Goal: Information Seeking & Learning: Learn about a topic

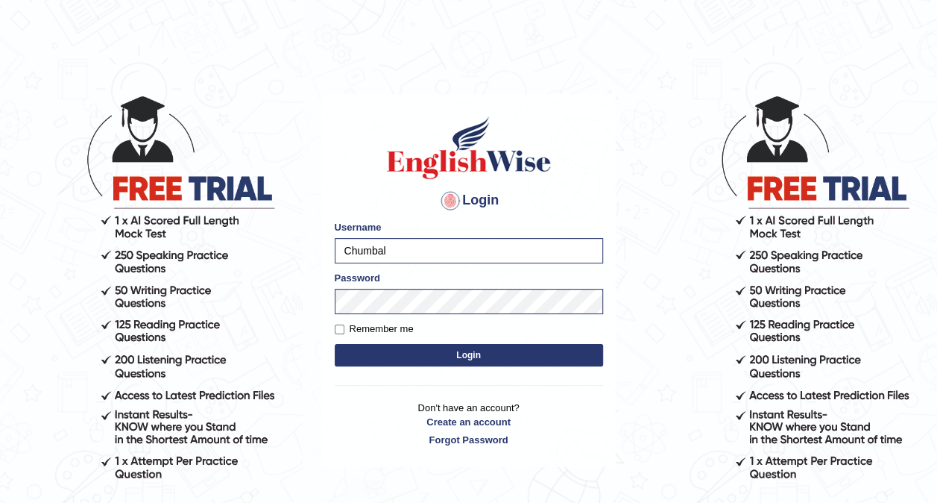
drag, startPoint x: 406, startPoint y: 352, endPoint x: 408, endPoint y: 343, distance: 9.2
click at [406, 351] on button "Login" at bounding box center [469, 355] width 268 height 22
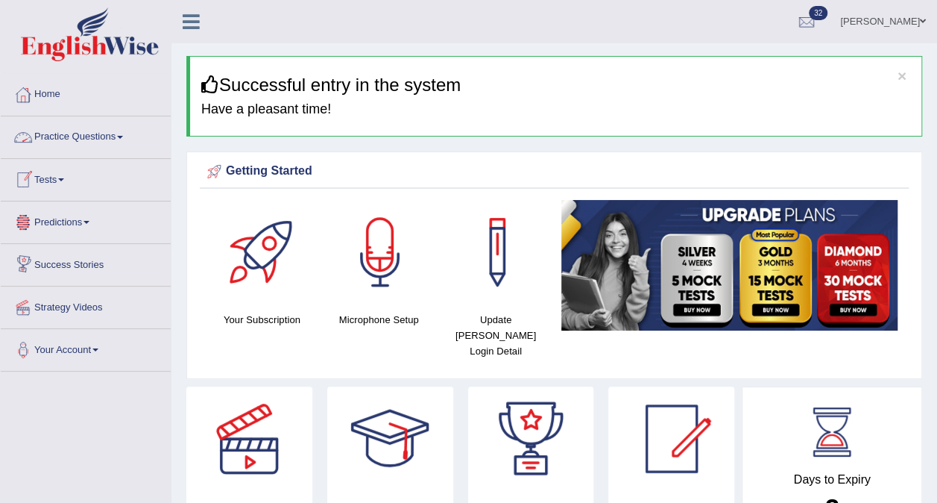
click at [122, 134] on link "Practice Questions" at bounding box center [86, 134] width 170 height 37
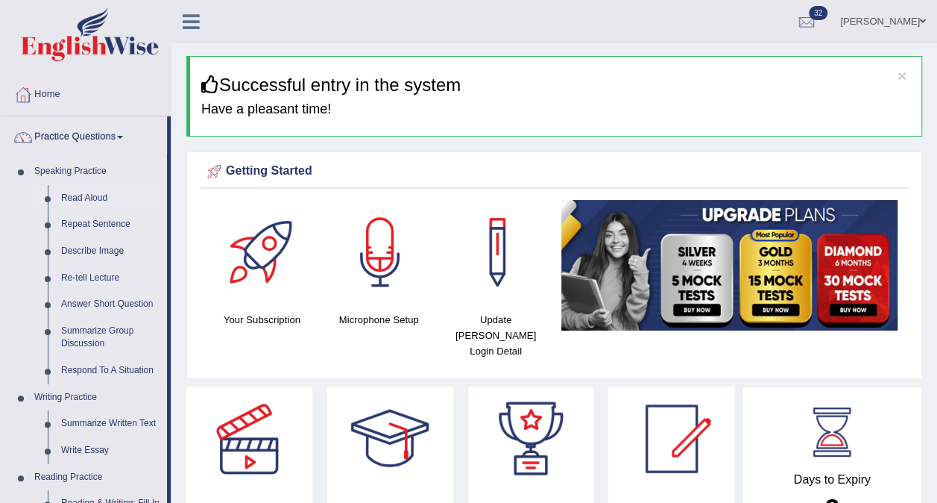
click at [85, 197] on link "Read Aloud" at bounding box center [110, 198] width 113 height 27
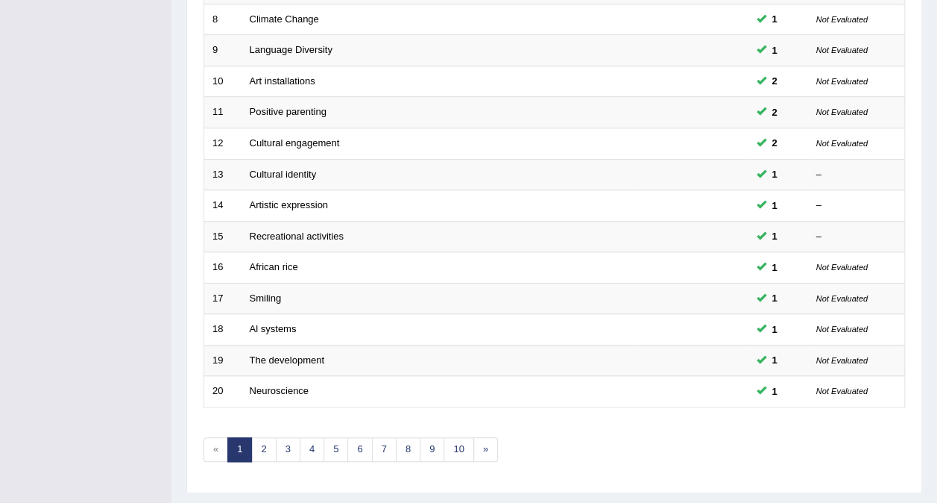
scroll to position [477, 0]
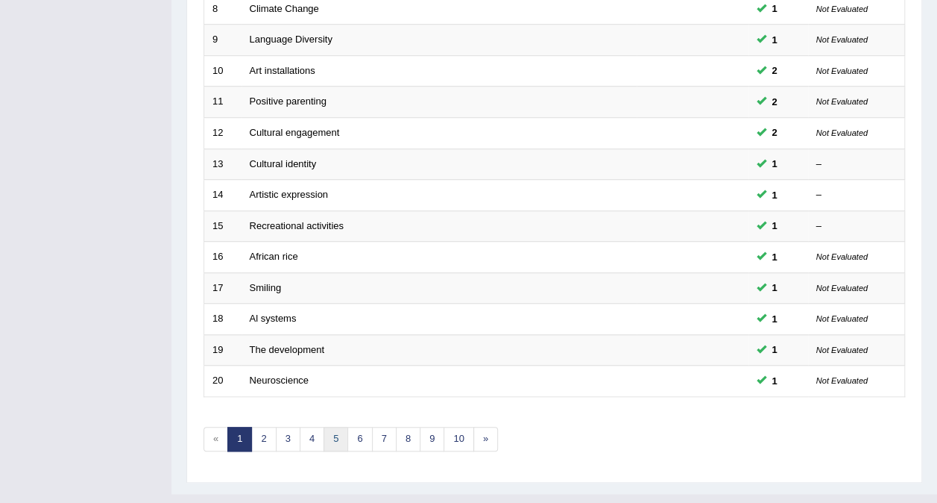
click at [333, 427] on link "5" at bounding box center [336, 439] width 25 height 25
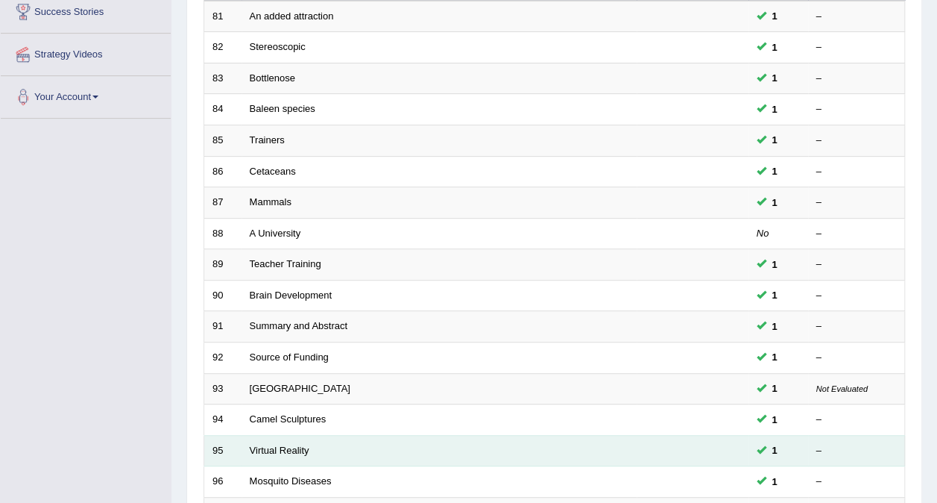
scroll to position [179, 0]
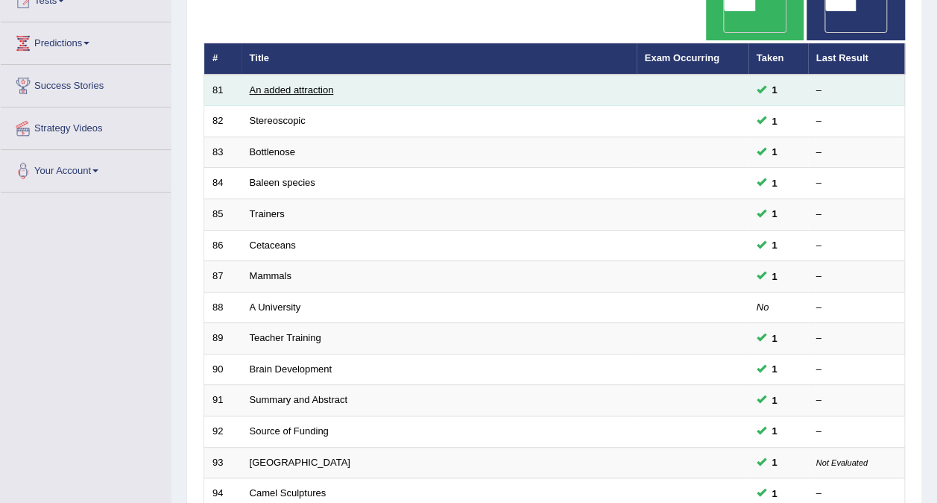
click at [309, 84] on link "An added attraction" at bounding box center [292, 89] width 84 height 11
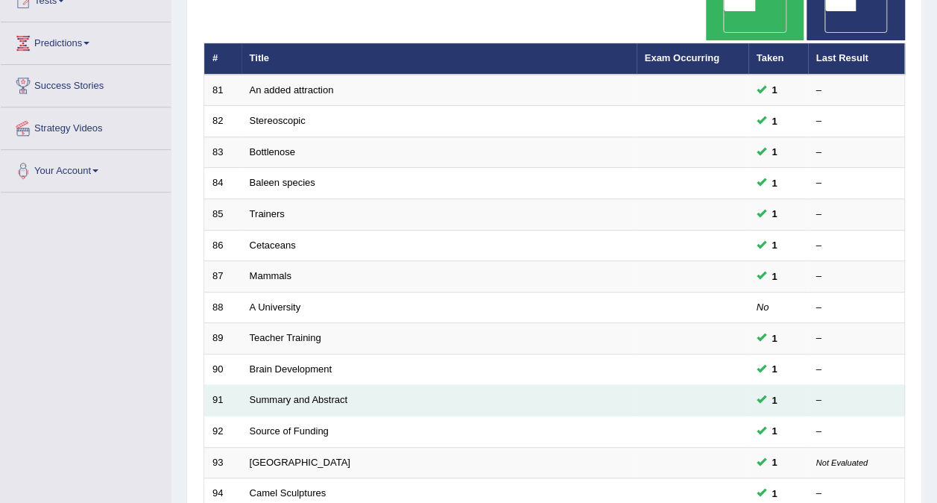
scroll to position [477, 0]
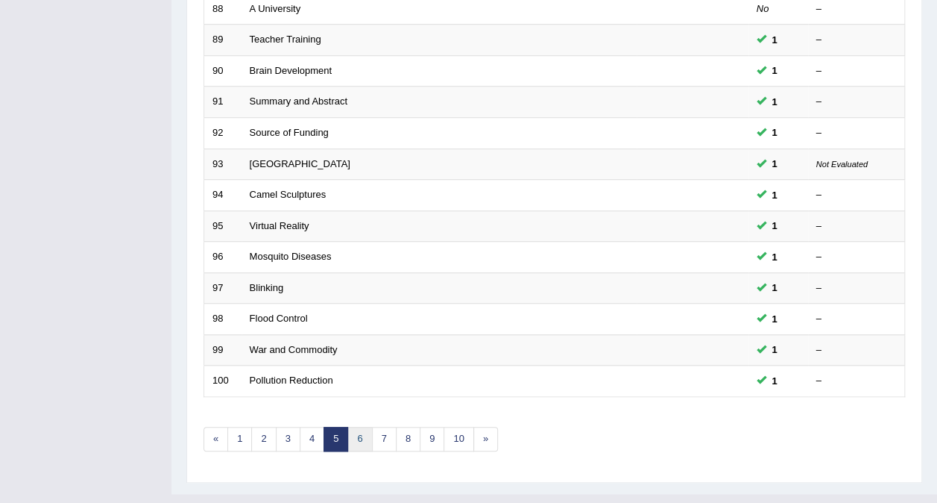
click at [354, 427] on link "6" at bounding box center [360, 439] width 25 height 25
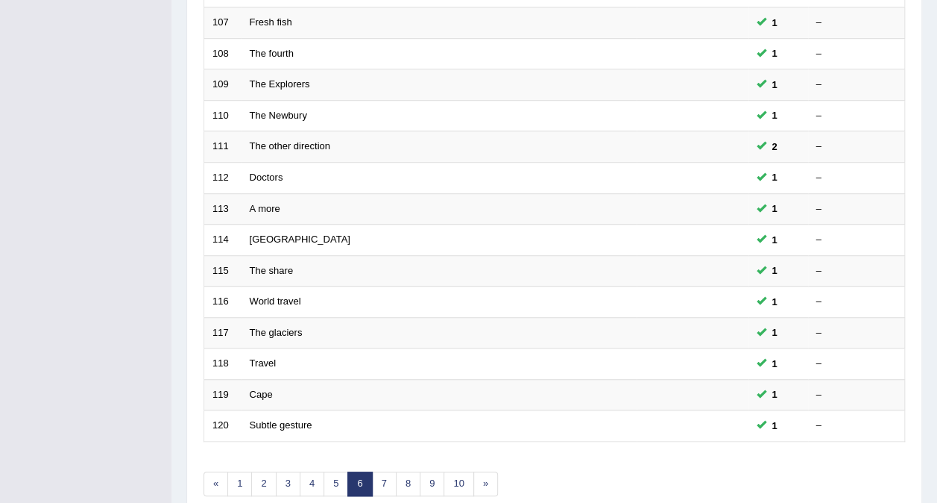
scroll to position [477, 0]
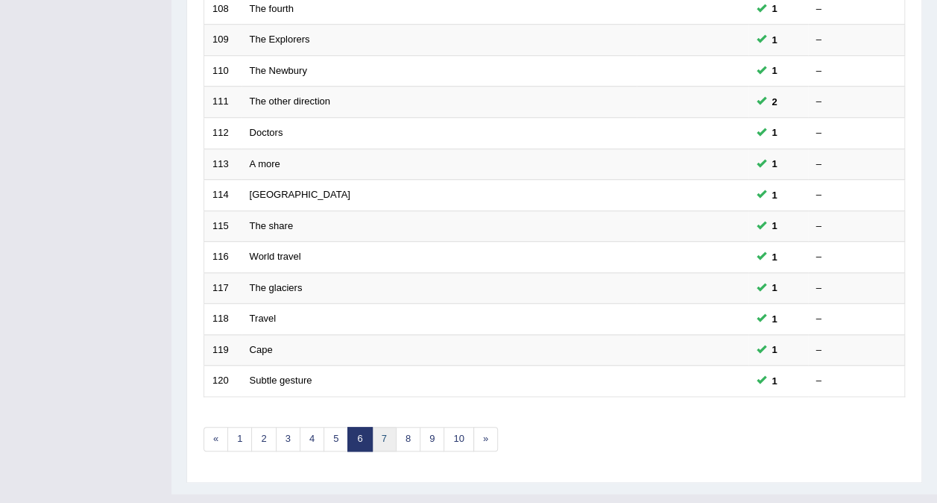
click at [381, 427] on link "7" at bounding box center [384, 439] width 25 height 25
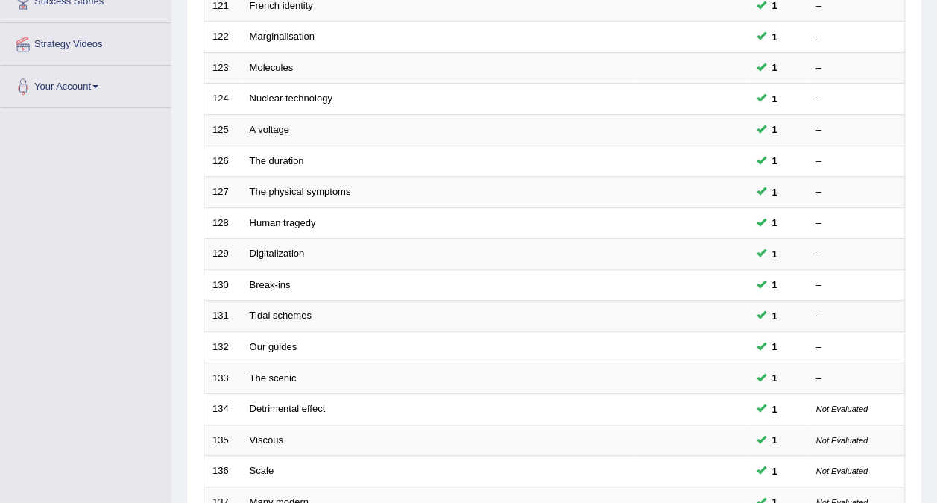
scroll to position [447, 0]
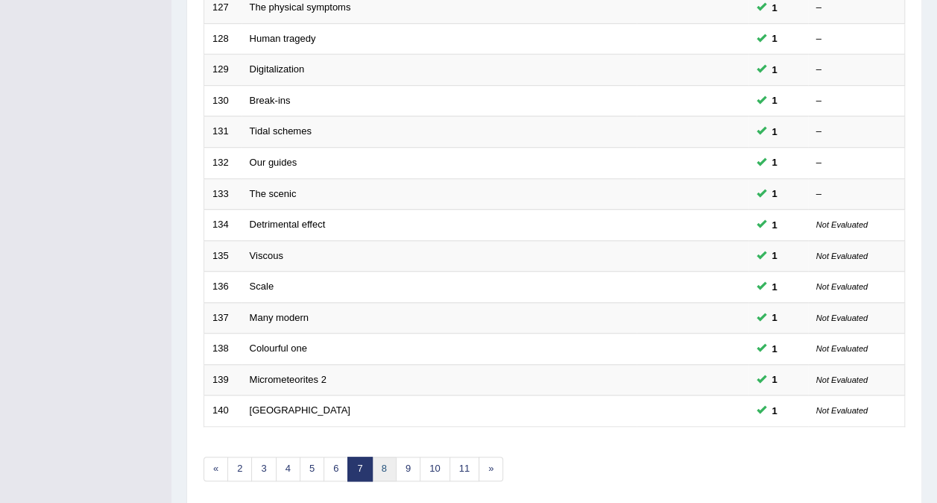
click at [383, 456] on link "8" at bounding box center [384, 468] width 25 height 25
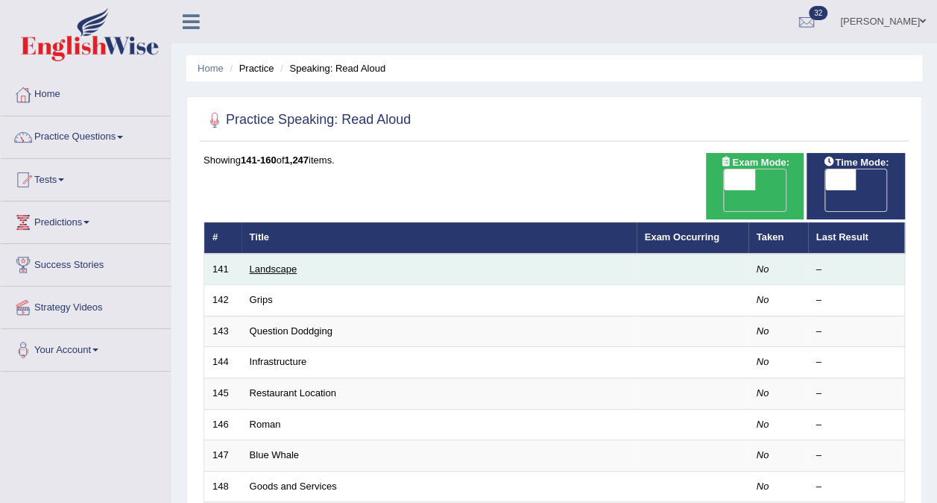
click at [271, 263] on link "Landscape" at bounding box center [274, 268] width 48 height 11
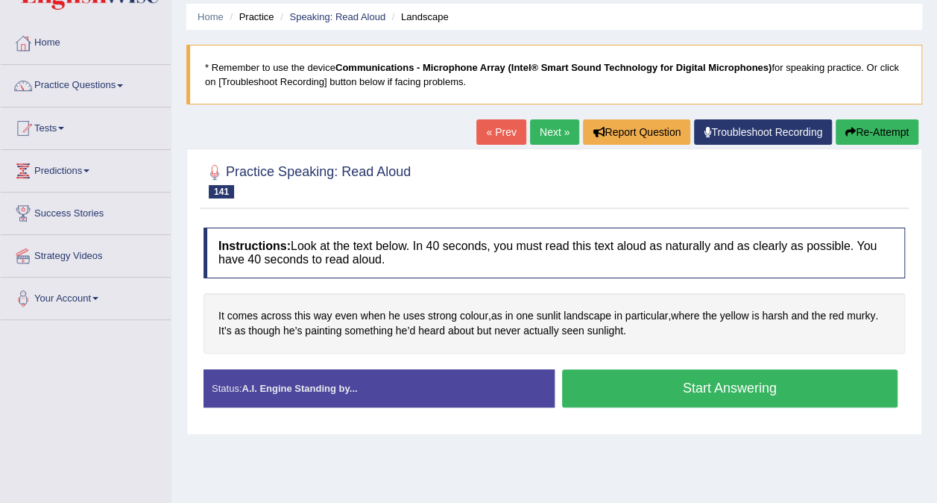
scroll to position [75, 0]
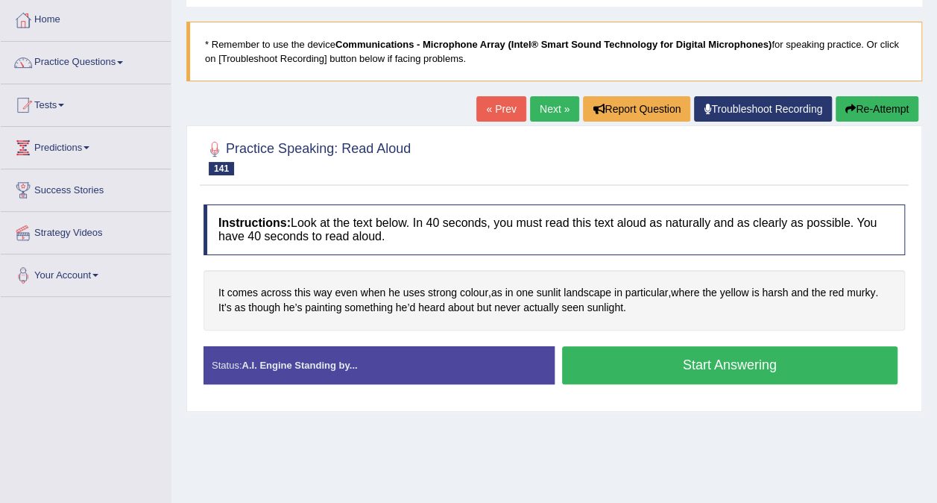
click at [779, 365] on button "Start Answering" at bounding box center [730, 365] width 336 height 38
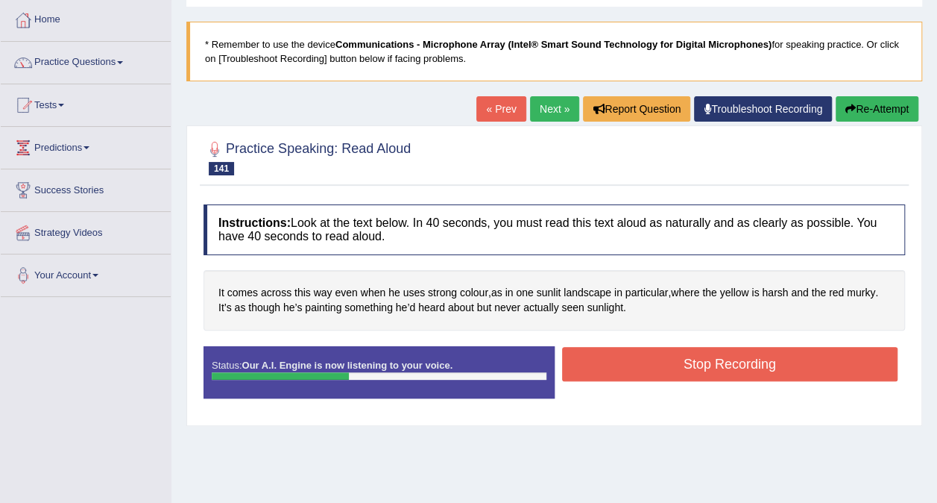
click at [758, 362] on button "Stop Recording" at bounding box center [730, 364] width 336 height 34
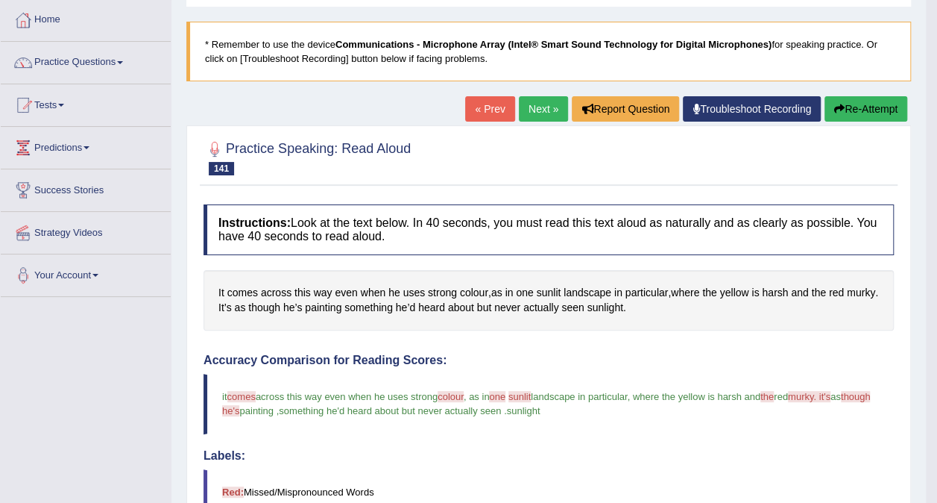
click at [541, 110] on link "Next »" at bounding box center [543, 108] width 49 height 25
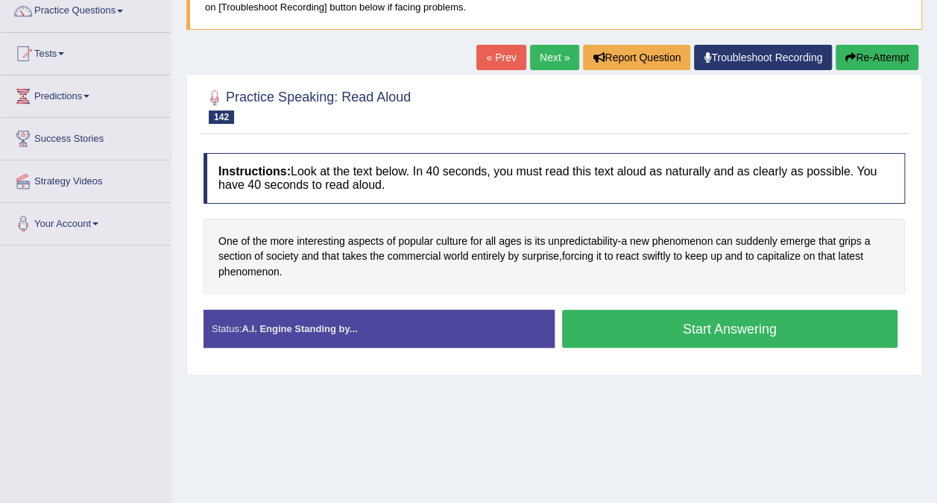
scroll to position [149, 0]
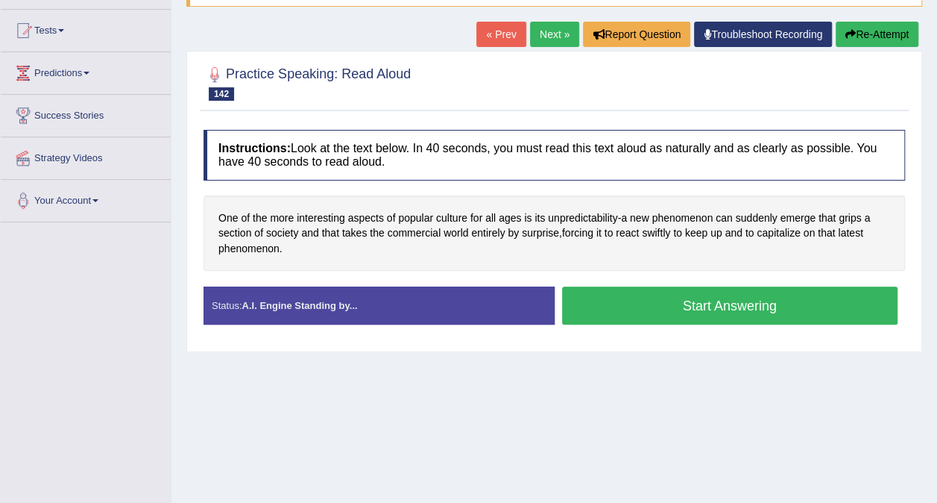
click at [653, 302] on button "Start Answering" at bounding box center [730, 305] width 336 height 38
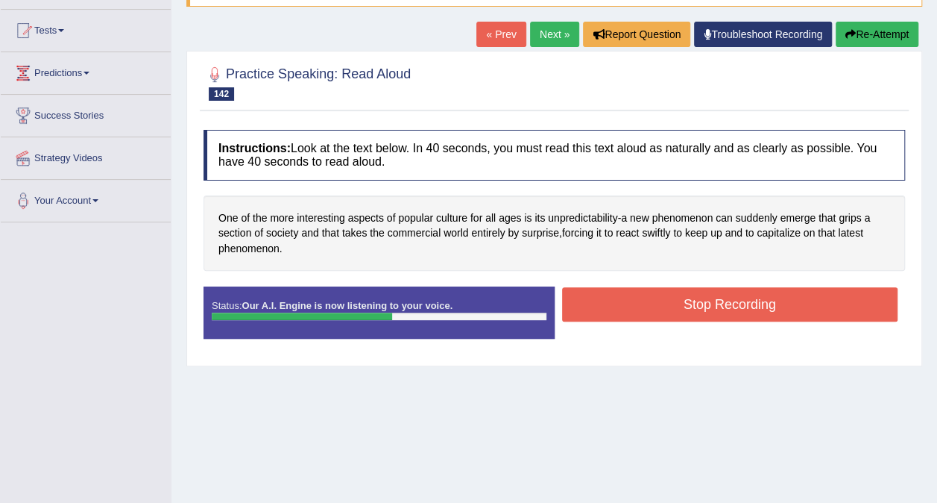
click at [665, 304] on button "Stop Recording" at bounding box center [730, 304] width 336 height 34
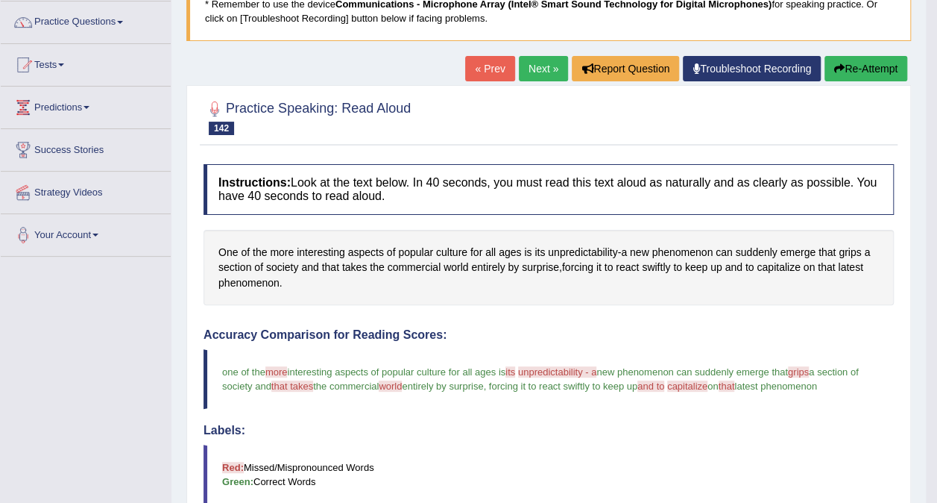
scroll to position [0, 0]
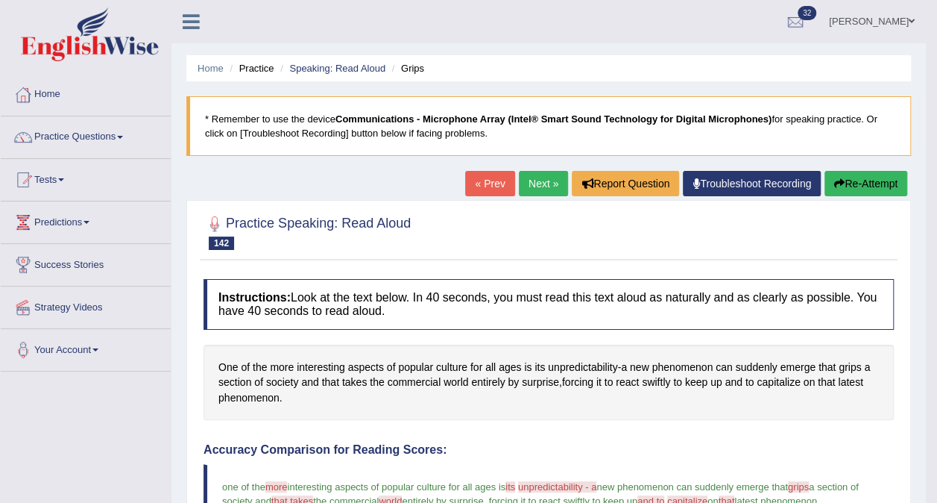
click at [538, 186] on link "Next »" at bounding box center [543, 183] width 49 height 25
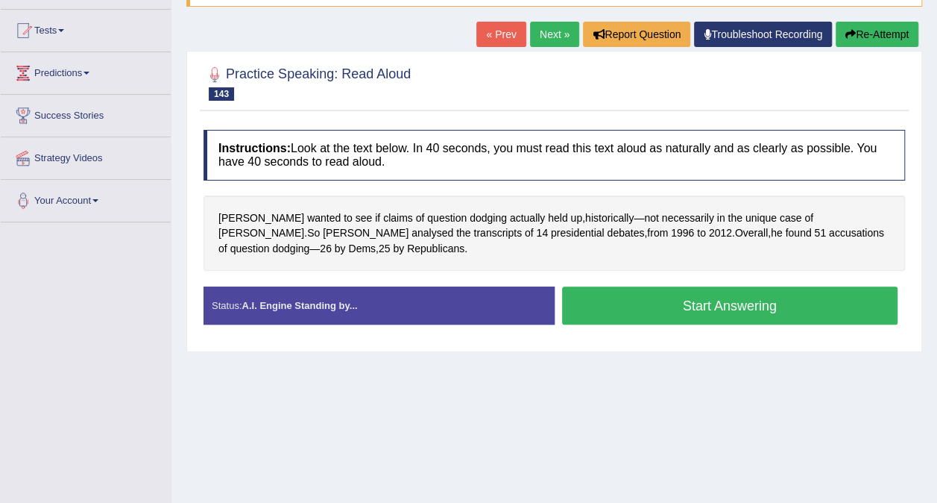
click at [620, 301] on button "Start Answering" at bounding box center [730, 305] width 336 height 38
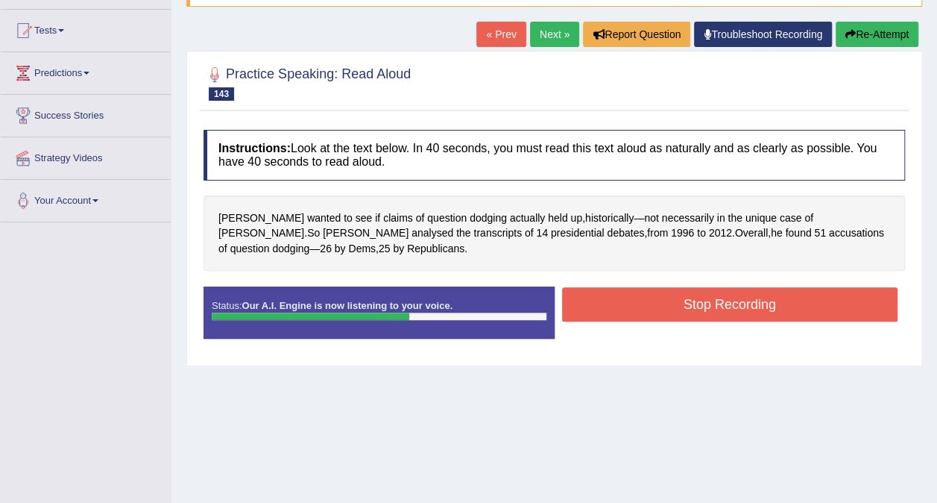
click at [732, 302] on button "Stop Recording" at bounding box center [730, 304] width 336 height 34
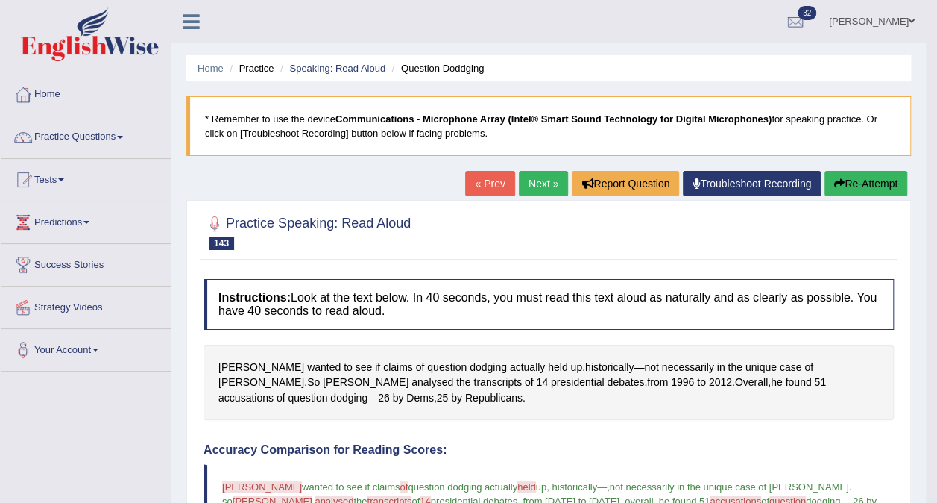
click at [540, 177] on link "Next »" at bounding box center [543, 183] width 49 height 25
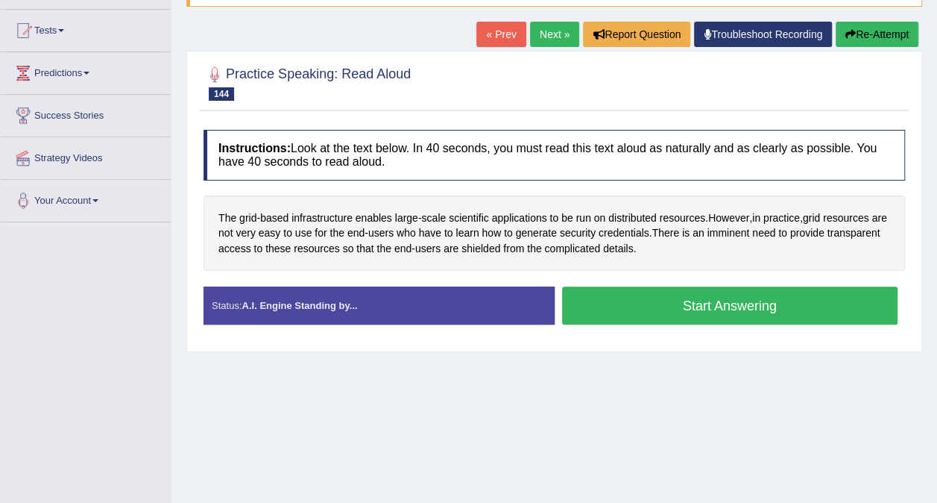
click at [651, 304] on button "Start Answering" at bounding box center [730, 305] width 336 height 38
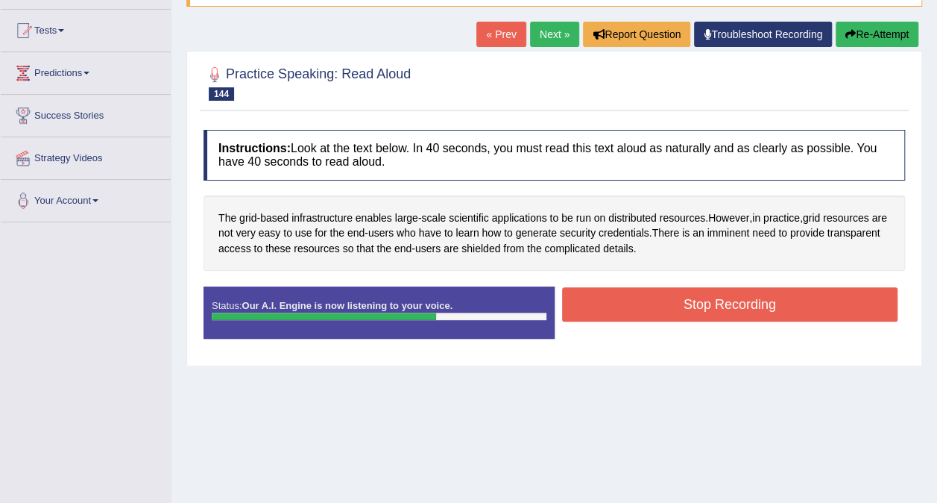
click at [747, 295] on button "Stop Recording" at bounding box center [730, 304] width 336 height 34
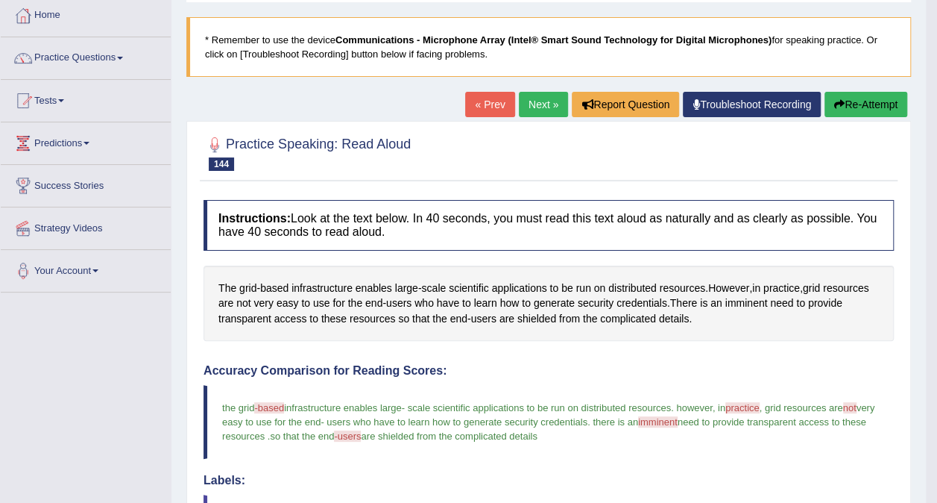
scroll to position [78, 0]
click at [541, 104] on link "Next »" at bounding box center [543, 104] width 49 height 25
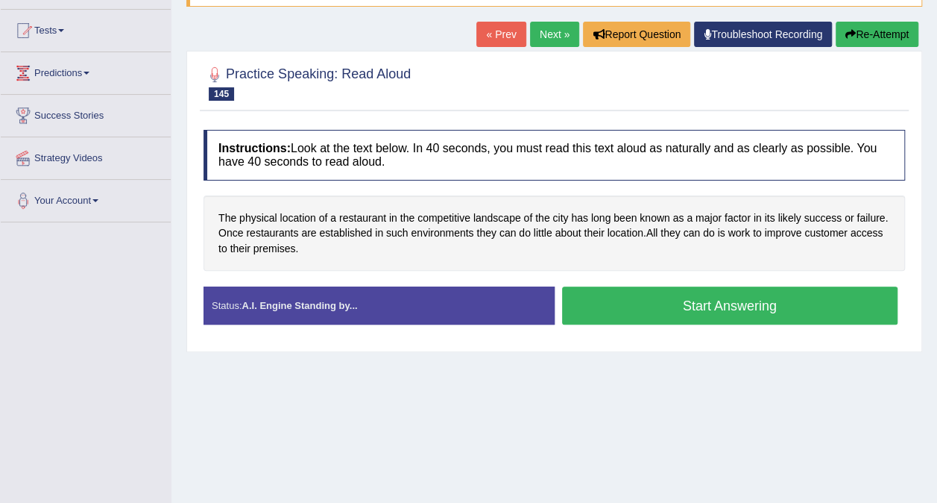
click at [640, 307] on button "Start Answering" at bounding box center [730, 305] width 336 height 38
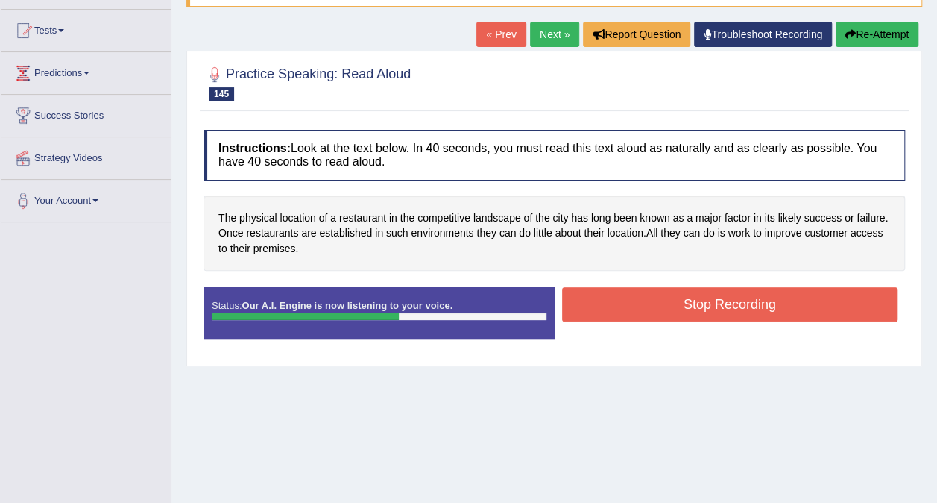
click at [750, 303] on button "Stop Recording" at bounding box center [730, 304] width 336 height 34
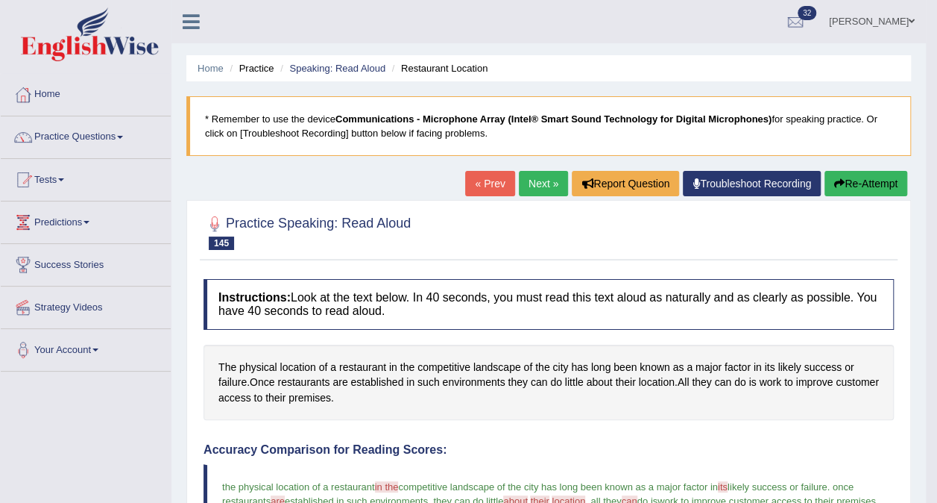
click at [538, 177] on link "Next »" at bounding box center [543, 183] width 49 height 25
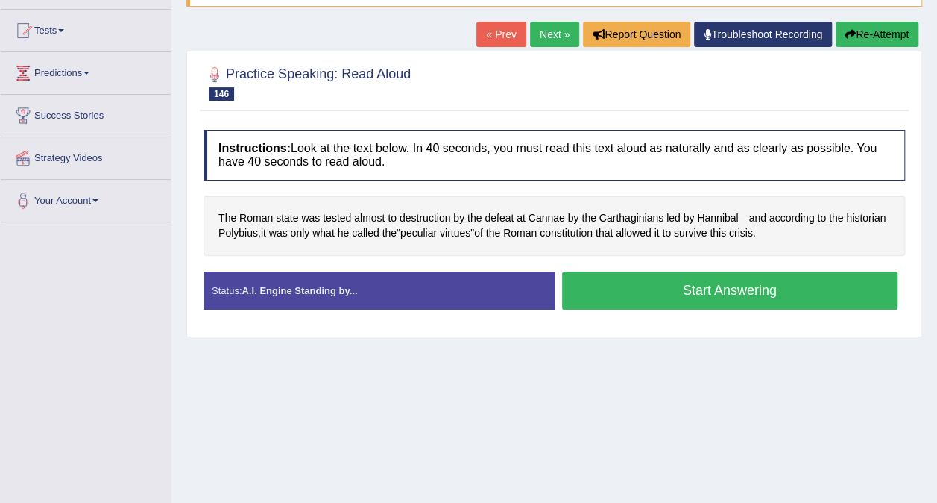
click at [703, 291] on button "Start Answering" at bounding box center [730, 290] width 336 height 38
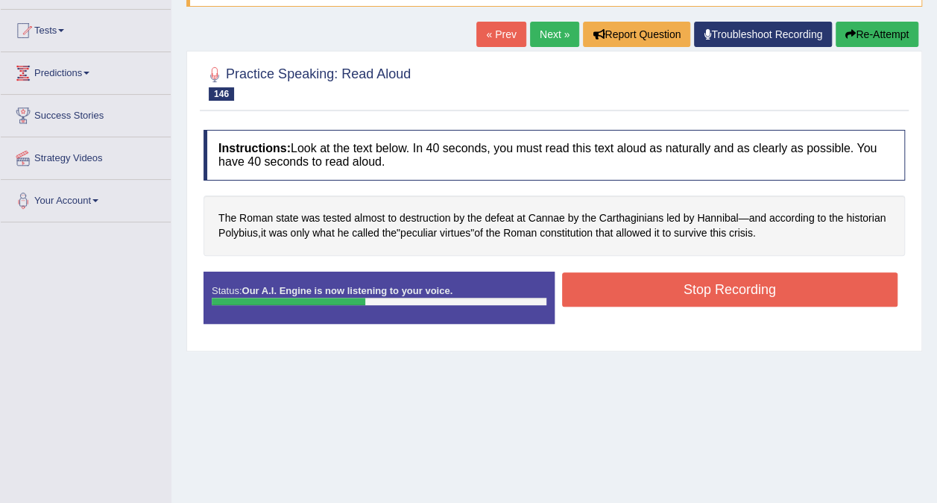
click at [678, 284] on button "Stop Recording" at bounding box center [730, 289] width 336 height 34
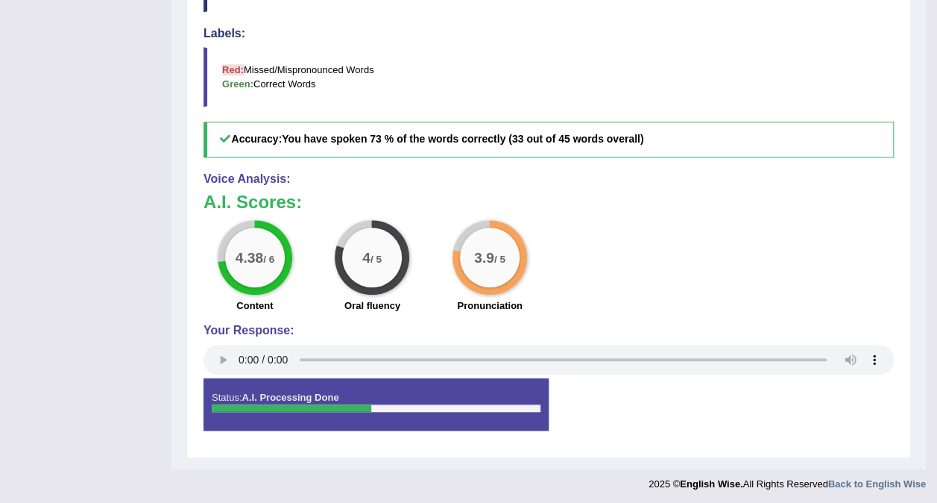
scroll to position [124, 0]
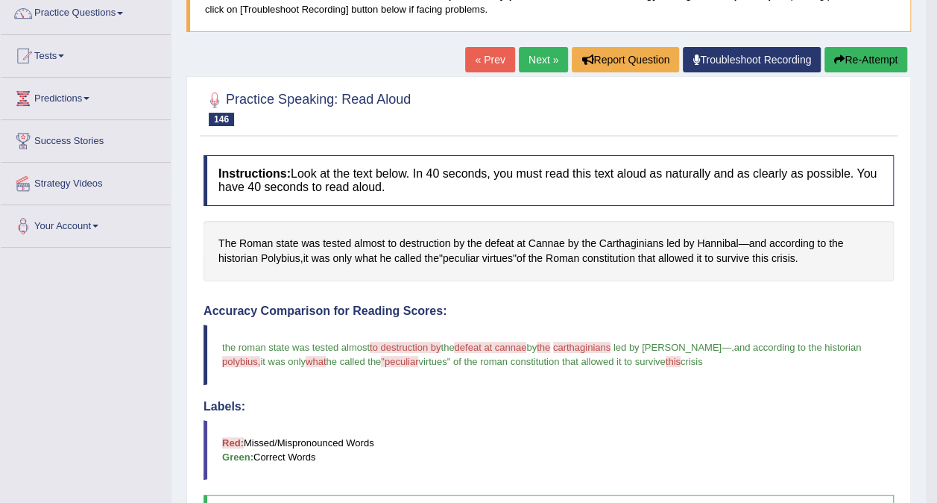
click at [550, 63] on link "Next »" at bounding box center [543, 59] width 49 height 25
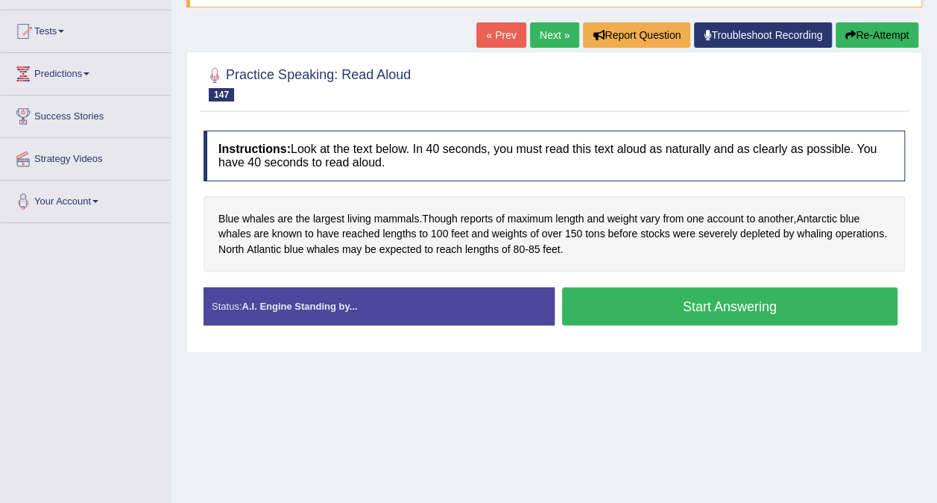
scroll to position [149, 0]
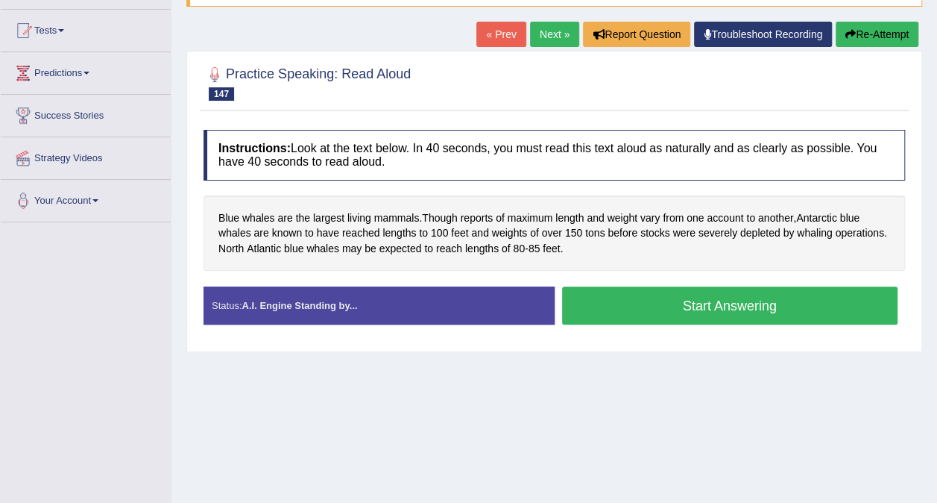
click at [604, 301] on button "Start Answering" at bounding box center [730, 305] width 336 height 38
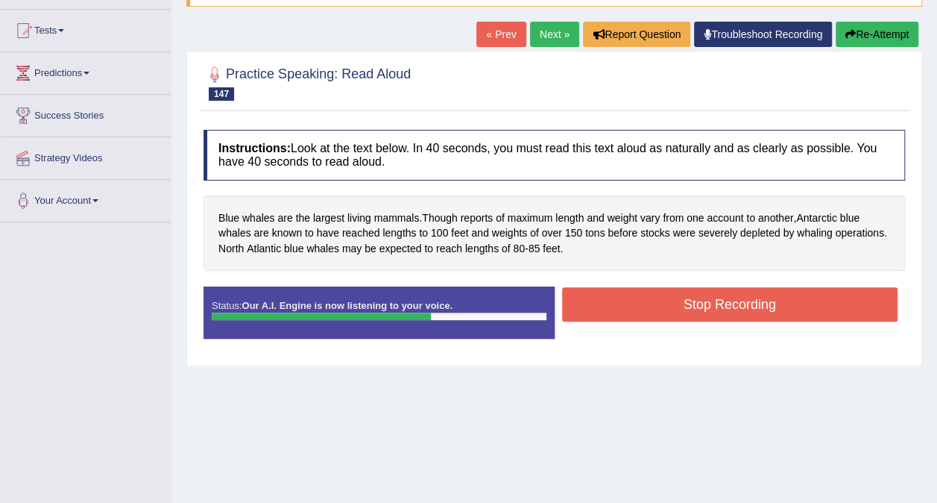
click at [747, 301] on button "Stop Recording" at bounding box center [730, 304] width 336 height 34
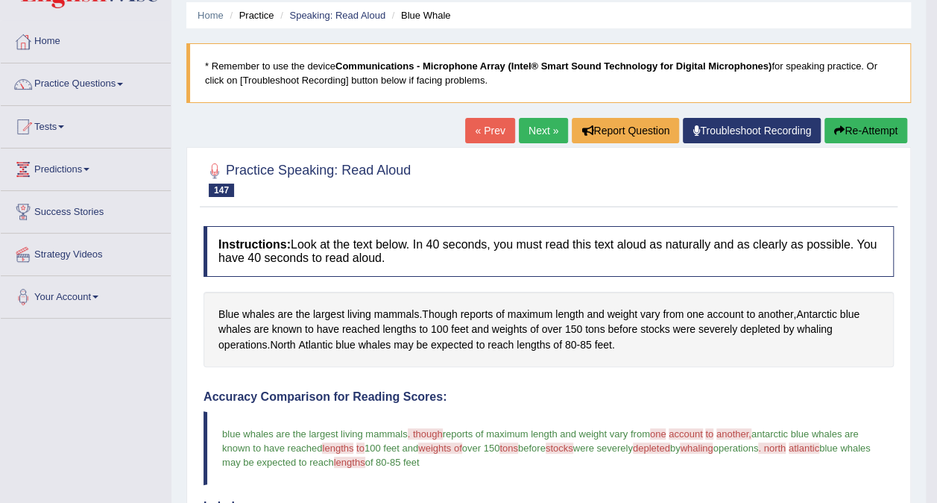
scroll to position [0, 0]
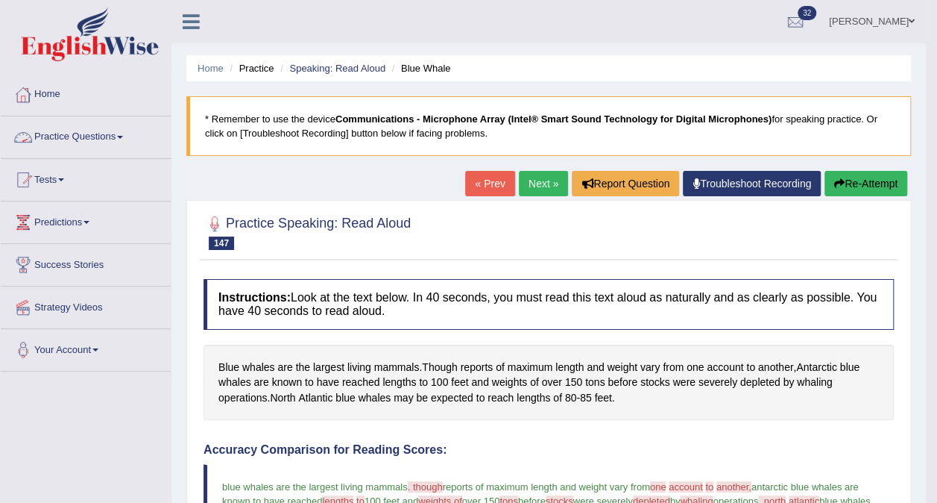
click at [119, 134] on link "Practice Questions" at bounding box center [86, 134] width 170 height 37
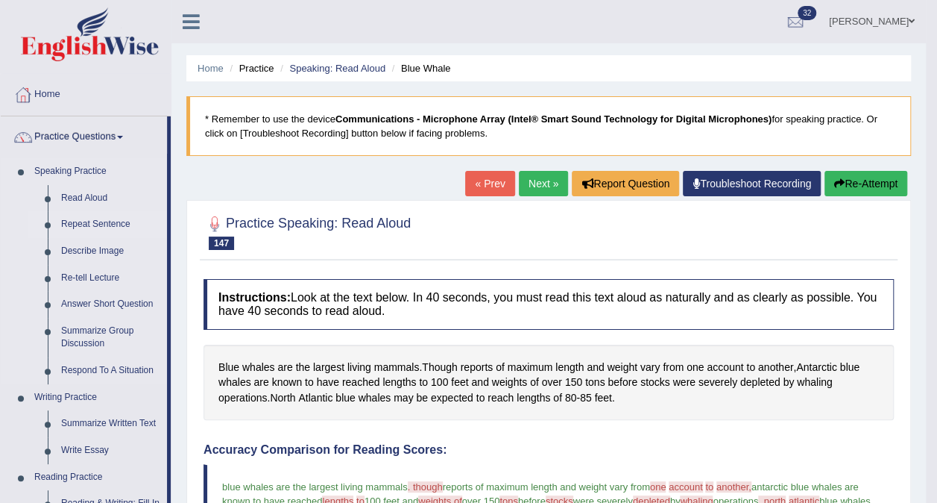
click at [87, 225] on link "Repeat Sentence" at bounding box center [110, 224] width 113 height 27
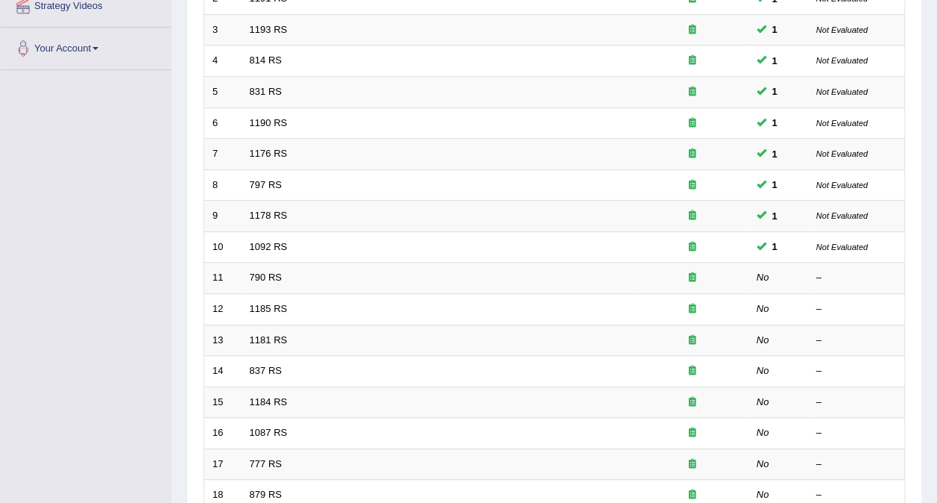
scroll to position [477, 0]
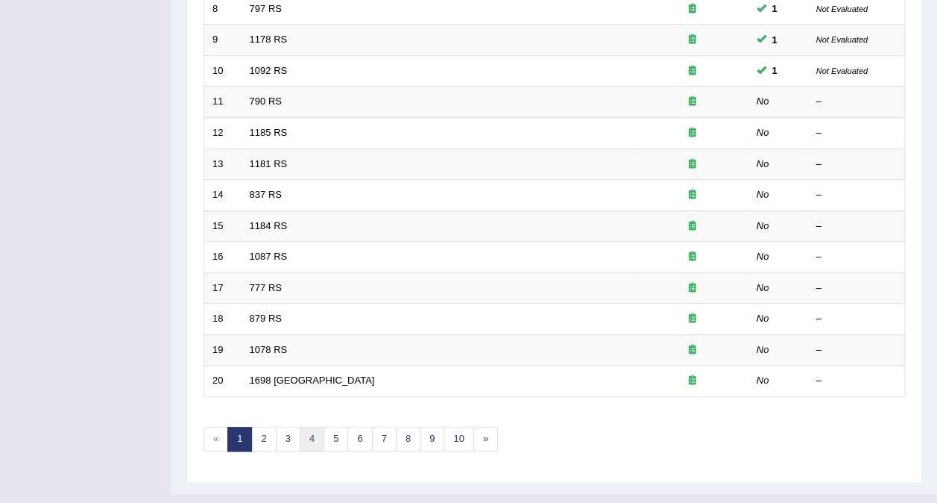
click at [307, 427] on link "4" at bounding box center [312, 439] width 25 height 25
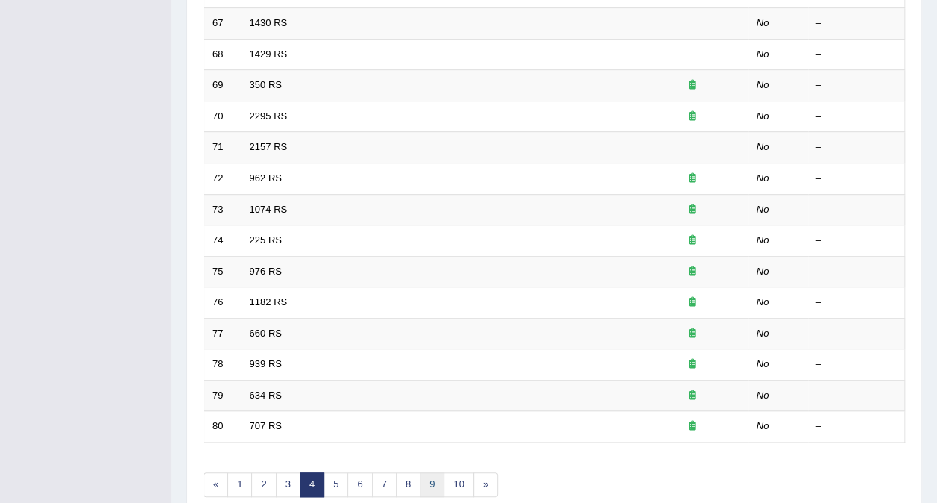
scroll to position [477, 0]
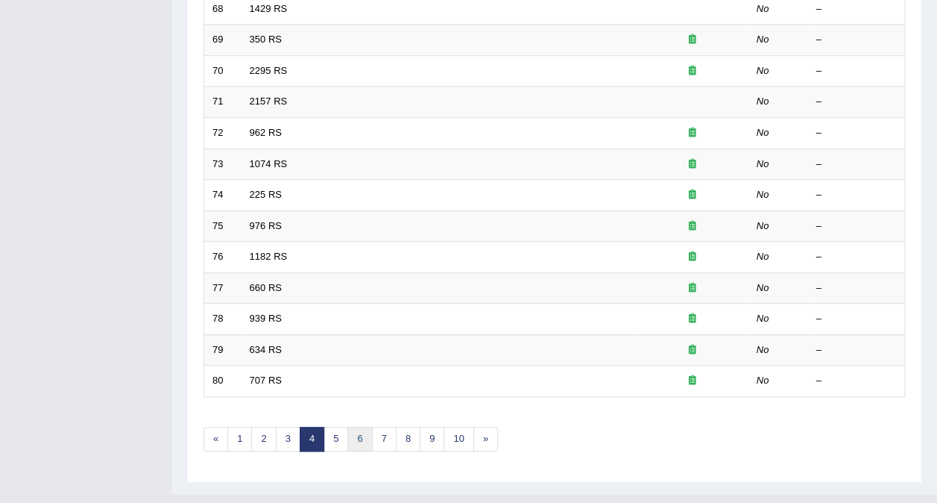
click at [352, 427] on link "6" at bounding box center [360, 439] width 25 height 25
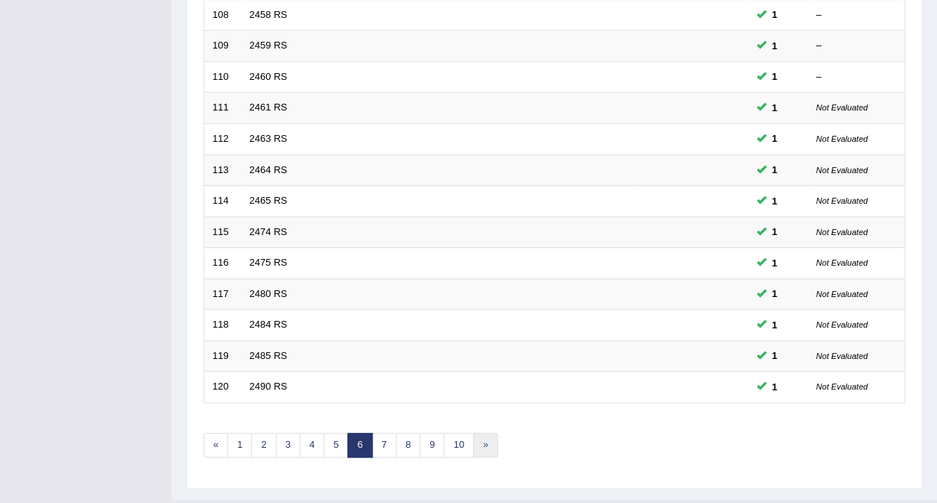
scroll to position [477, 0]
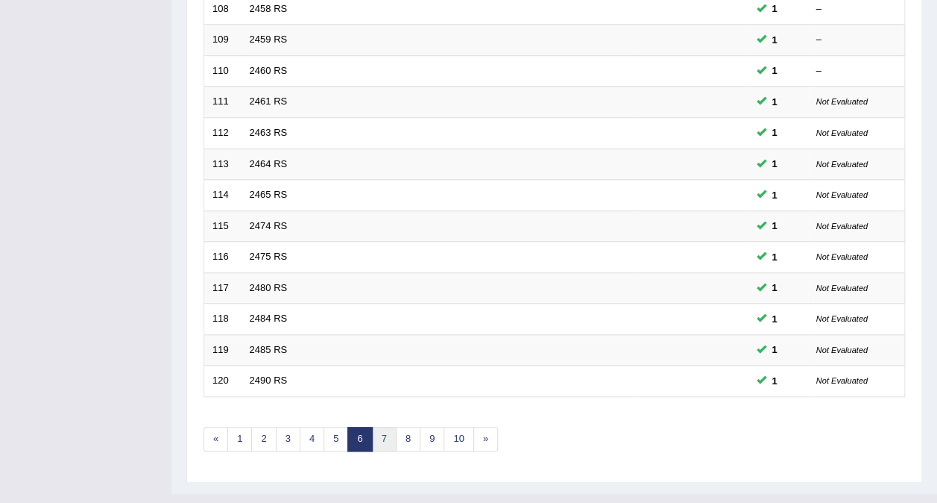
click at [377, 427] on link "7" at bounding box center [384, 439] width 25 height 25
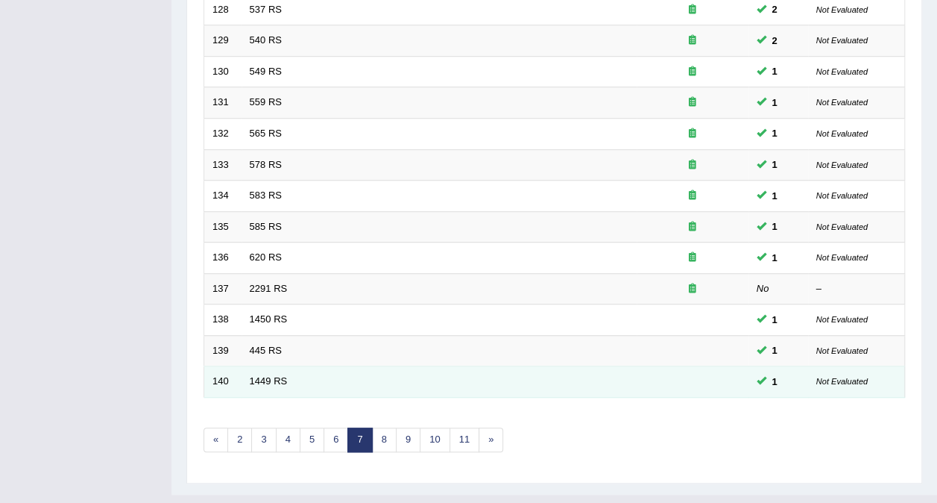
scroll to position [477, 0]
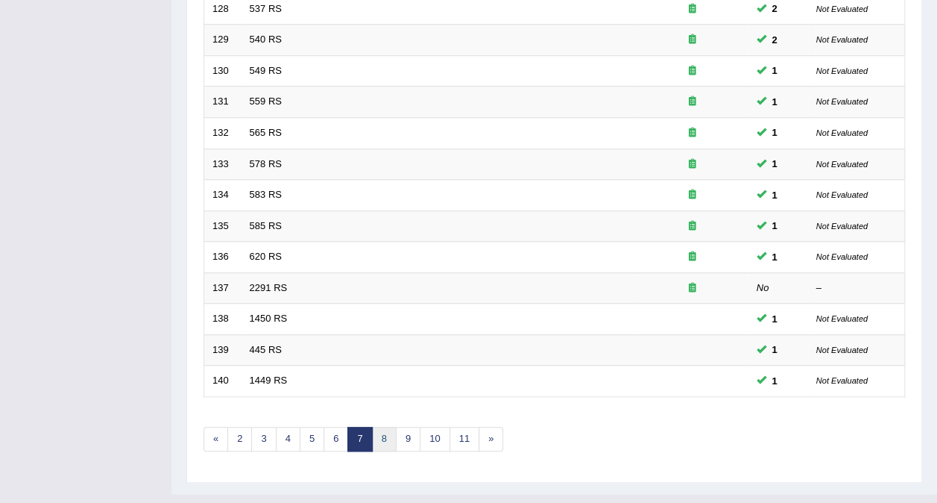
click at [382, 427] on link "8" at bounding box center [384, 439] width 25 height 25
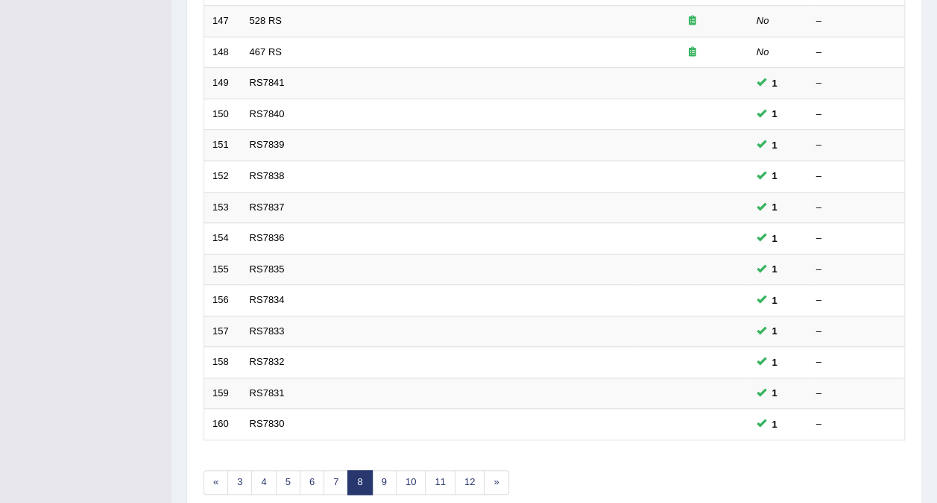
scroll to position [477, 0]
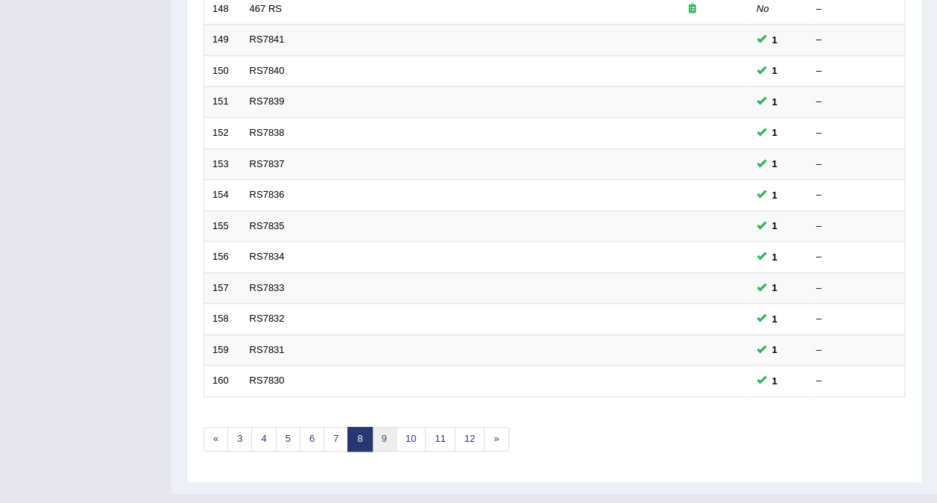
click at [382, 427] on link "9" at bounding box center [384, 439] width 25 height 25
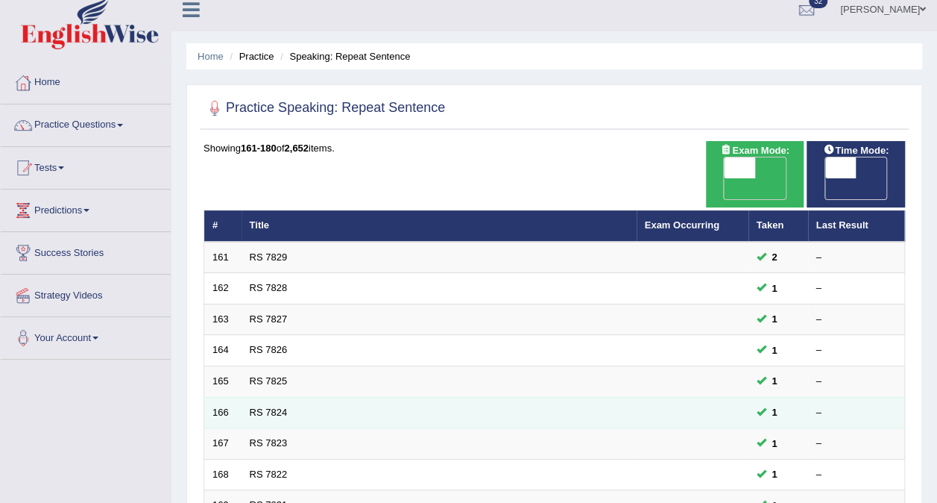
scroll to position [373, 0]
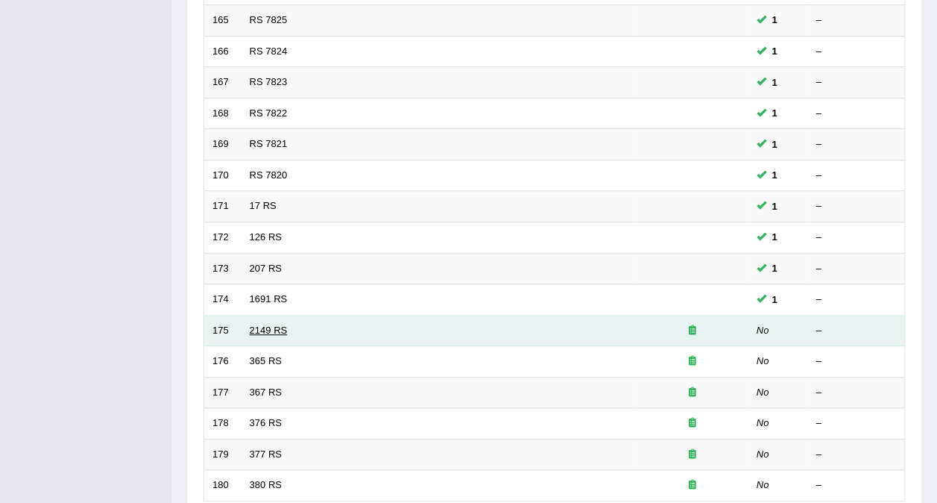
click at [273, 324] on link "2149 RS" at bounding box center [269, 329] width 38 height 11
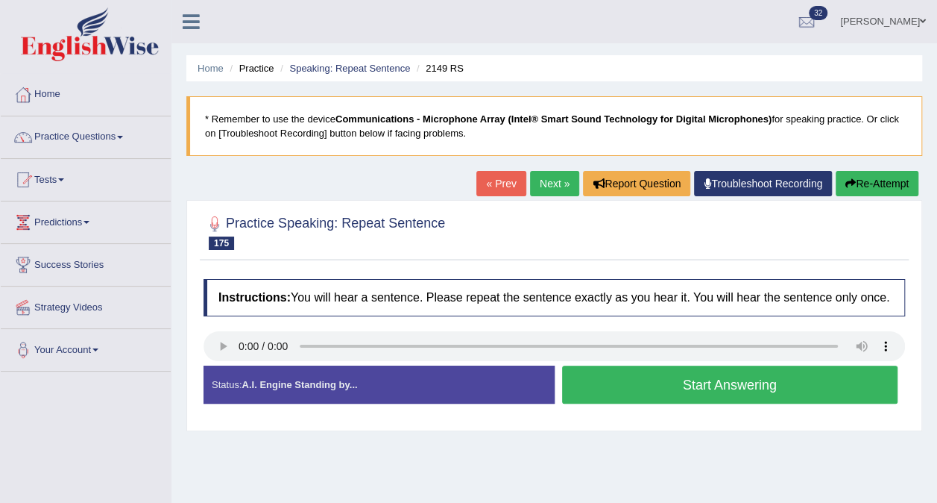
click at [652, 374] on button "Start Answering" at bounding box center [730, 384] width 336 height 38
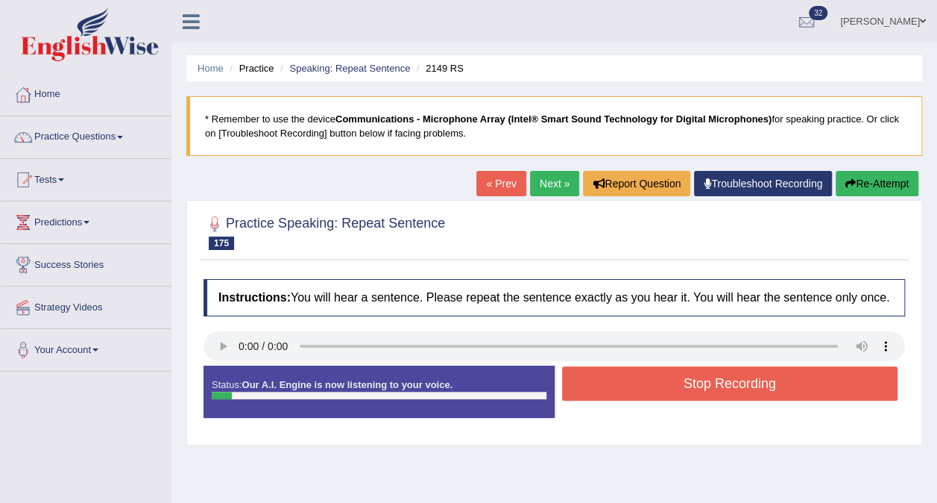
click at [652, 374] on button "Stop Recording" at bounding box center [730, 383] width 336 height 34
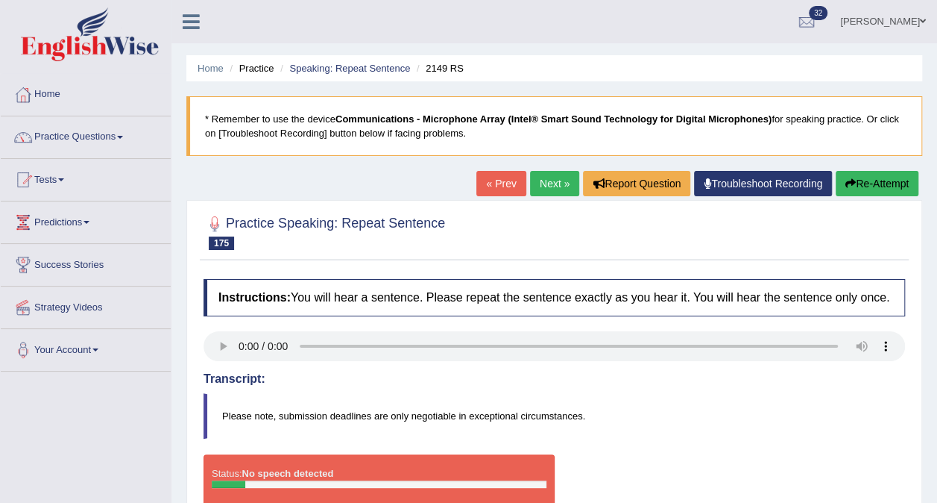
click at [555, 179] on link "Next »" at bounding box center [554, 183] width 49 height 25
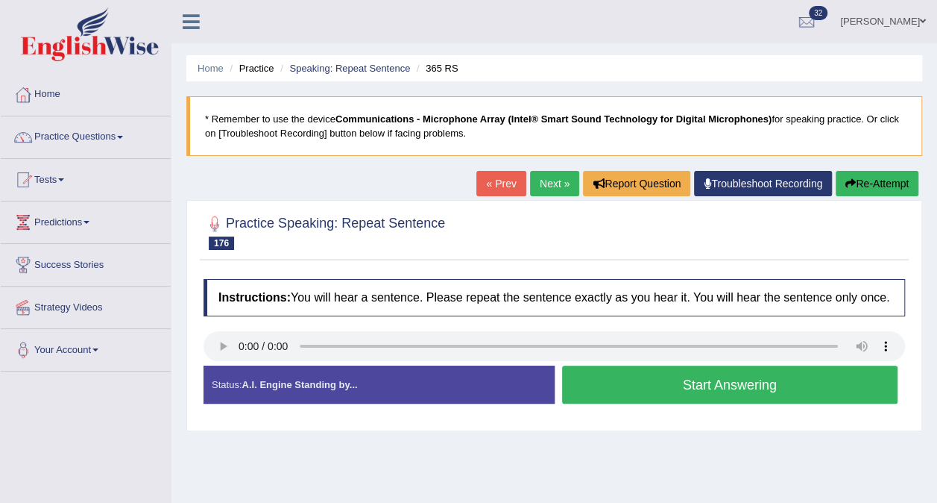
click at [612, 386] on button "Start Answering" at bounding box center [730, 384] width 336 height 38
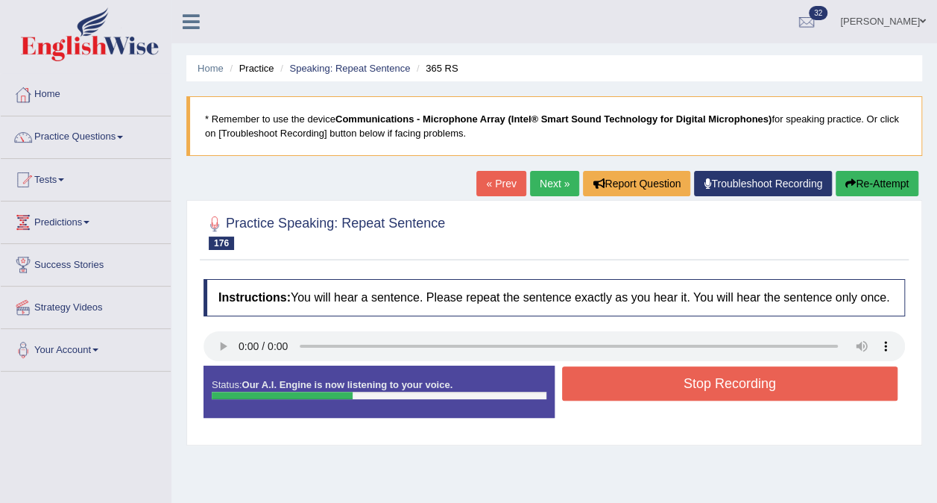
click at [601, 378] on button "Stop Recording" at bounding box center [730, 383] width 336 height 34
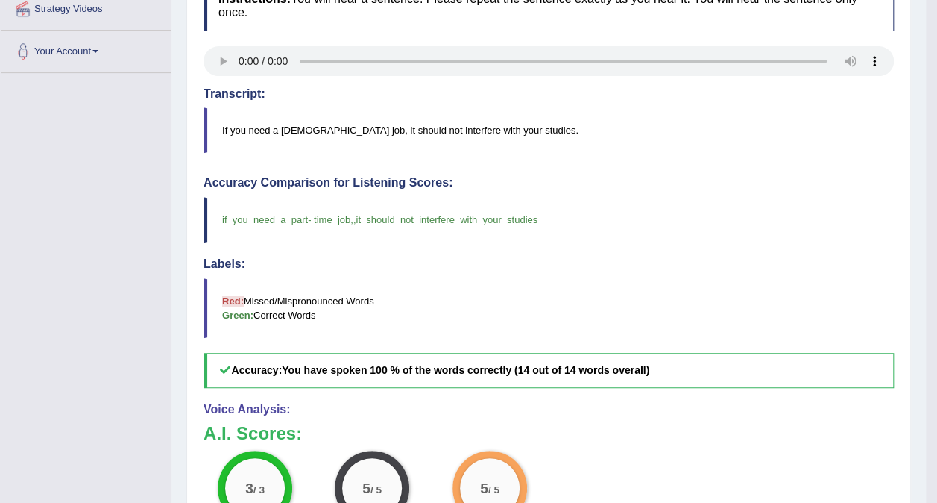
scroll to position [149, 0]
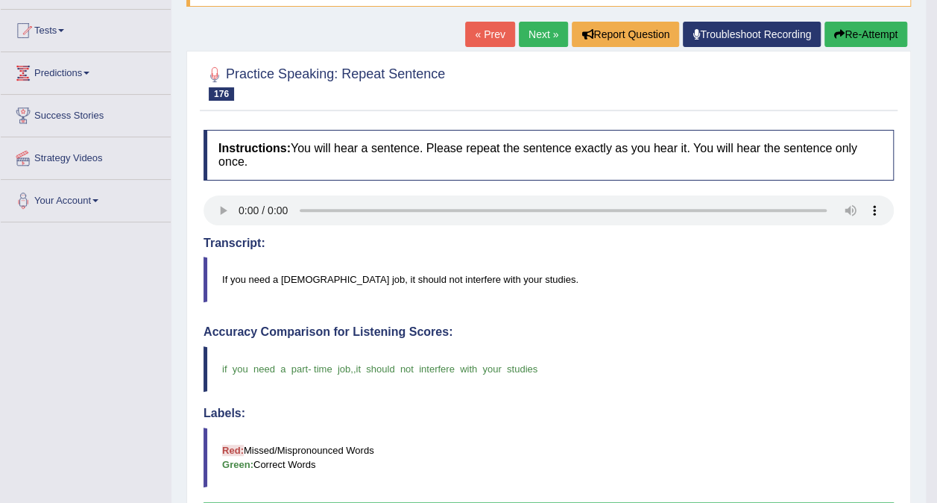
click at [535, 31] on link "Next »" at bounding box center [543, 34] width 49 height 25
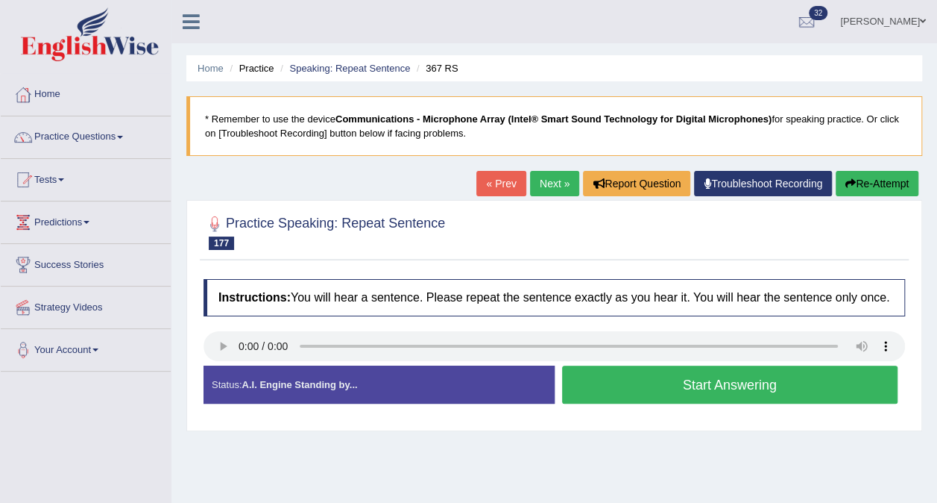
click at [620, 388] on button "Start Answering" at bounding box center [730, 384] width 336 height 38
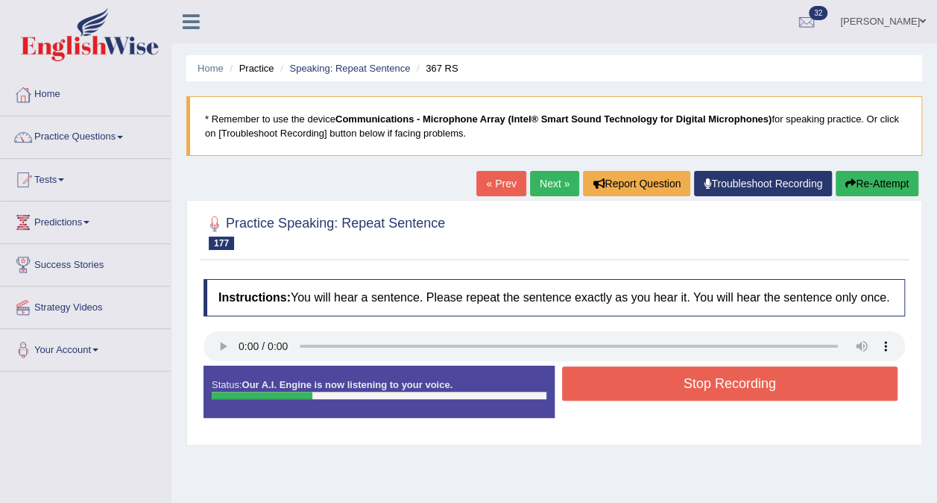
click at [673, 374] on button "Stop Recording" at bounding box center [730, 383] width 336 height 34
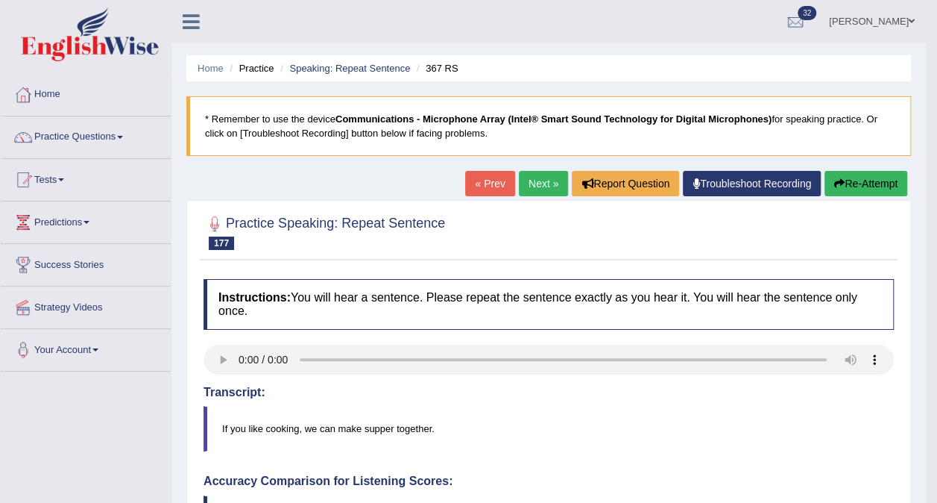
click at [538, 186] on link "Next »" at bounding box center [543, 183] width 49 height 25
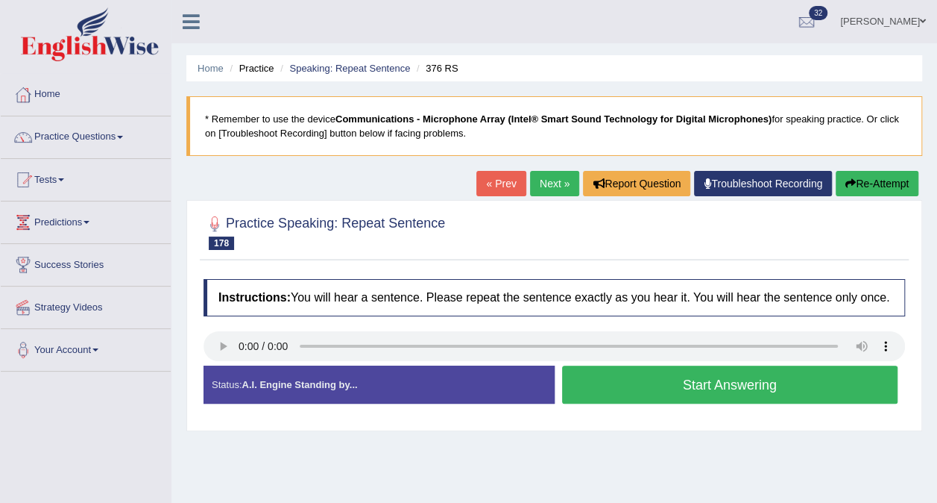
click at [618, 381] on button "Start Answering" at bounding box center [730, 384] width 336 height 38
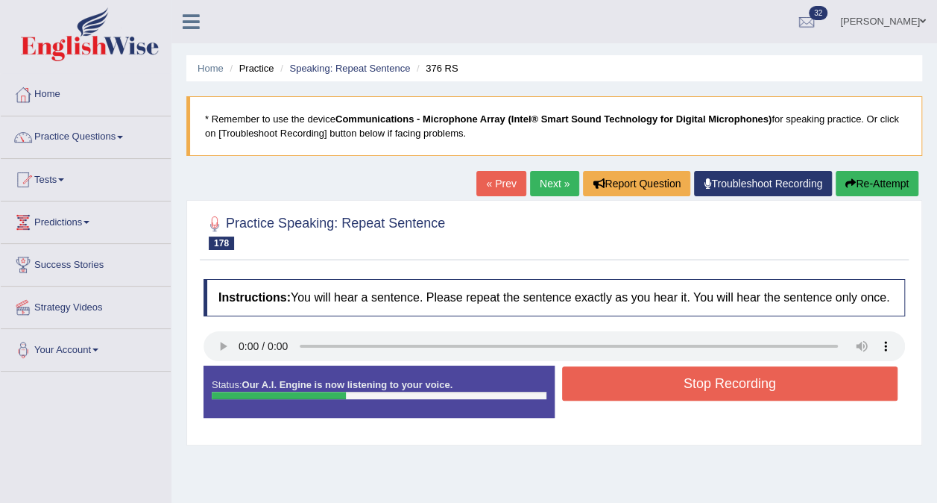
click at [659, 376] on button "Stop Recording" at bounding box center [730, 383] width 336 height 34
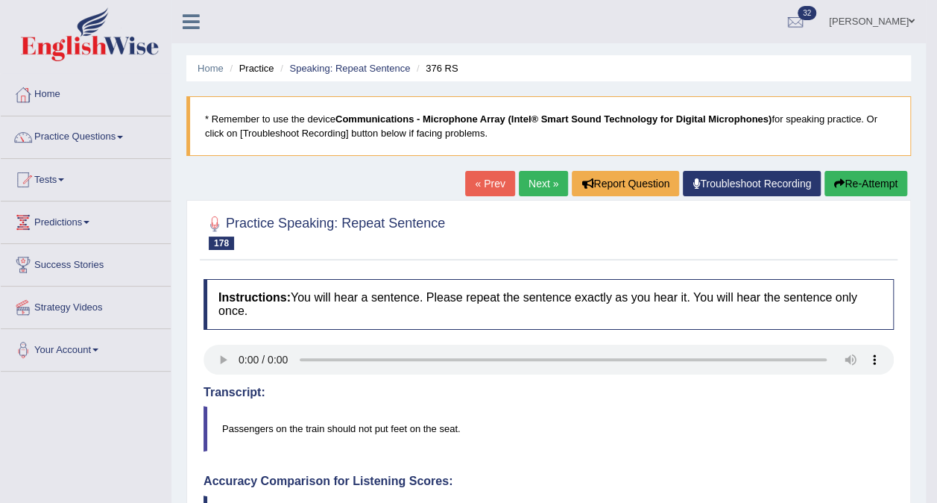
click at [538, 177] on link "Next »" at bounding box center [543, 183] width 49 height 25
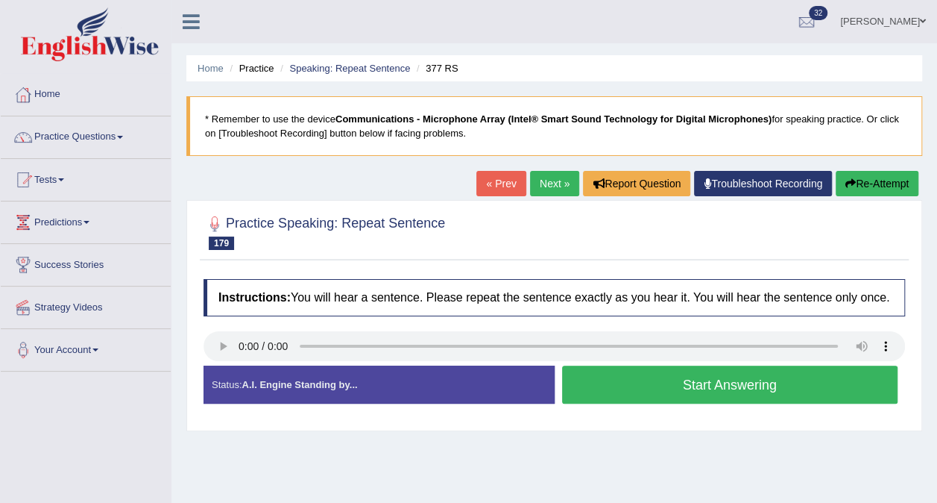
click at [621, 376] on button "Start Answering" at bounding box center [730, 384] width 336 height 38
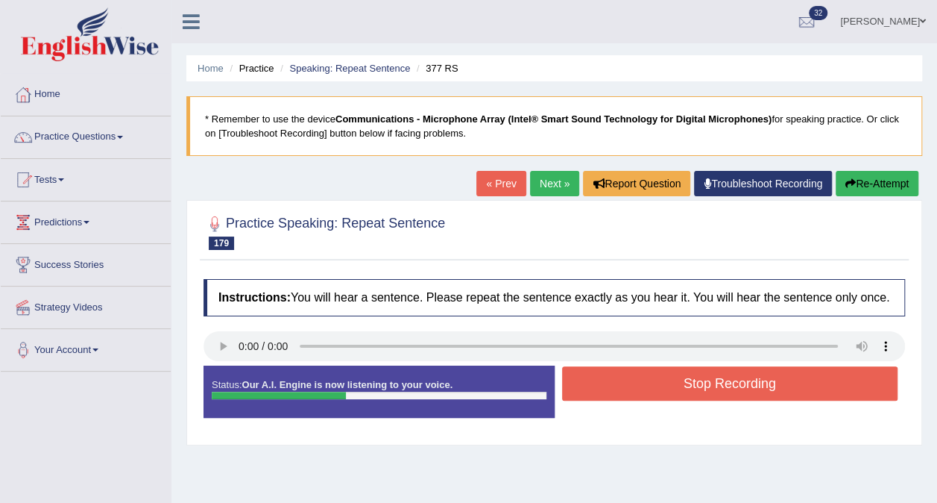
click at [626, 373] on button "Stop Recording" at bounding box center [730, 383] width 336 height 34
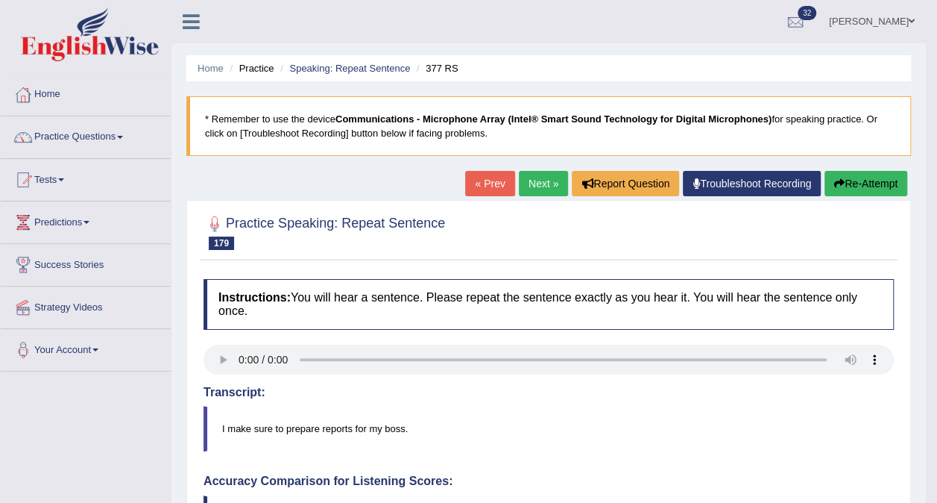
click at [530, 180] on link "Next »" at bounding box center [543, 183] width 49 height 25
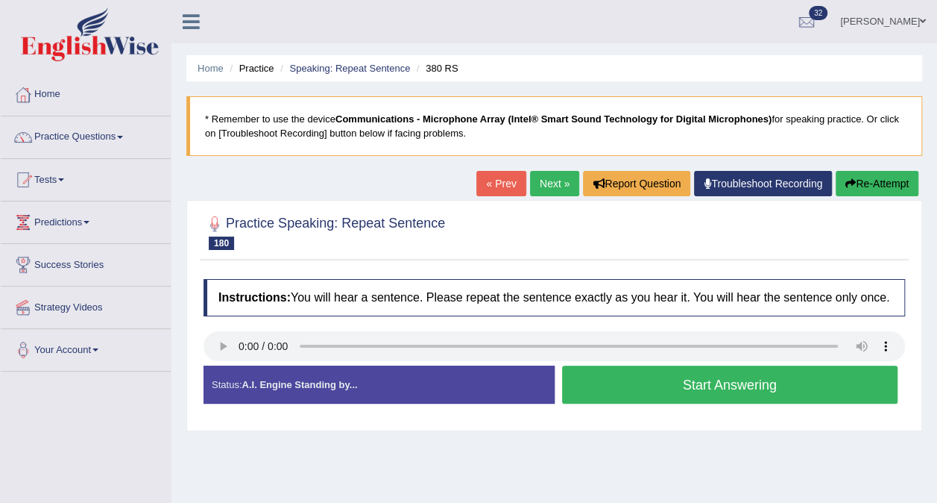
click at [618, 377] on button "Start Answering" at bounding box center [730, 384] width 336 height 38
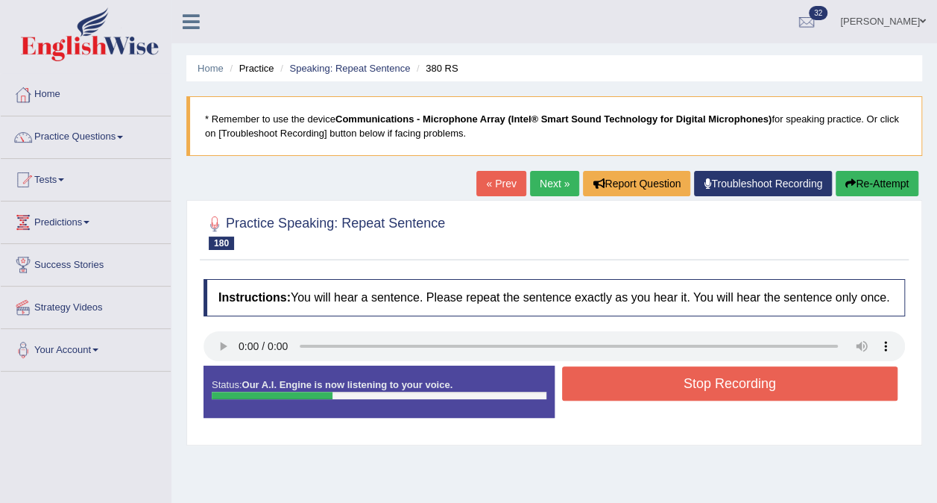
click at [627, 377] on button "Stop Recording" at bounding box center [730, 383] width 336 height 34
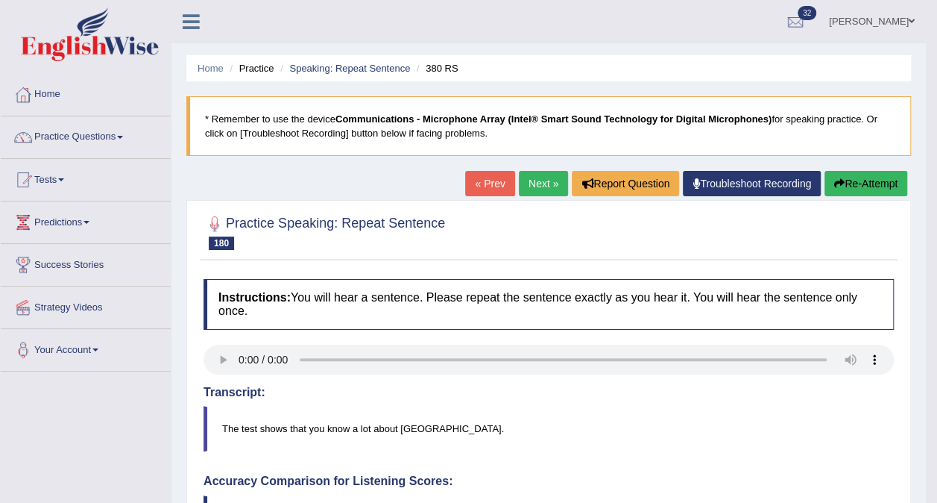
click at [544, 180] on link "Next »" at bounding box center [543, 183] width 49 height 25
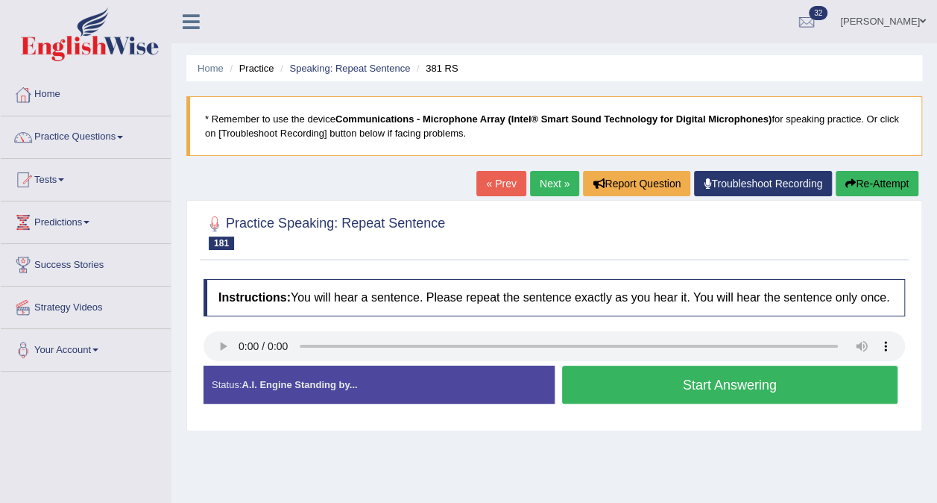
click at [728, 383] on button "Start Answering" at bounding box center [730, 384] width 336 height 38
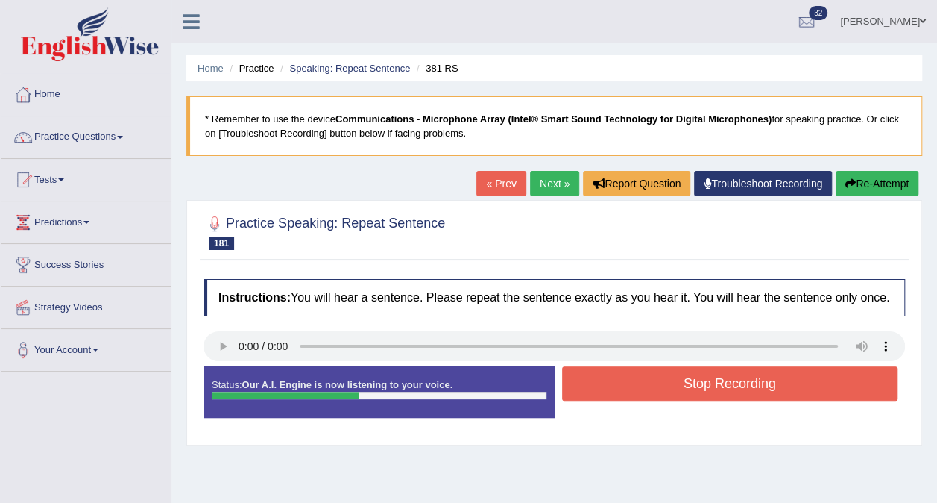
click at [728, 383] on button "Stop Recording" at bounding box center [730, 383] width 336 height 34
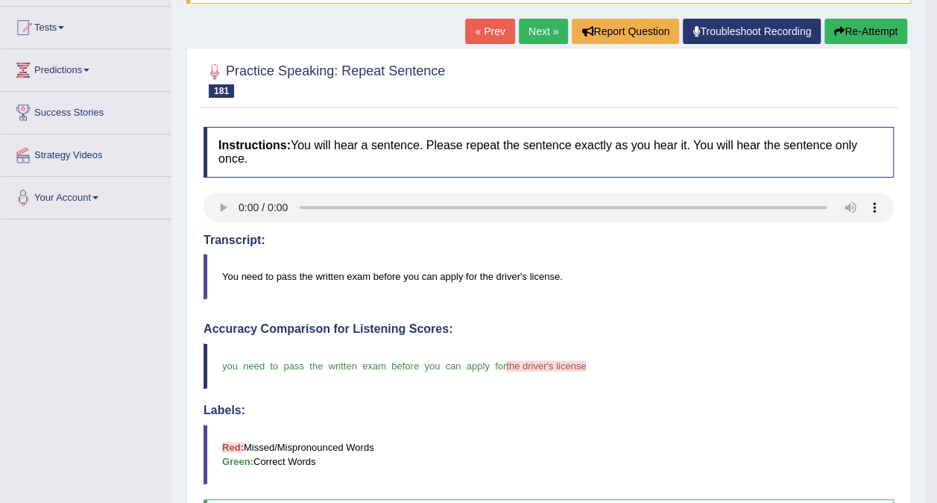
scroll to position [149, 0]
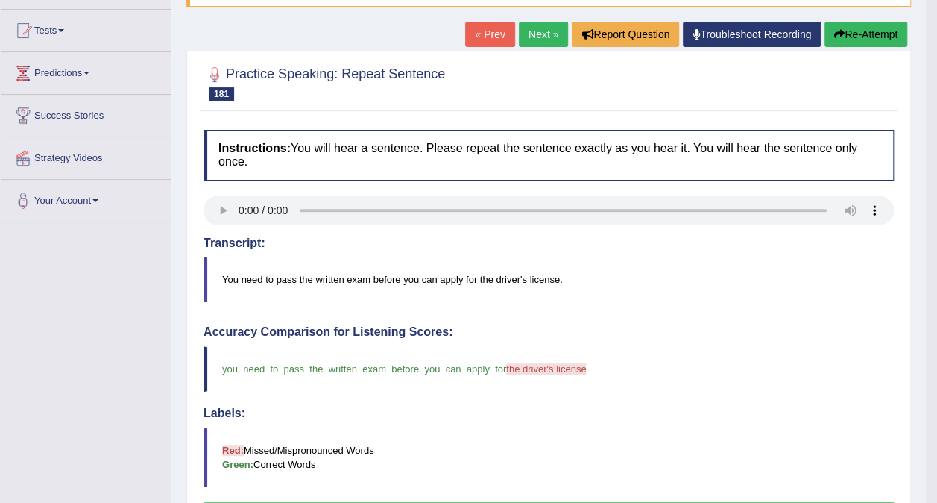
click at [534, 38] on link "Next »" at bounding box center [543, 34] width 49 height 25
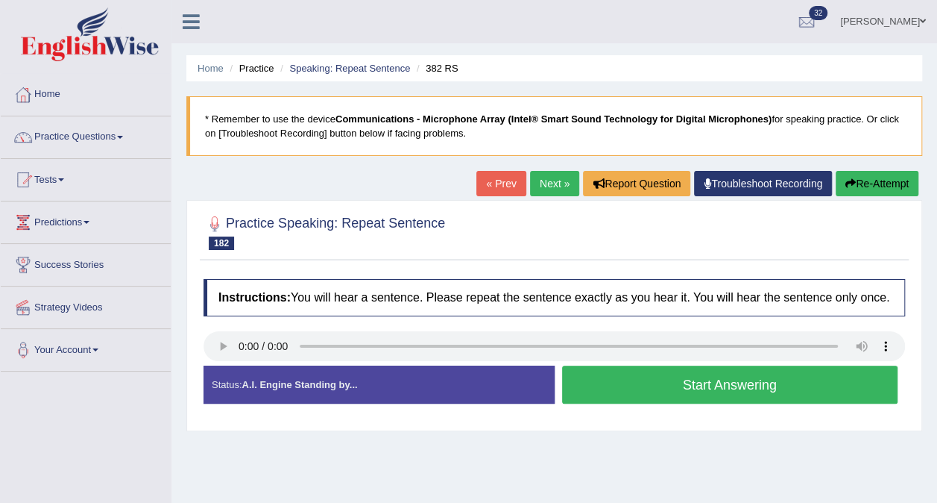
click at [672, 381] on button "Start Answering" at bounding box center [730, 384] width 336 height 38
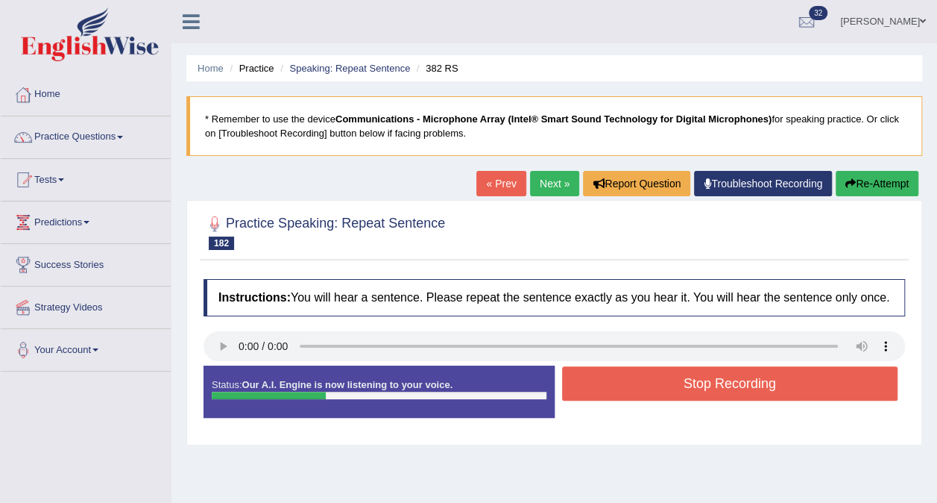
click at [672, 381] on button "Stop Recording" at bounding box center [730, 383] width 336 height 34
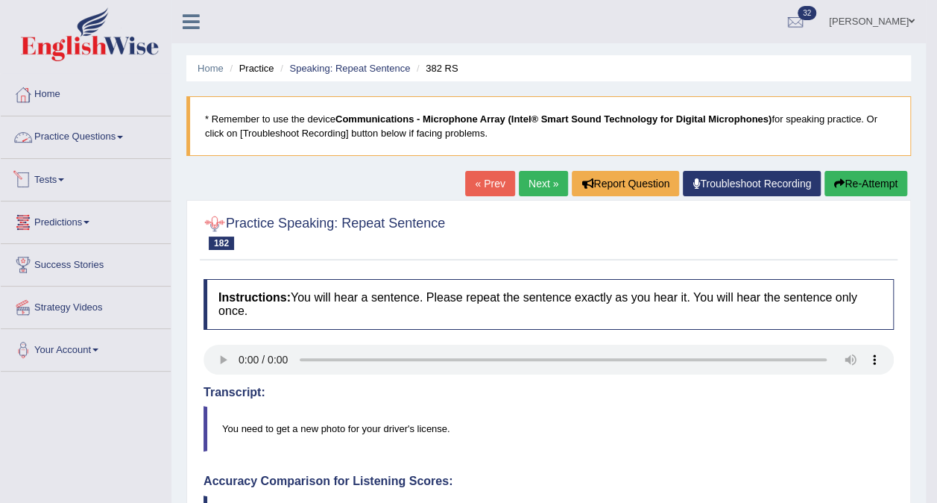
click at [114, 136] on link "Practice Questions" at bounding box center [86, 134] width 170 height 37
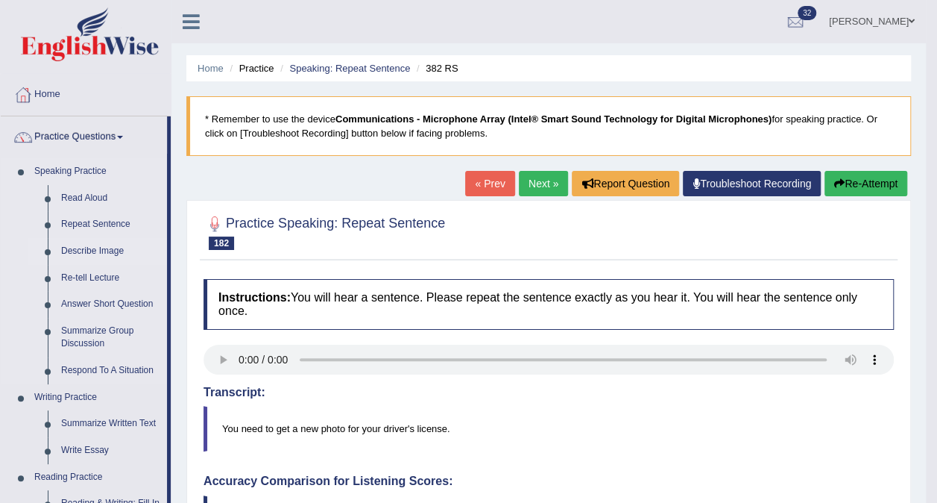
click at [93, 248] on link "Describe Image" at bounding box center [110, 251] width 113 height 27
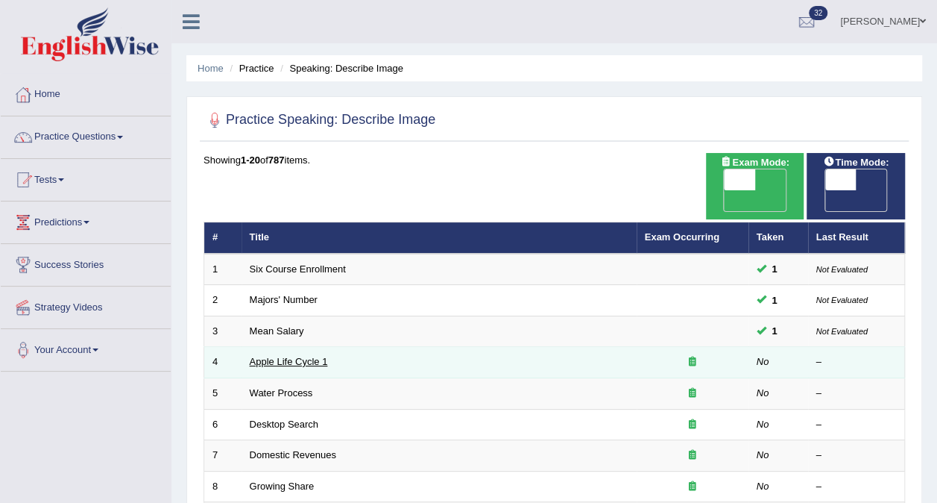
click at [283, 356] on link "Apple Life Cycle 1" at bounding box center [289, 361] width 78 height 11
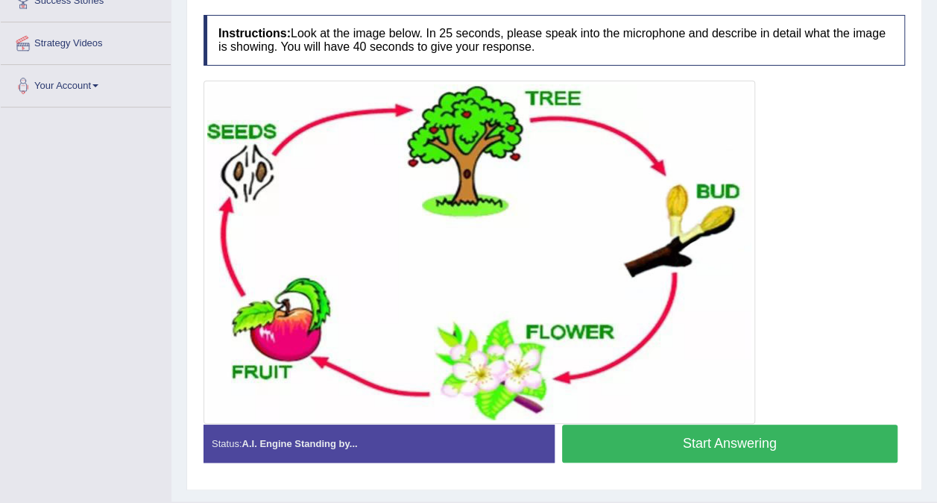
scroll to position [297, 0]
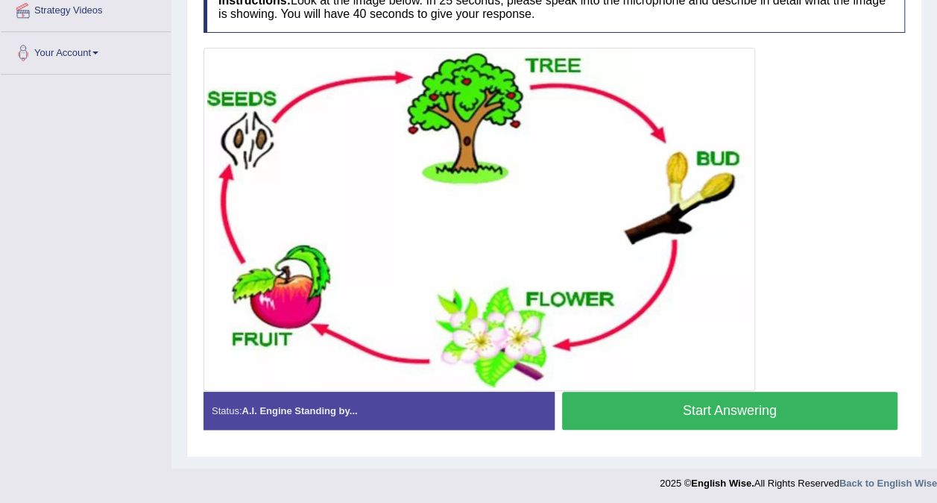
click at [728, 405] on button "Start Answering" at bounding box center [730, 411] width 336 height 38
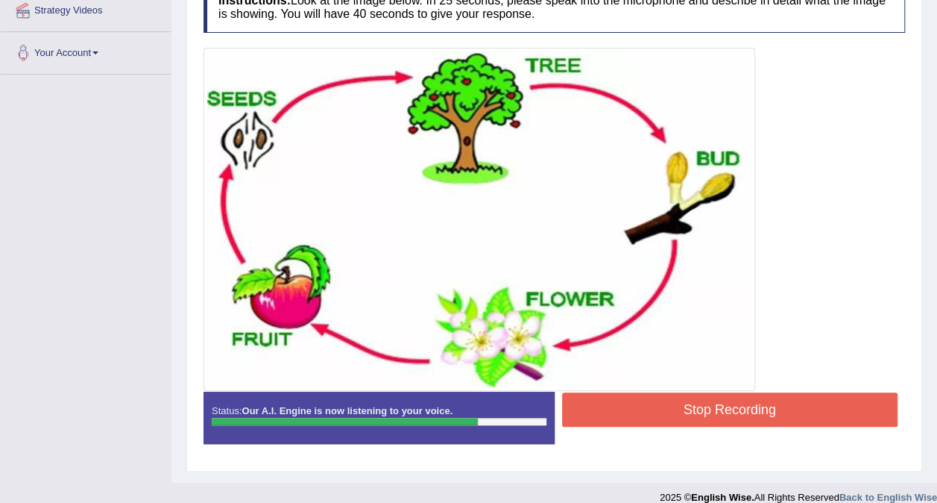
click at [785, 399] on button "Stop Recording" at bounding box center [730, 409] width 336 height 34
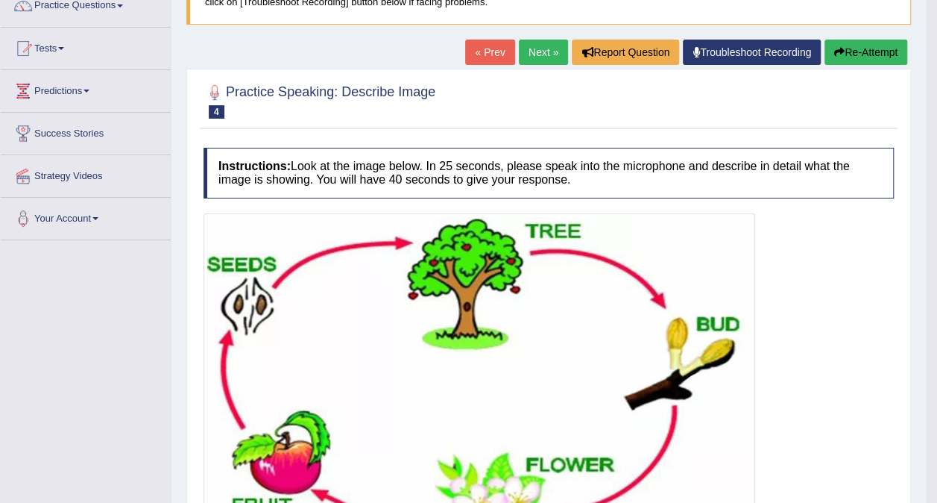
scroll to position [0, 0]
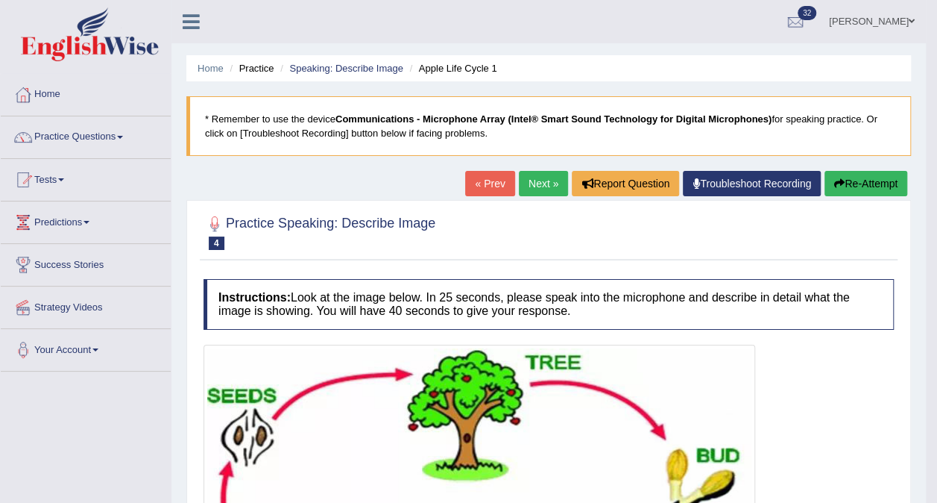
click at [533, 176] on link "Next »" at bounding box center [543, 183] width 49 height 25
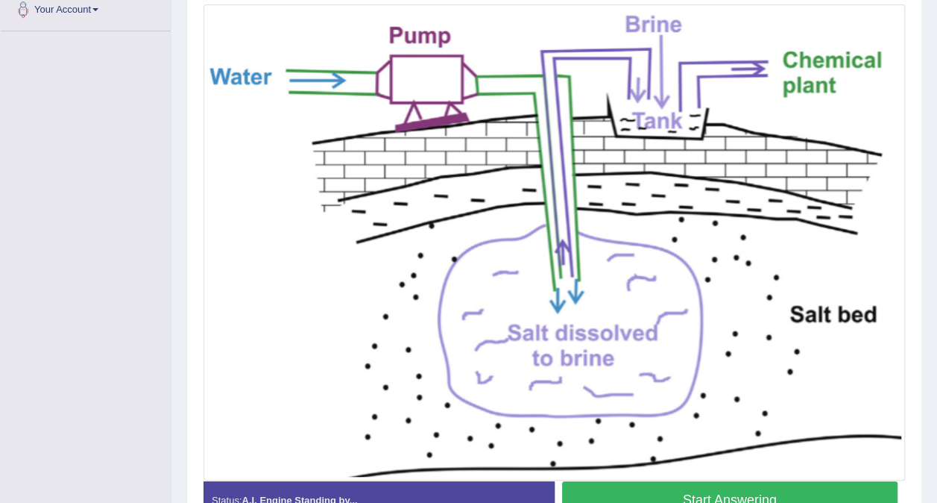
scroll to position [430, 0]
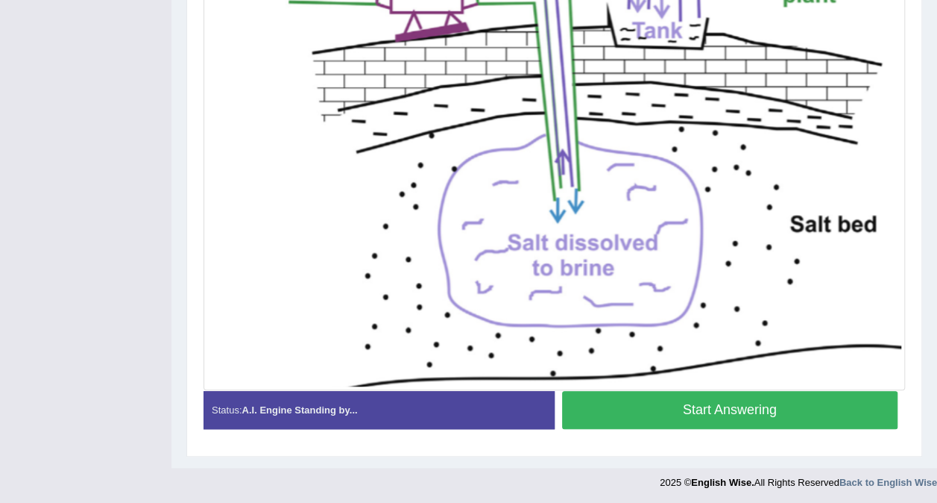
click at [781, 410] on button "Start Answering" at bounding box center [730, 410] width 336 height 38
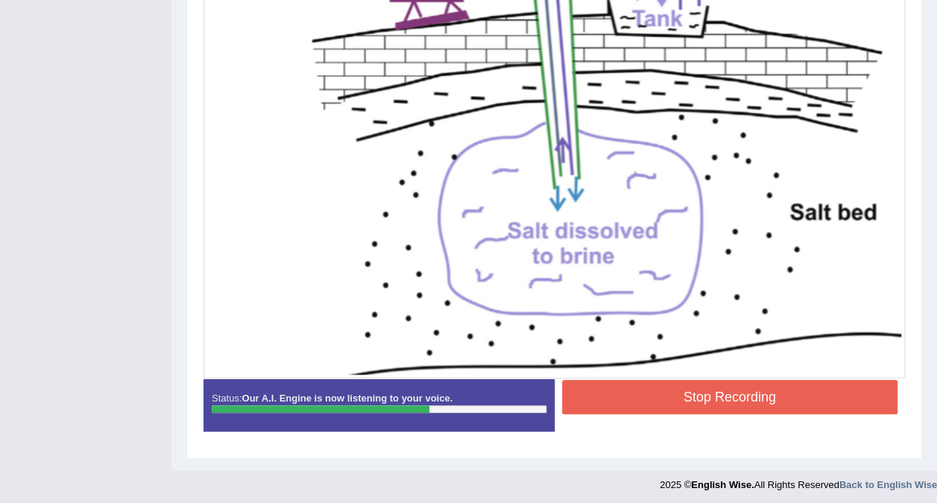
scroll to position [444, 0]
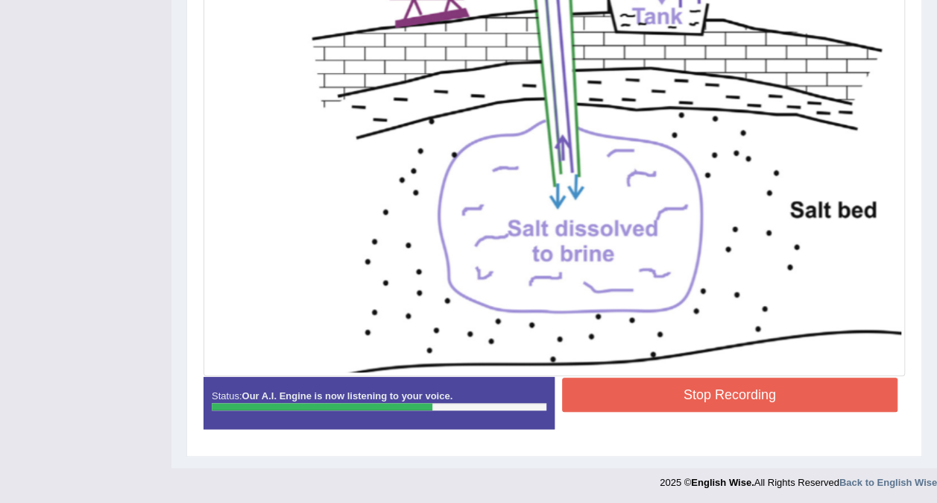
click at [744, 385] on button "Stop Recording" at bounding box center [730, 394] width 336 height 34
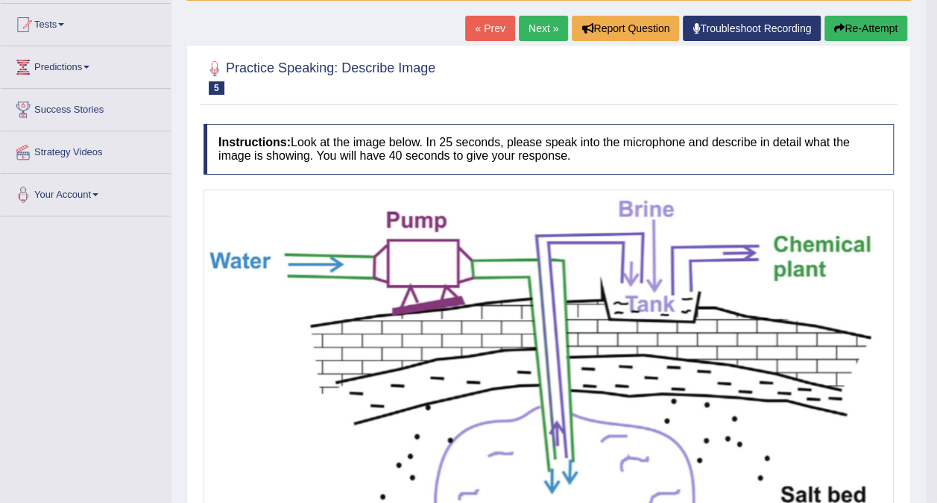
scroll to position [146, 0]
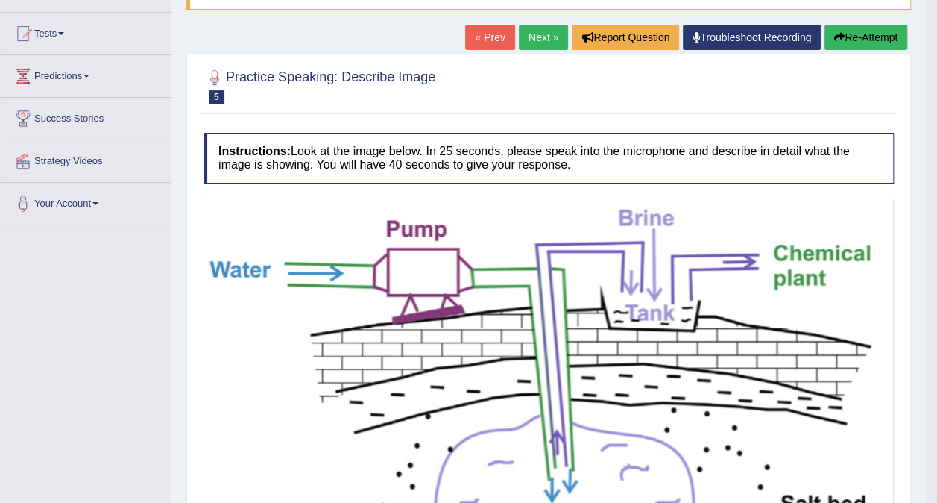
click at [542, 38] on link "Next »" at bounding box center [543, 37] width 49 height 25
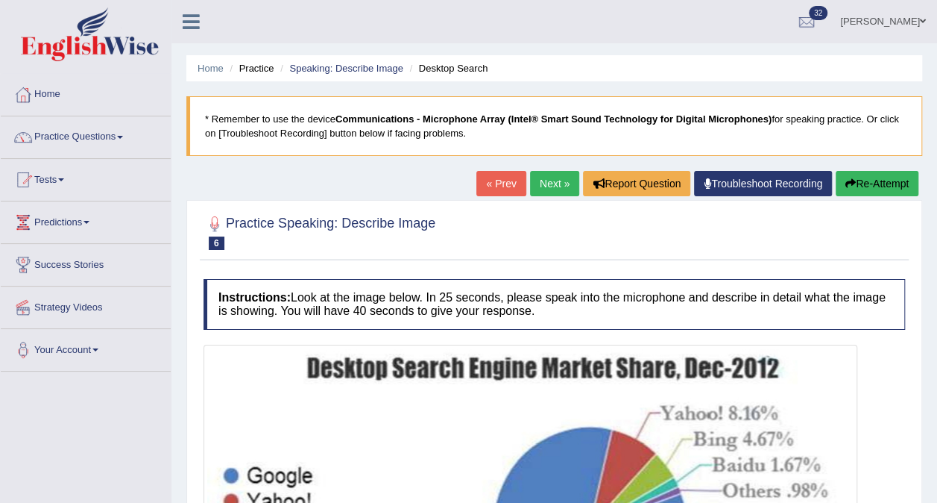
scroll to position [224, 0]
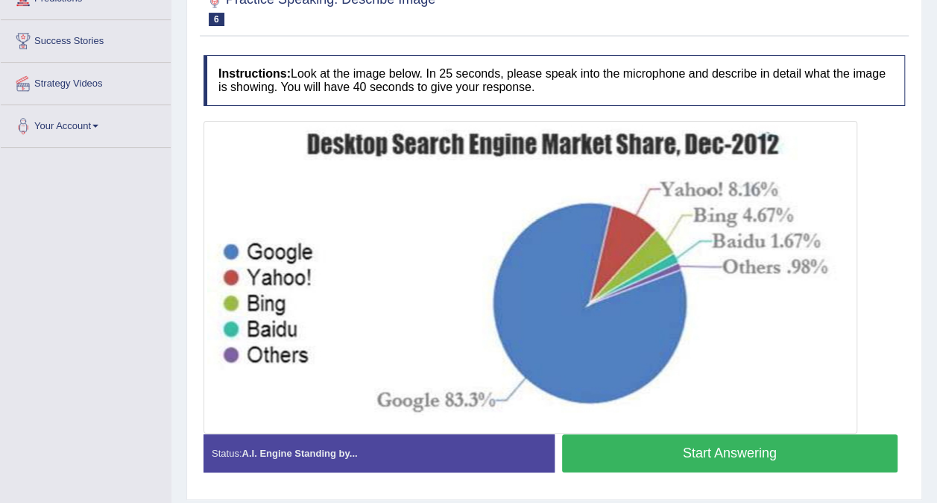
click at [732, 447] on button "Start Answering" at bounding box center [730, 453] width 336 height 38
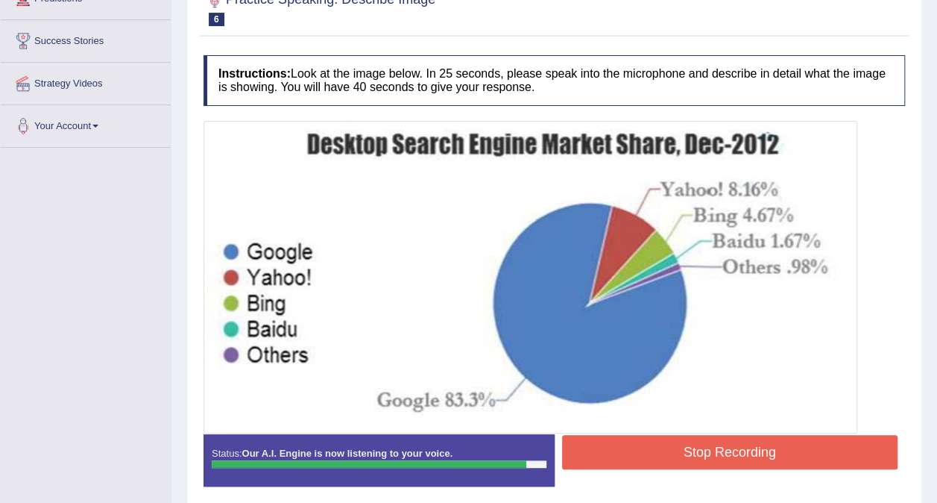
click at [691, 444] on button "Stop Recording" at bounding box center [730, 452] width 336 height 34
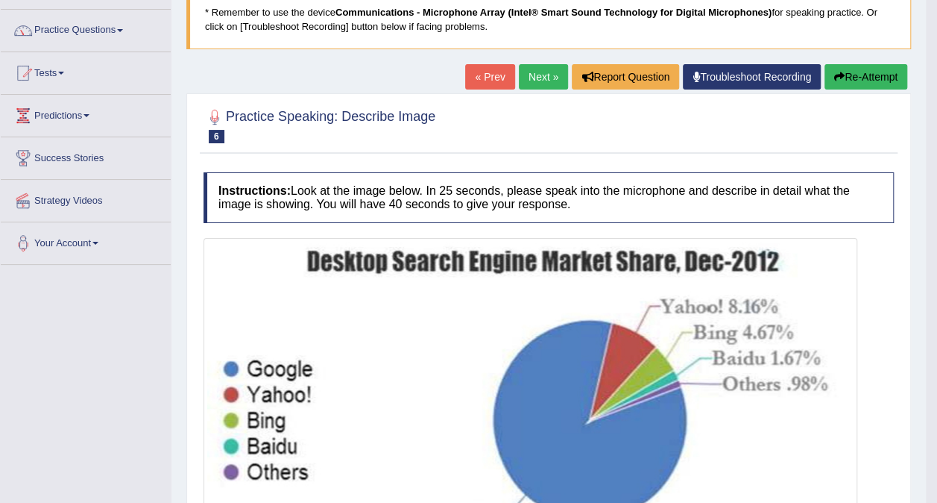
scroll to position [75, 0]
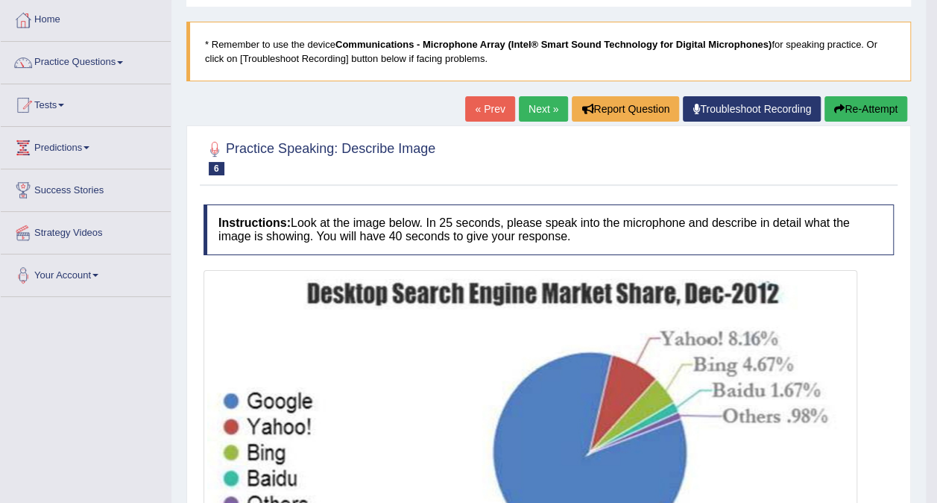
click at [541, 112] on link "Next »" at bounding box center [543, 108] width 49 height 25
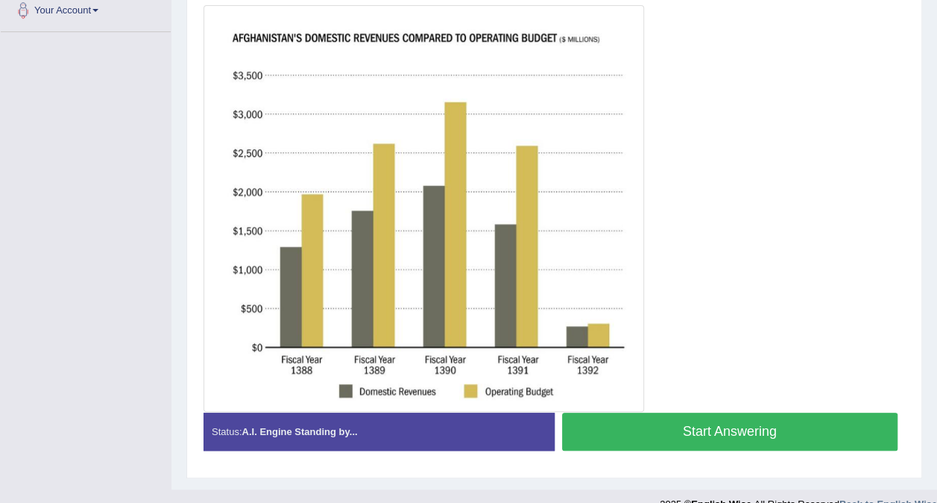
scroll to position [361, 0]
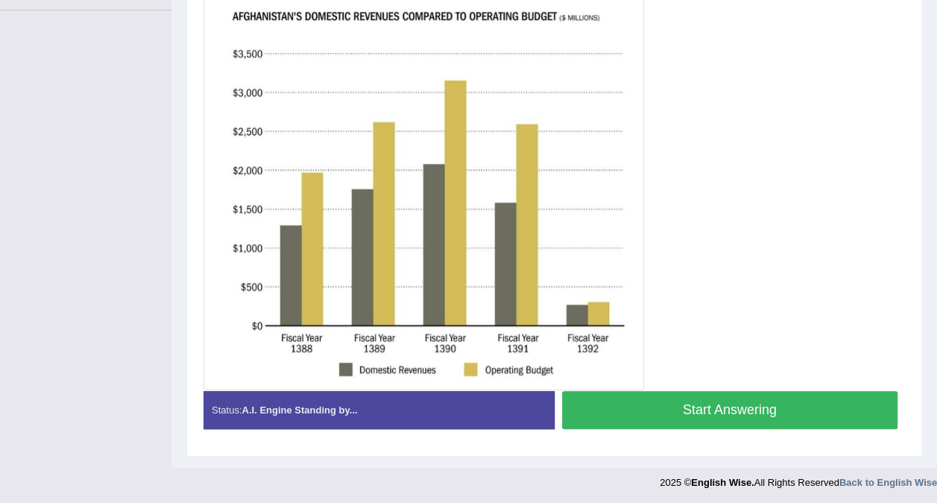
click at [676, 410] on button "Start Answering" at bounding box center [730, 410] width 336 height 38
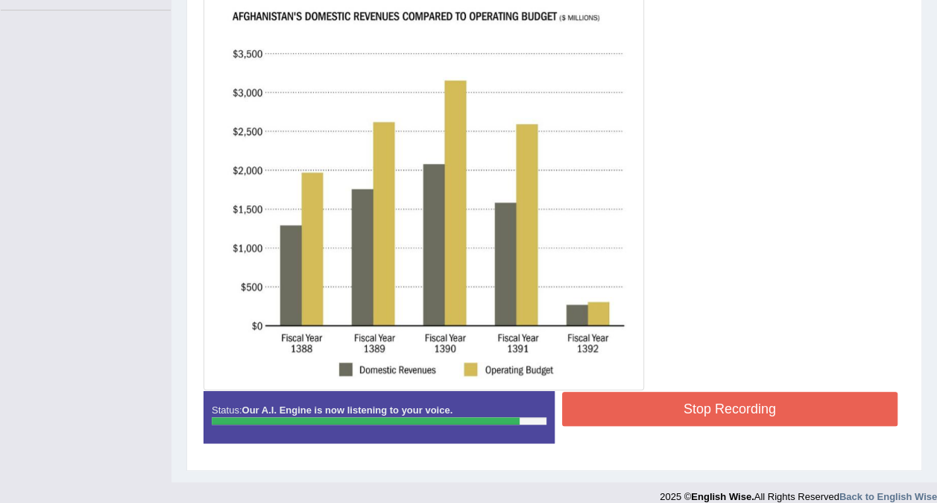
click at [697, 408] on button "Stop Recording" at bounding box center [730, 409] width 336 height 34
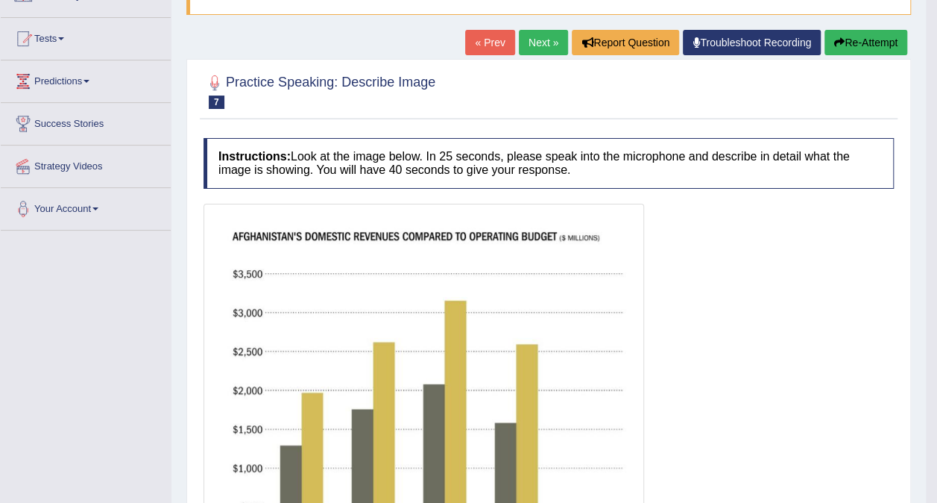
scroll to position [137, 0]
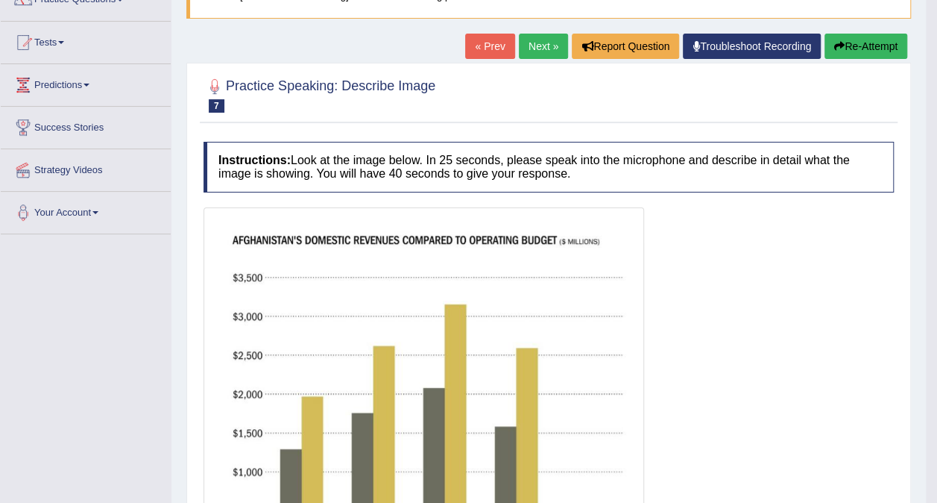
click at [549, 45] on link "Next »" at bounding box center [543, 46] width 49 height 25
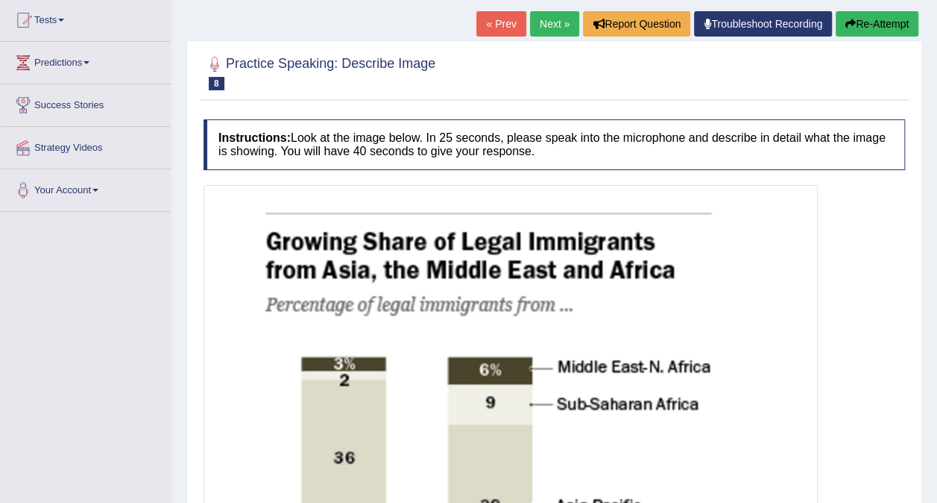
scroll to position [3, 0]
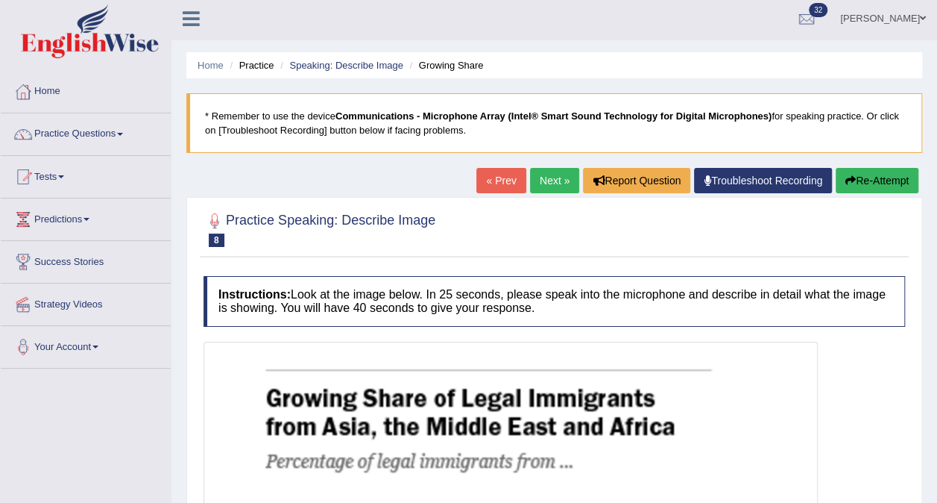
click at [559, 180] on link "Next »" at bounding box center [554, 180] width 49 height 25
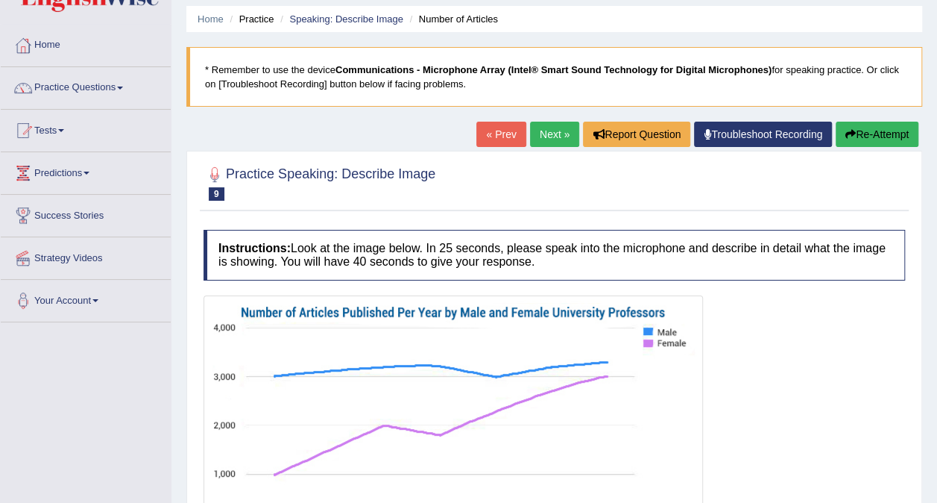
scroll to position [224, 0]
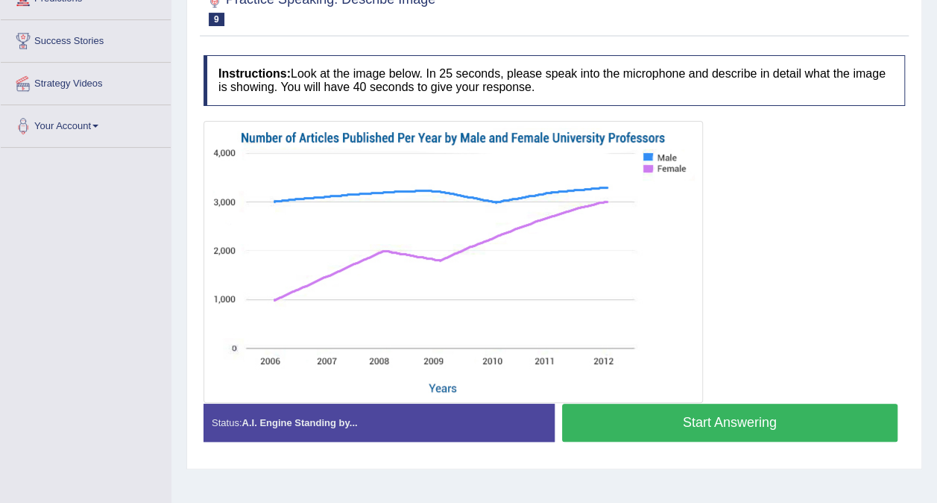
click at [664, 420] on button "Start Answering" at bounding box center [730, 422] width 336 height 38
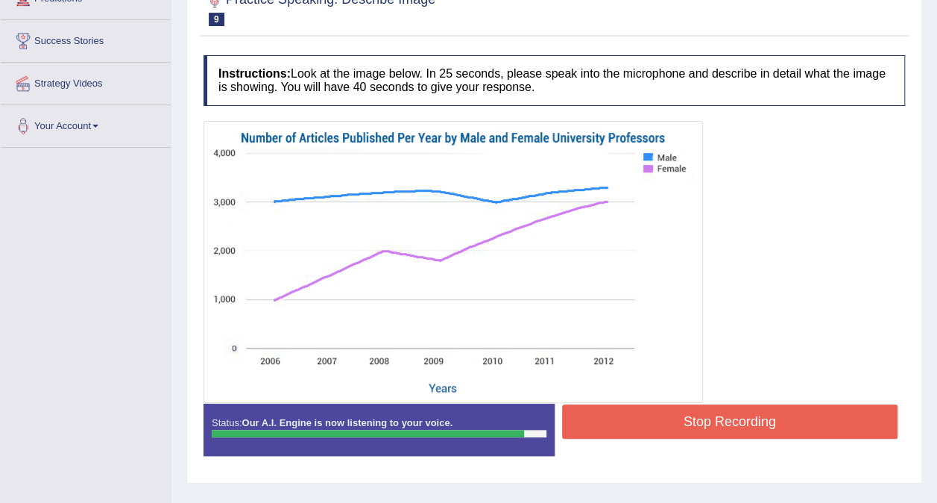
click at [746, 415] on button "Stop Recording" at bounding box center [730, 421] width 336 height 34
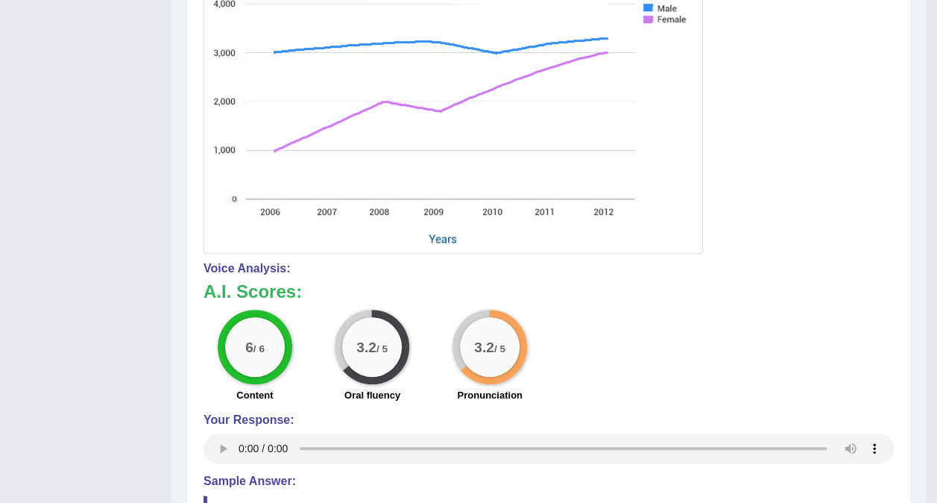
scroll to position [0, 0]
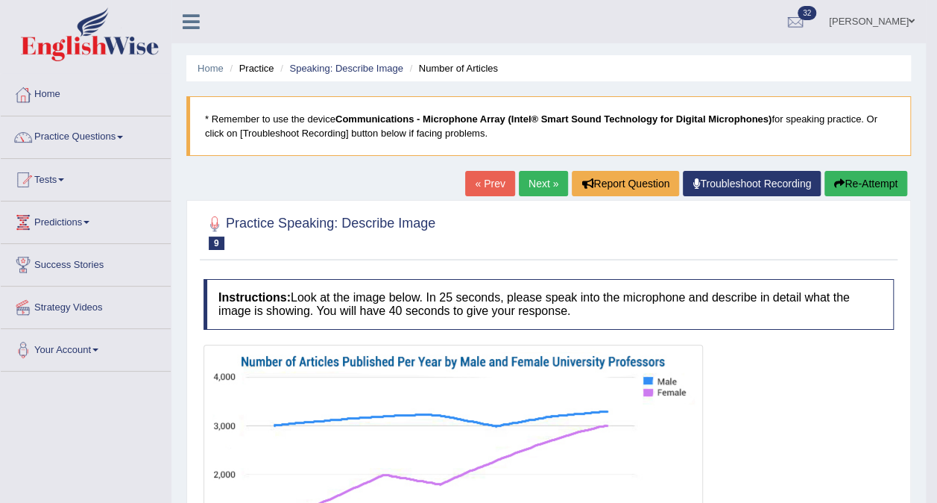
click at [541, 177] on link "Next »" at bounding box center [543, 183] width 49 height 25
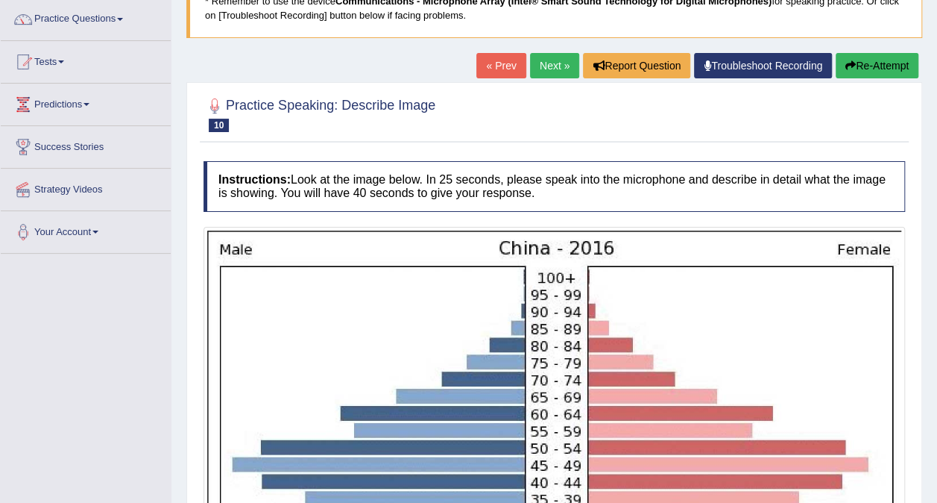
scroll to position [1, 0]
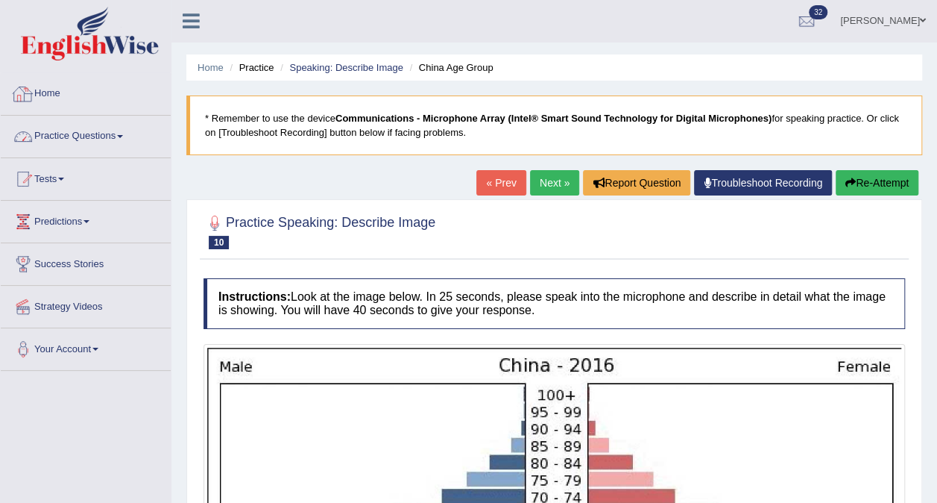
click at [127, 134] on link "Practice Questions" at bounding box center [86, 134] width 170 height 37
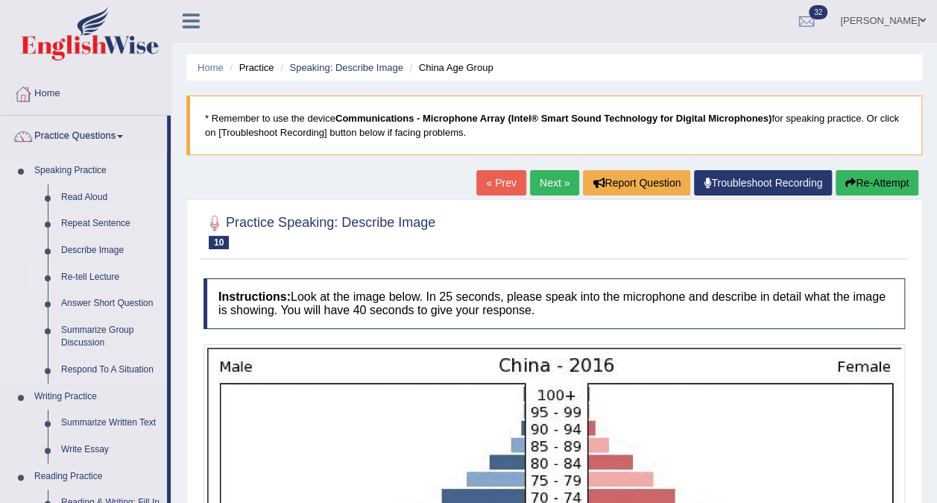
click at [94, 273] on link "Re-tell Lecture" at bounding box center [110, 277] width 113 height 27
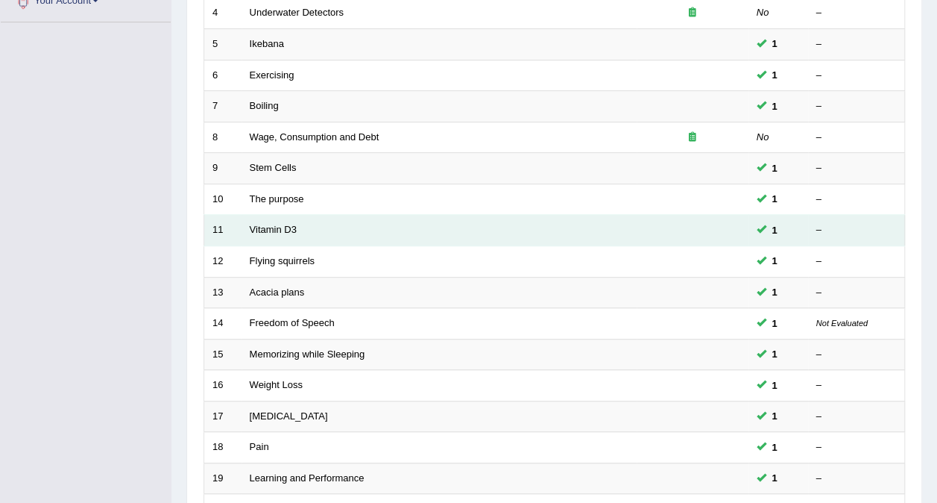
scroll to position [477, 0]
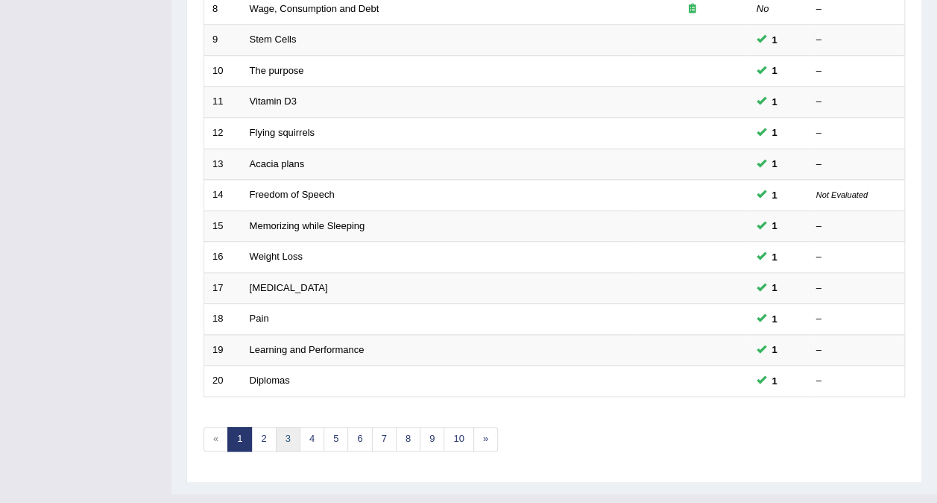
click at [285, 427] on link "3" at bounding box center [288, 439] width 25 height 25
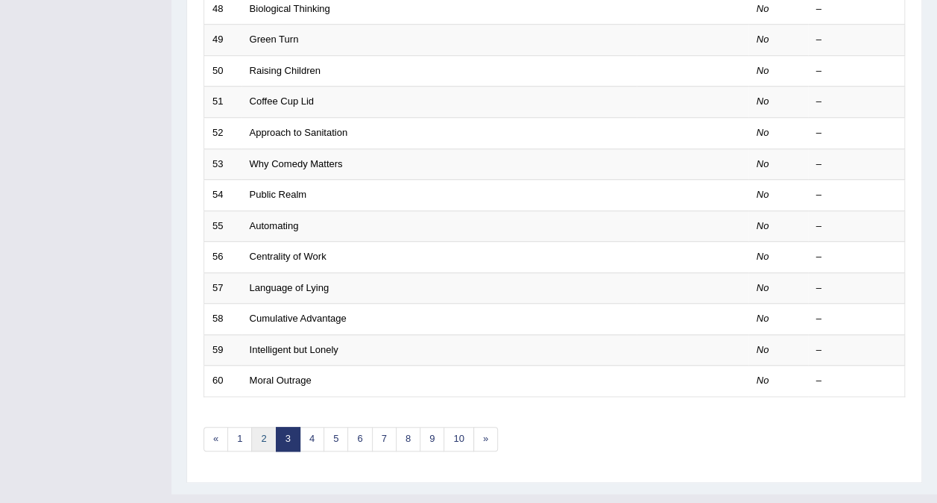
click at [257, 427] on link "2" at bounding box center [263, 439] width 25 height 25
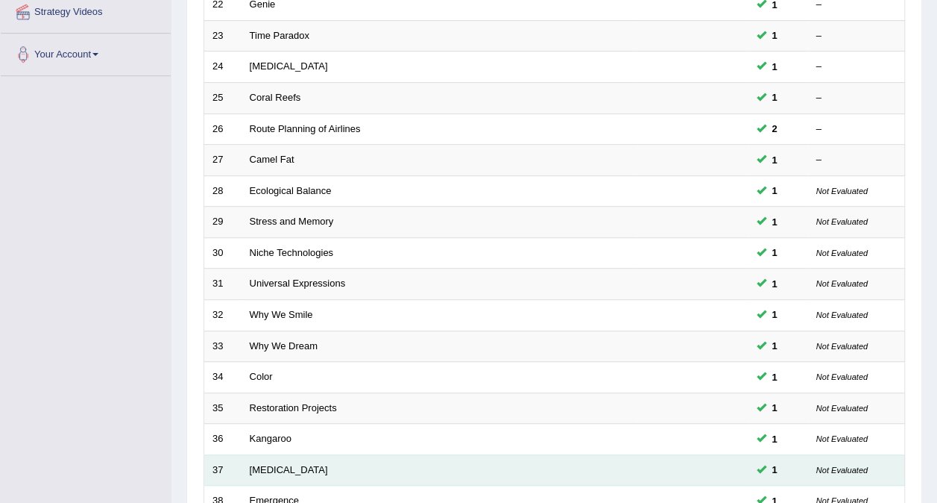
scroll to position [373, 0]
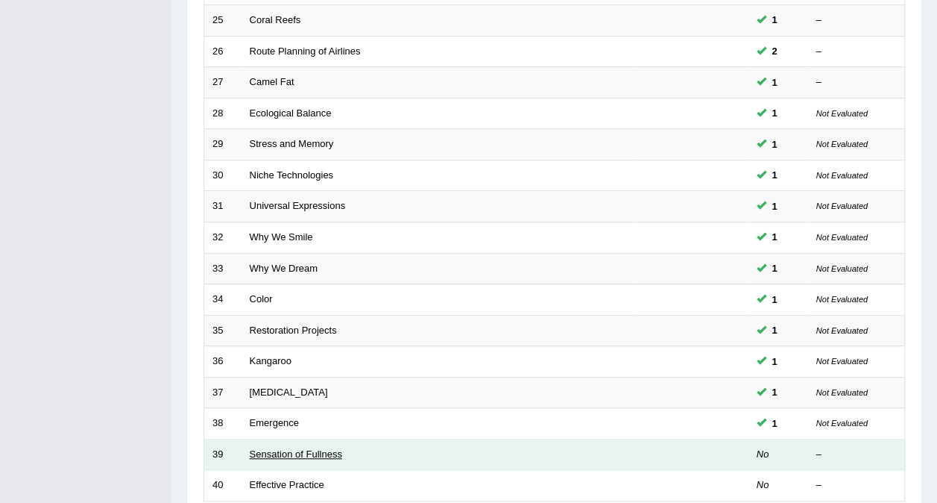
click at [316, 448] on link "Sensation of Fullness" at bounding box center [296, 453] width 92 height 11
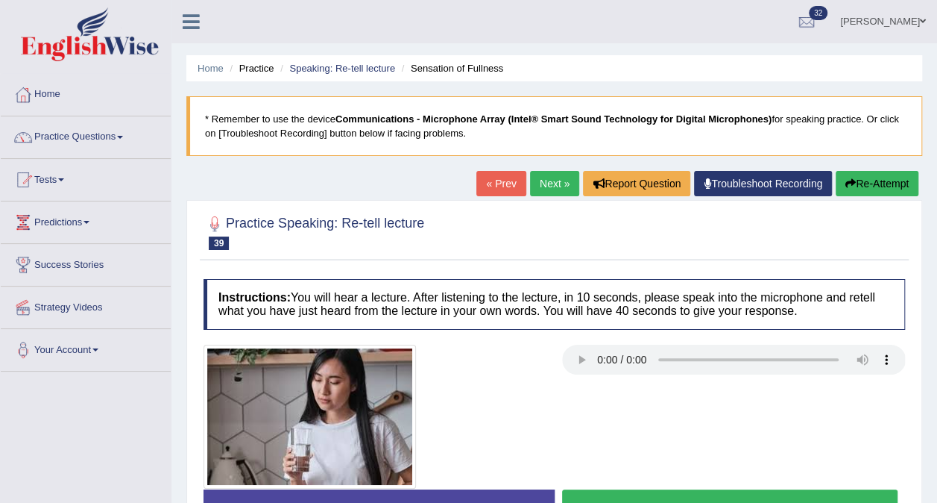
scroll to position [75, 0]
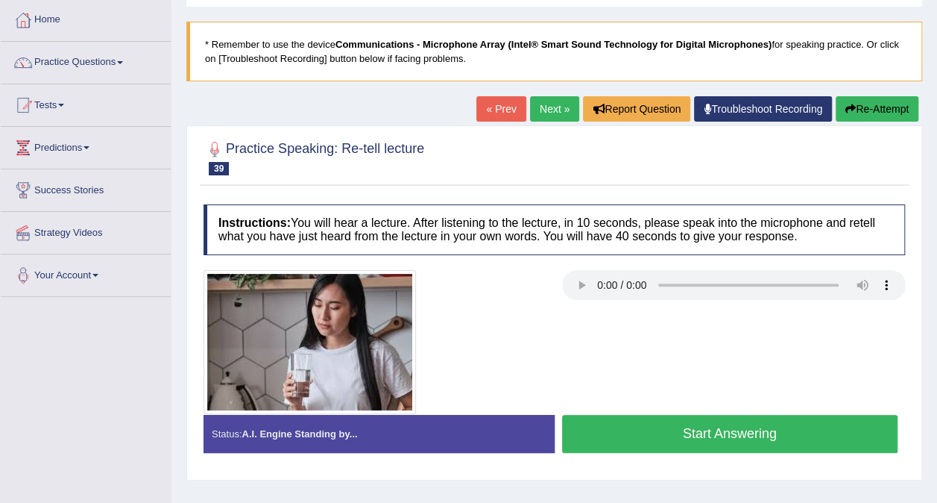
click at [765, 428] on button "Start Answering" at bounding box center [730, 434] width 336 height 38
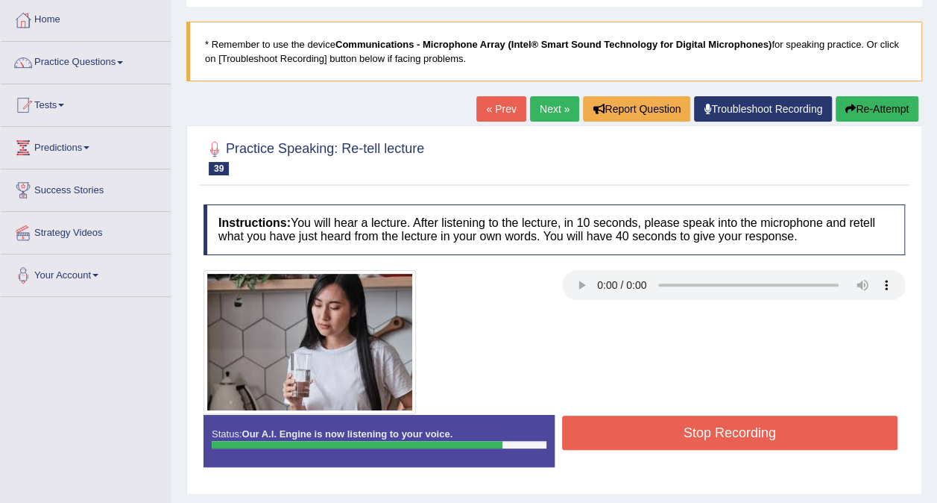
click at [808, 428] on button "Stop Recording" at bounding box center [730, 432] width 336 height 34
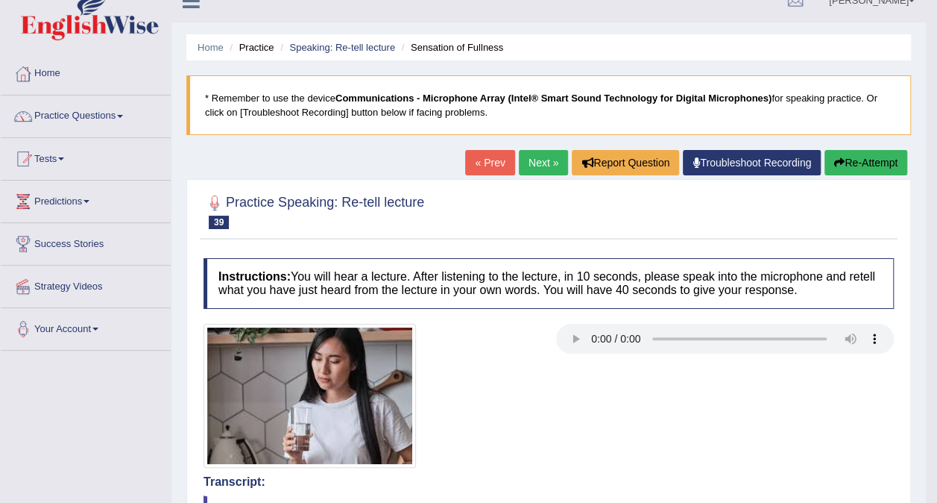
scroll to position [0, 0]
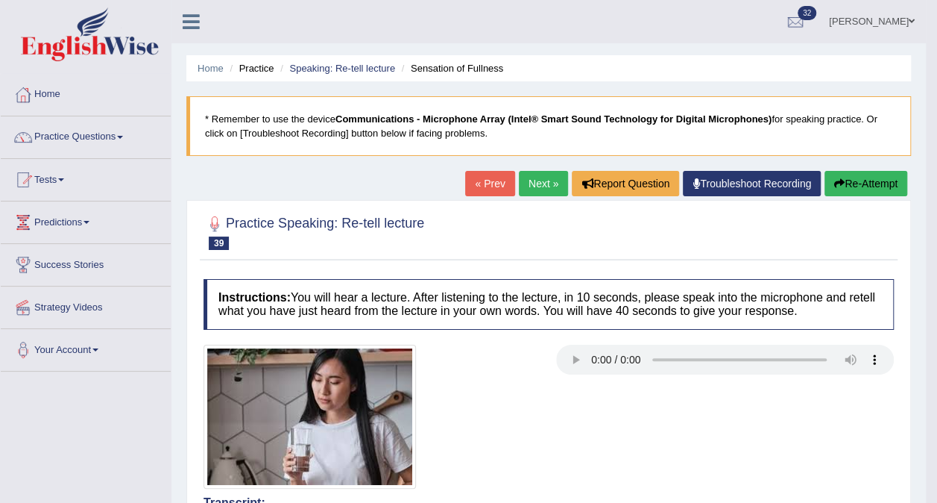
click at [535, 181] on link "Next »" at bounding box center [543, 183] width 49 height 25
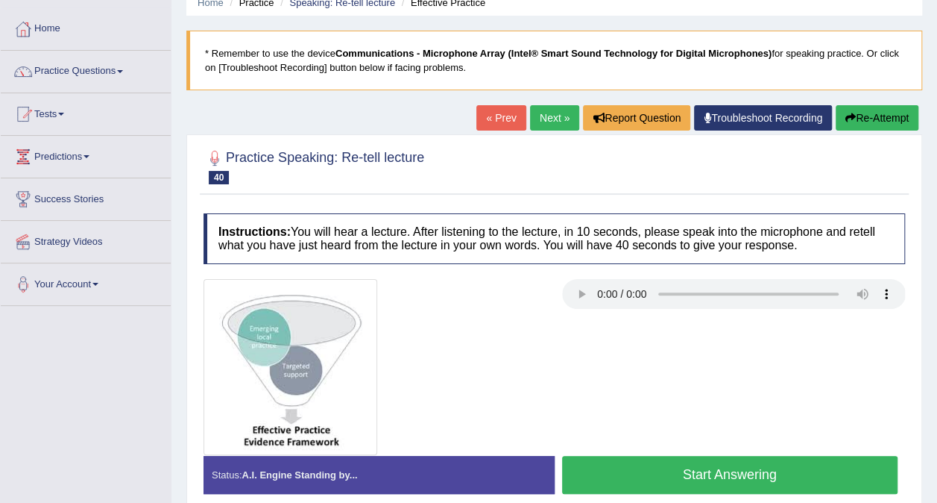
scroll to position [149, 0]
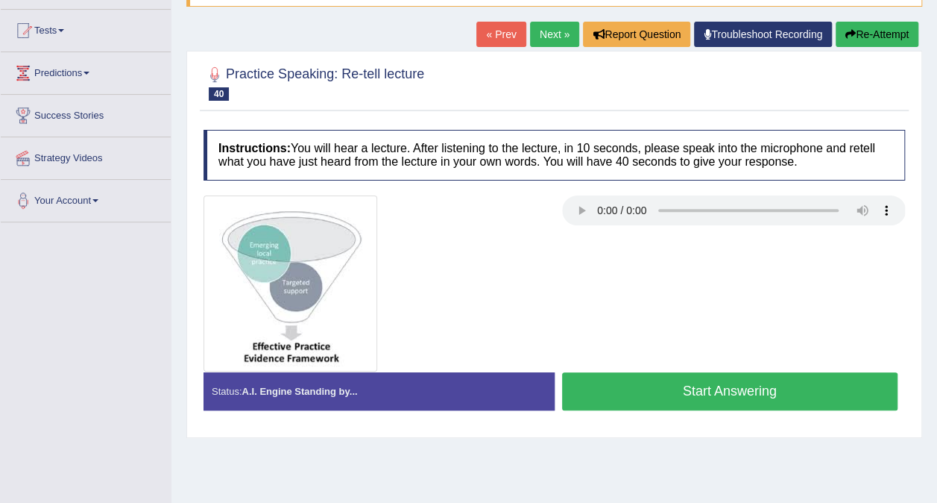
click at [689, 386] on button "Start Answering" at bounding box center [730, 391] width 336 height 38
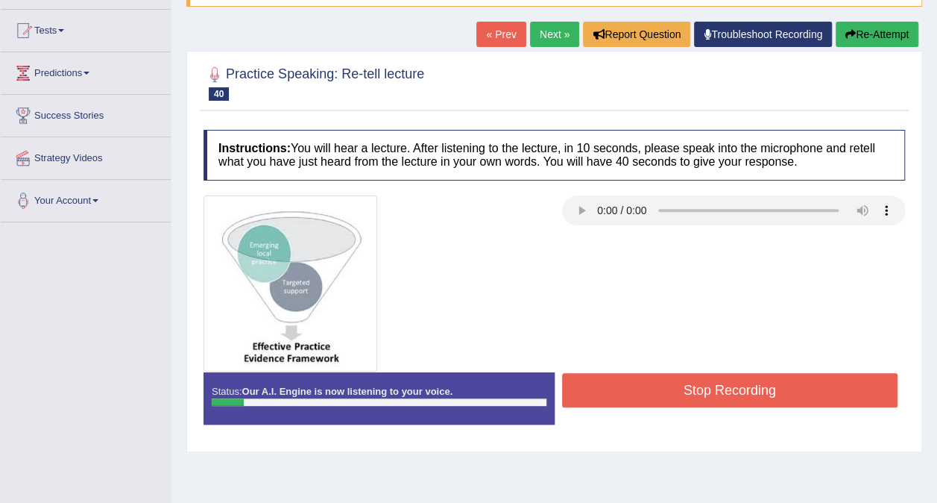
click at [698, 384] on button "Stop Recording" at bounding box center [730, 390] width 336 height 34
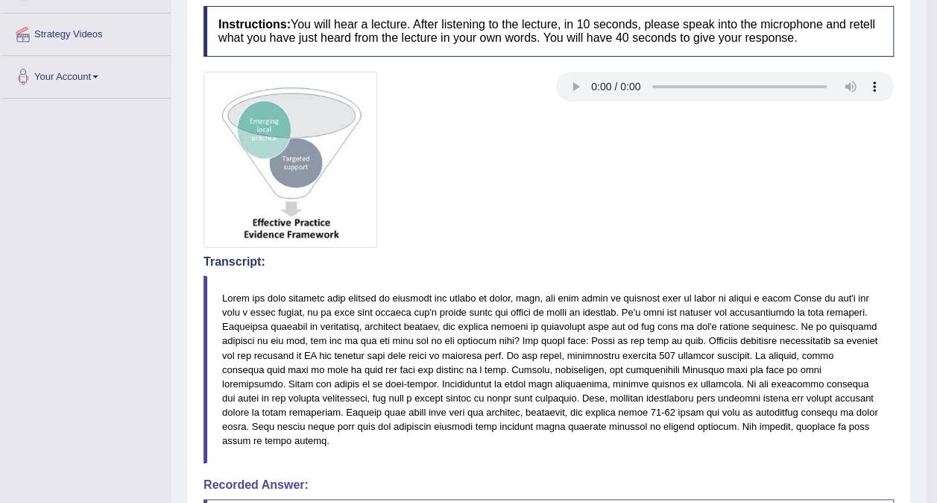
scroll to position [75, 0]
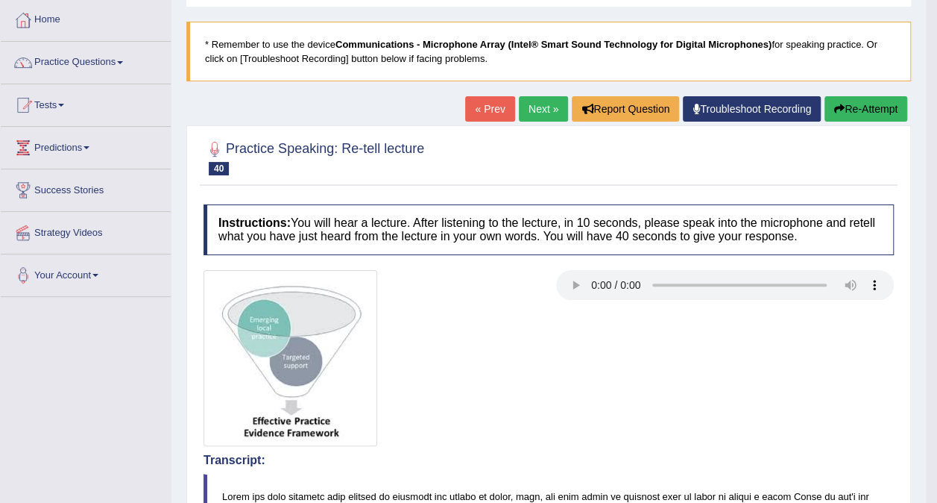
click at [841, 107] on icon "button" at bounding box center [840, 109] width 10 height 10
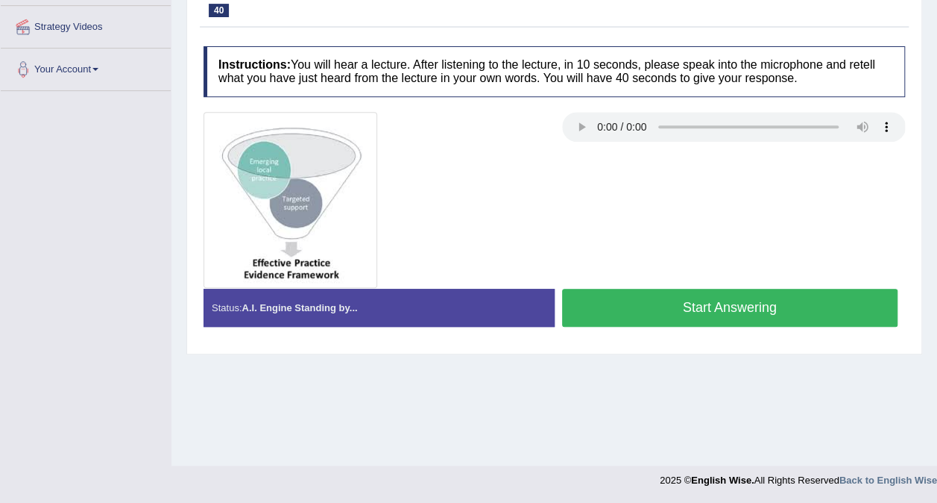
click at [656, 300] on button "Start Answering" at bounding box center [730, 308] width 336 height 38
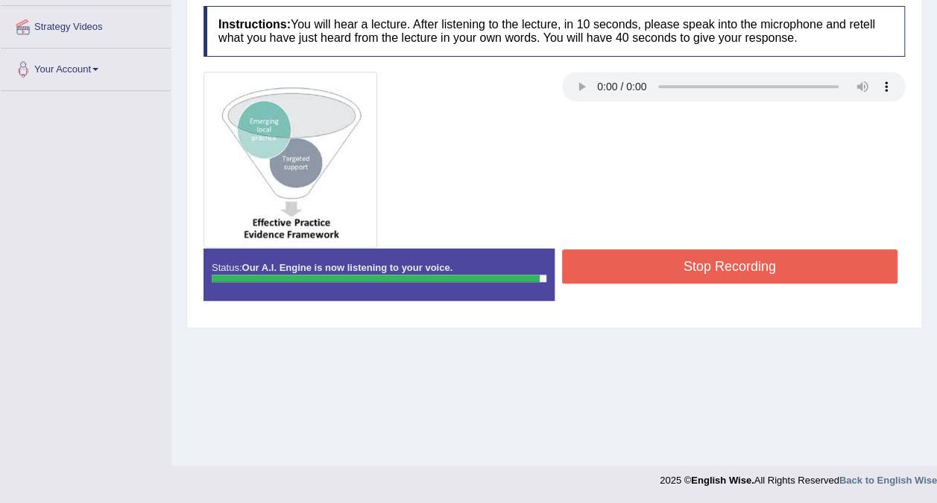
click at [651, 255] on button "Stop Recording" at bounding box center [730, 266] width 336 height 34
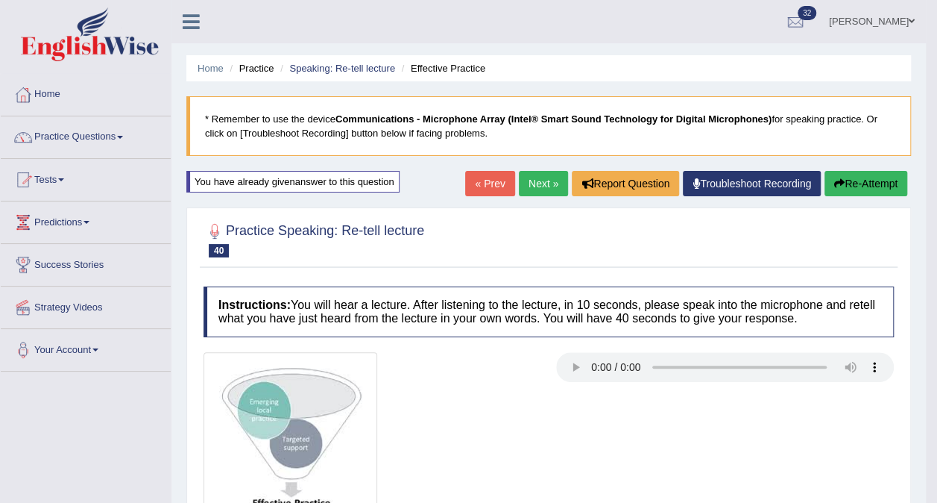
click at [125, 139] on link "Practice Questions" at bounding box center [86, 134] width 170 height 37
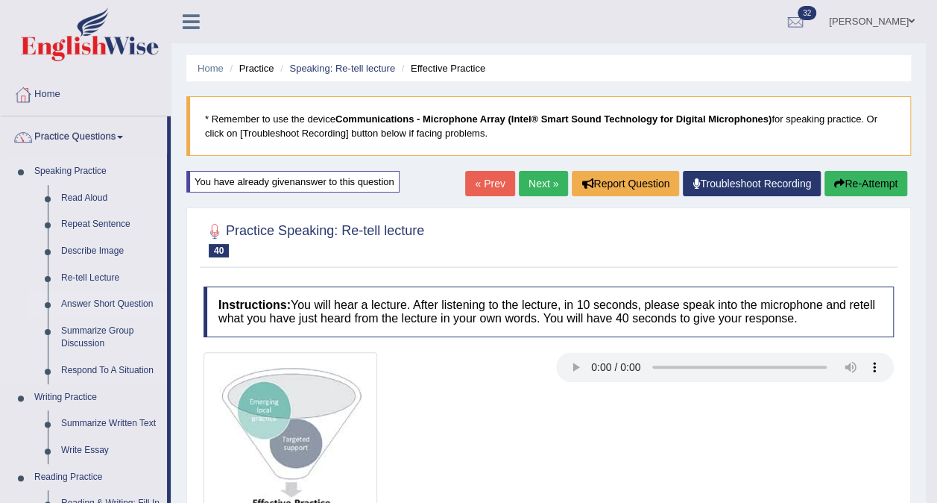
click at [95, 304] on link "Answer Short Question" at bounding box center [110, 304] width 113 height 27
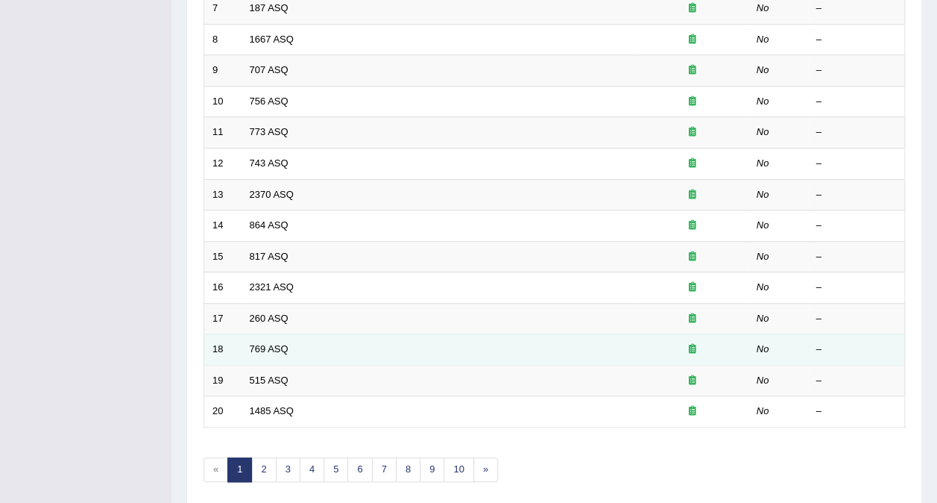
scroll to position [477, 0]
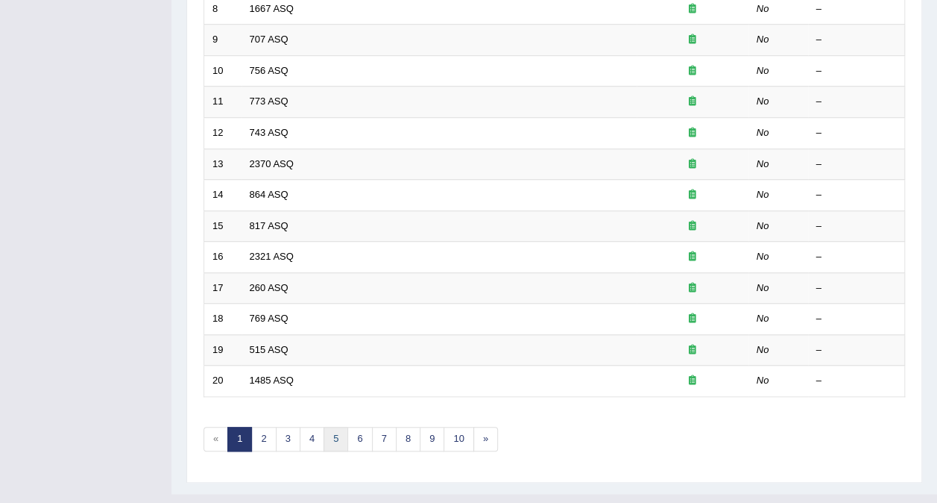
click at [337, 427] on link "5" at bounding box center [336, 439] width 25 height 25
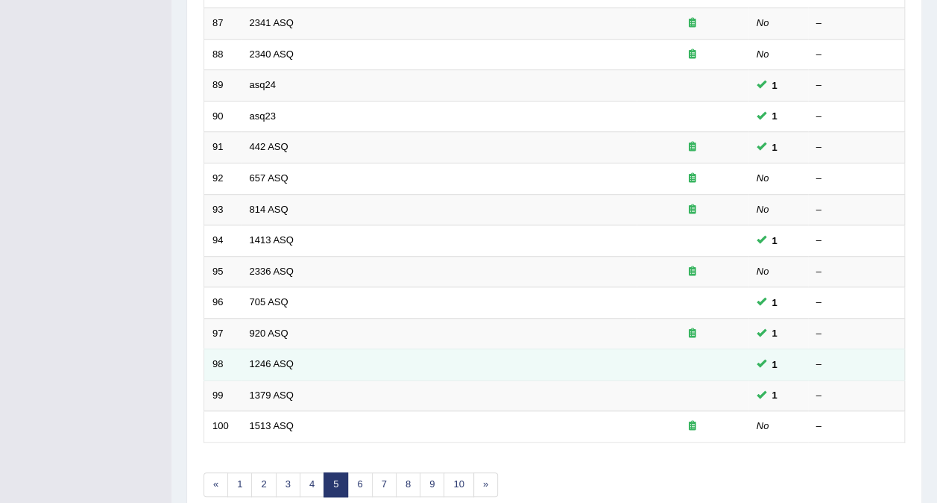
scroll to position [477, 0]
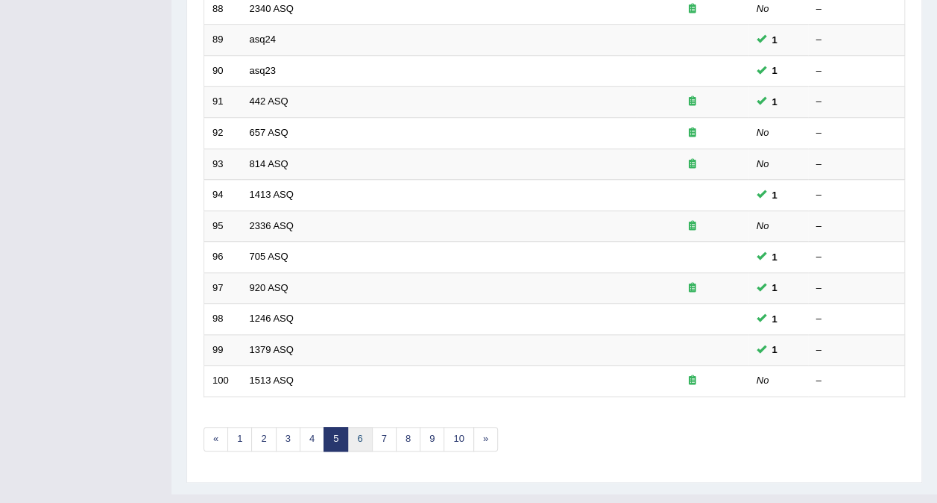
click at [359, 427] on link "6" at bounding box center [360, 439] width 25 height 25
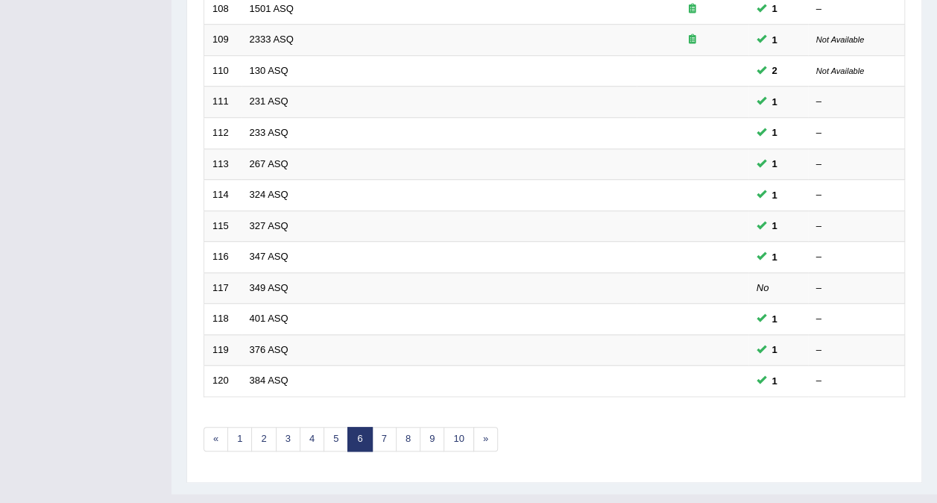
scroll to position [477, 0]
click at [380, 427] on link "7" at bounding box center [384, 439] width 25 height 25
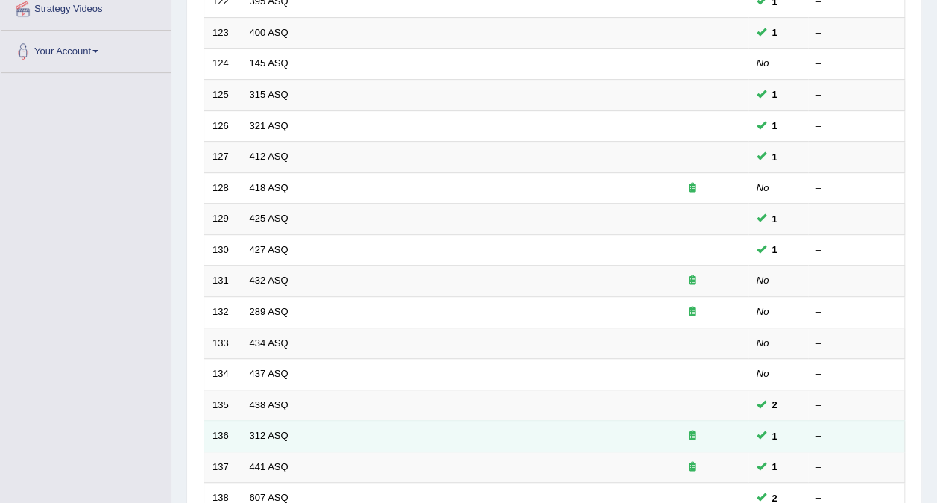
scroll to position [477, 0]
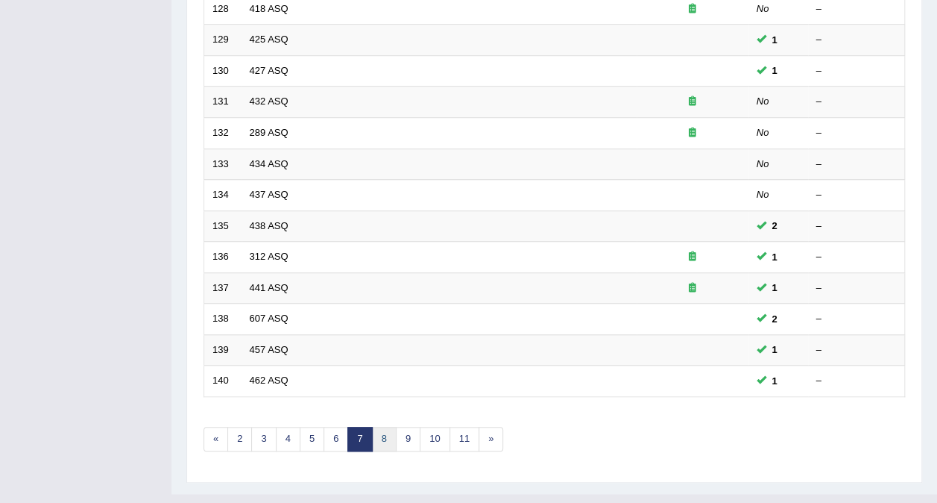
click at [383, 427] on link "8" at bounding box center [384, 439] width 25 height 25
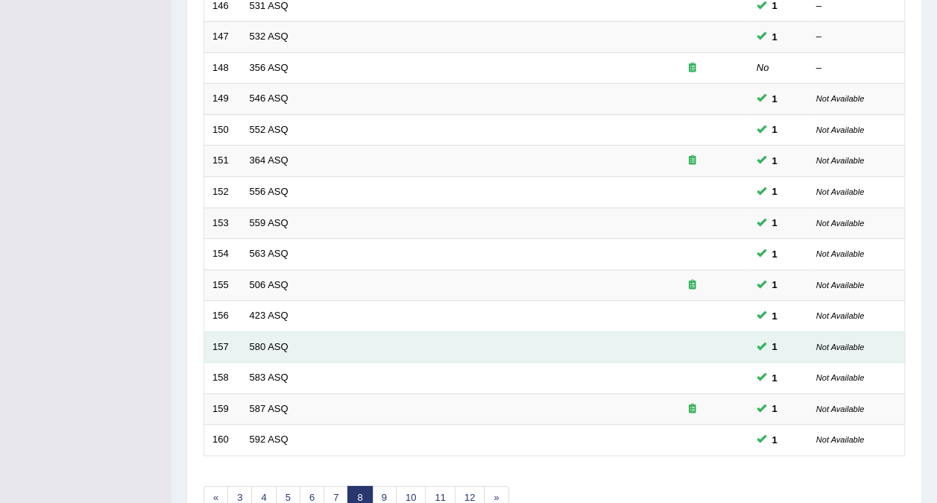
scroll to position [477, 0]
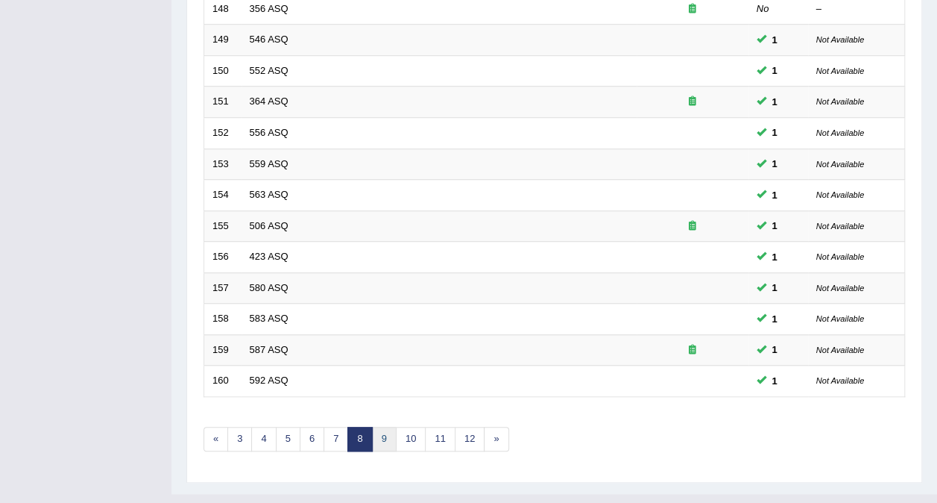
click at [379, 427] on link "9" at bounding box center [384, 439] width 25 height 25
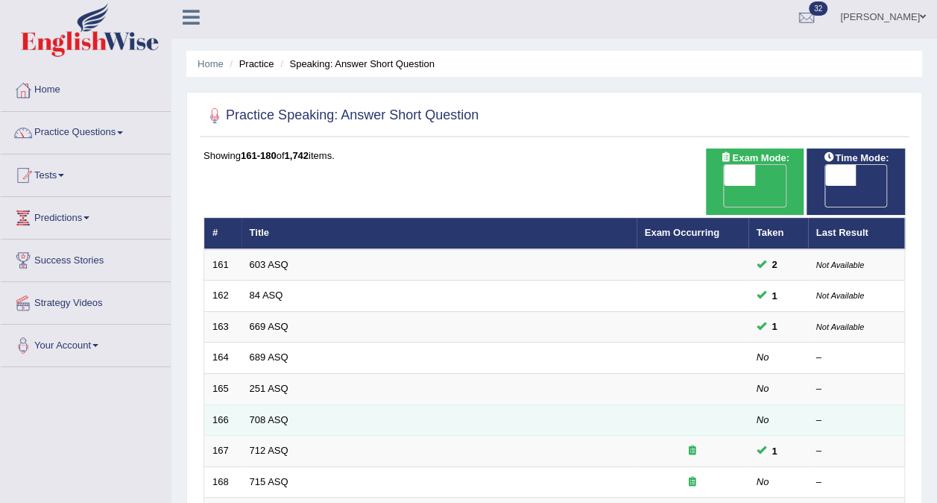
scroll to position [75, 0]
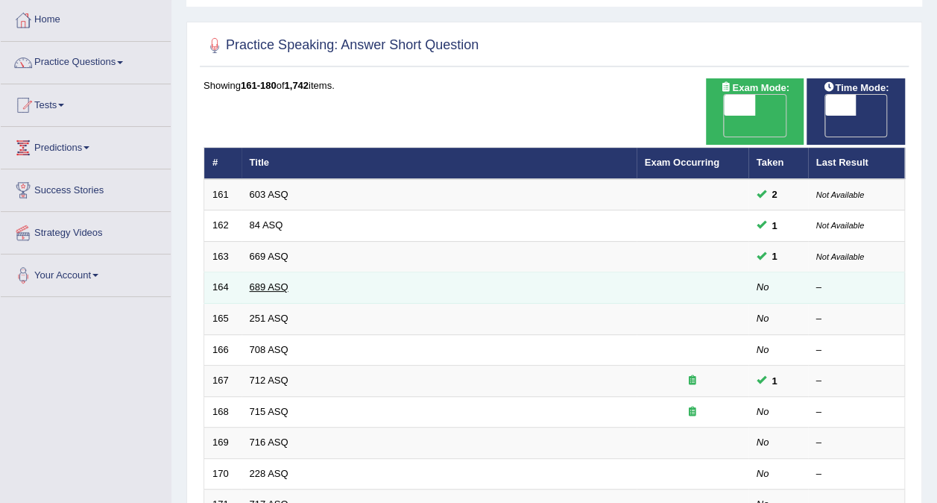
click at [282, 281] on link "689 ASQ" at bounding box center [269, 286] width 39 height 11
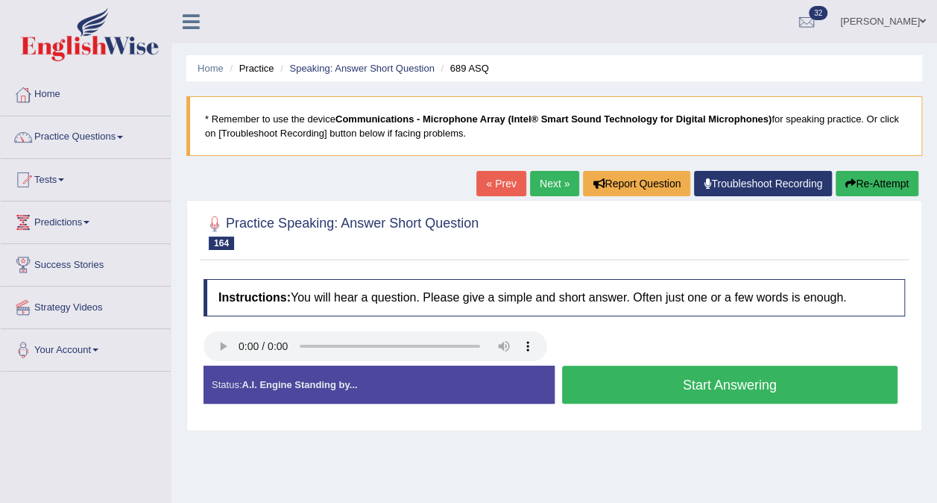
click at [611, 386] on button "Start Answering" at bounding box center [730, 384] width 336 height 38
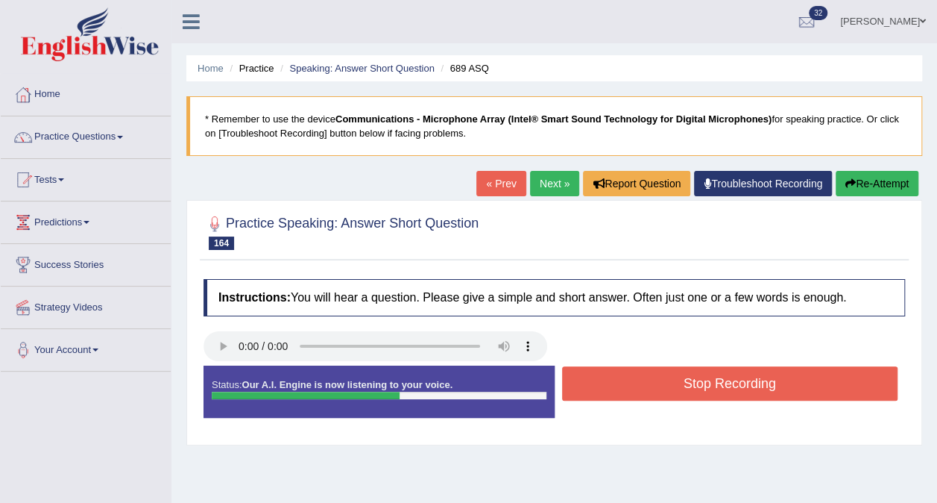
click at [578, 386] on button "Stop Recording" at bounding box center [730, 383] width 336 height 34
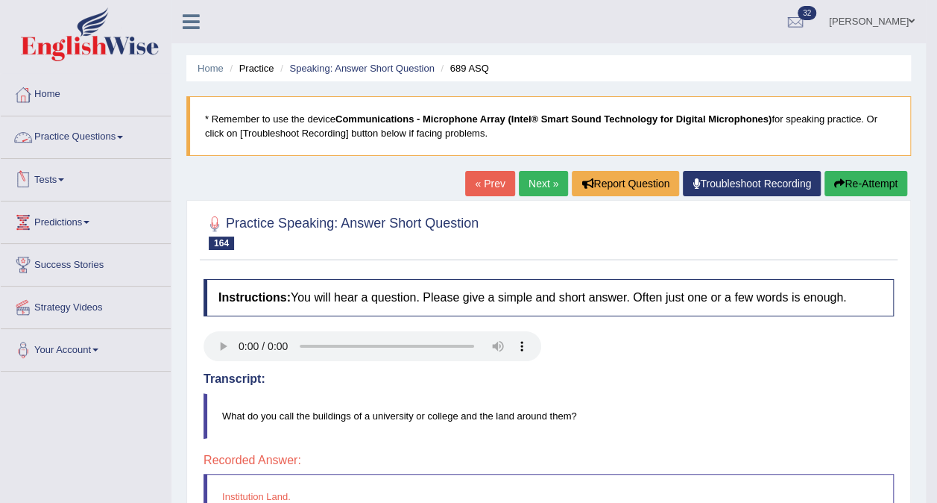
click at [126, 134] on link "Practice Questions" at bounding box center [86, 134] width 170 height 37
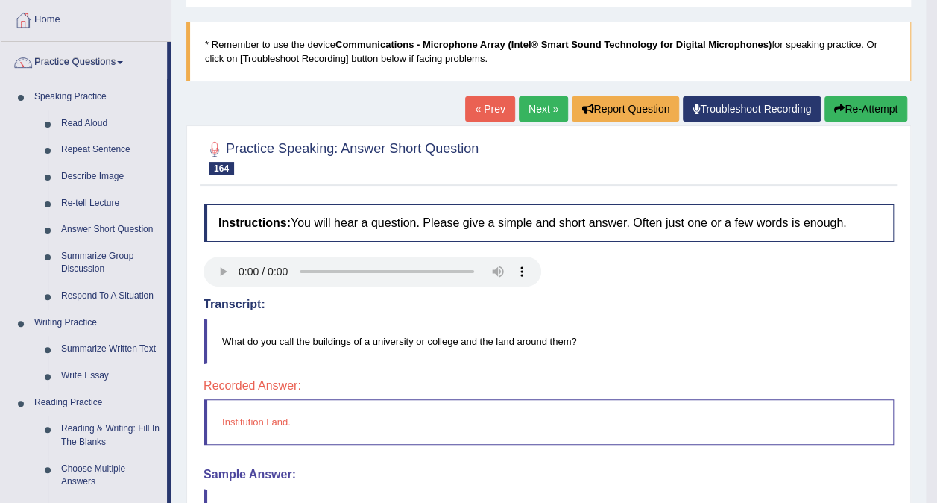
scroll to position [149, 0]
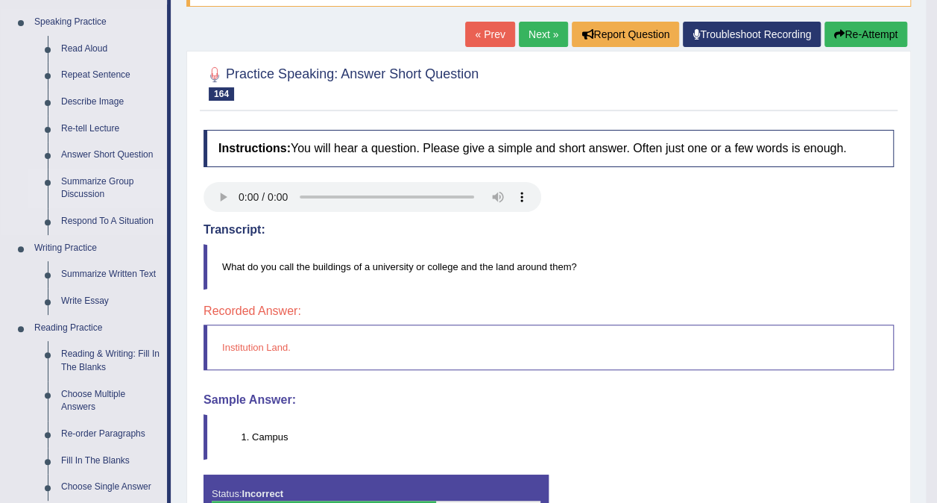
click at [77, 188] on link "Summarize Group Discussion" at bounding box center [110, 189] width 113 height 40
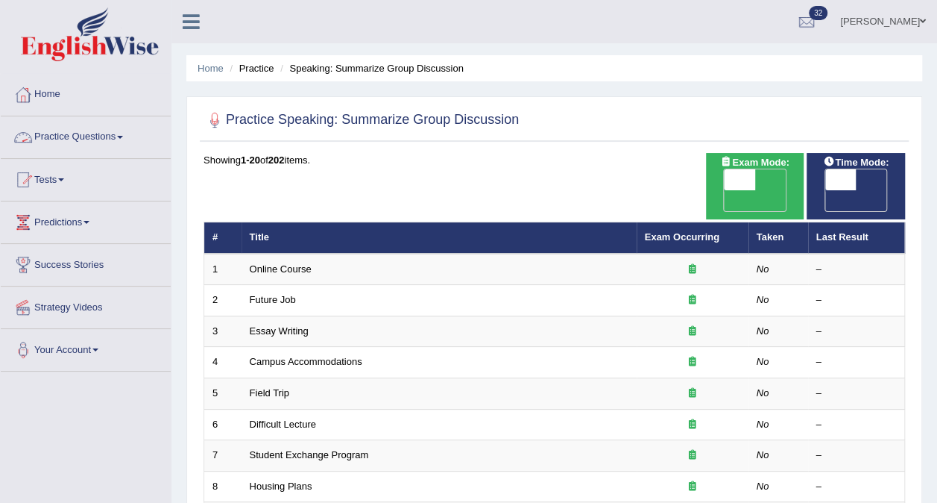
click at [135, 139] on link "Practice Questions" at bounding box center [86, 134] width 170 height 37
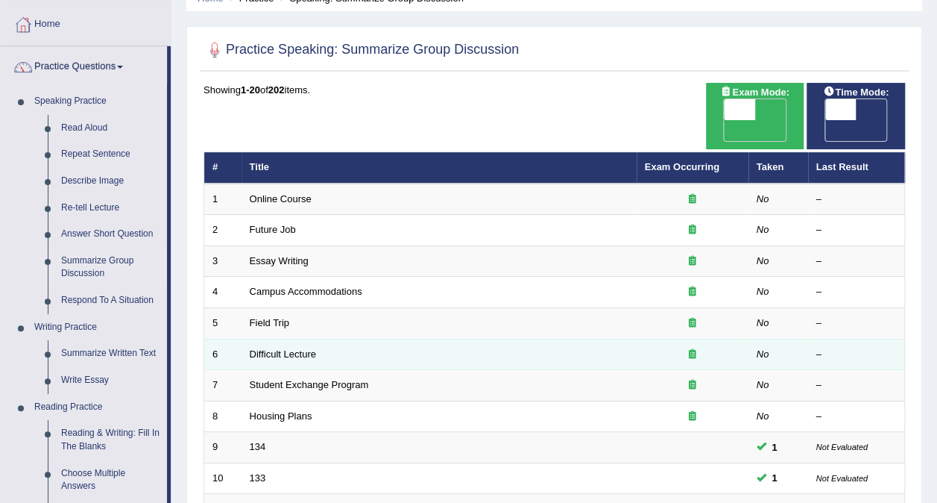
scroll to position [149, 0]
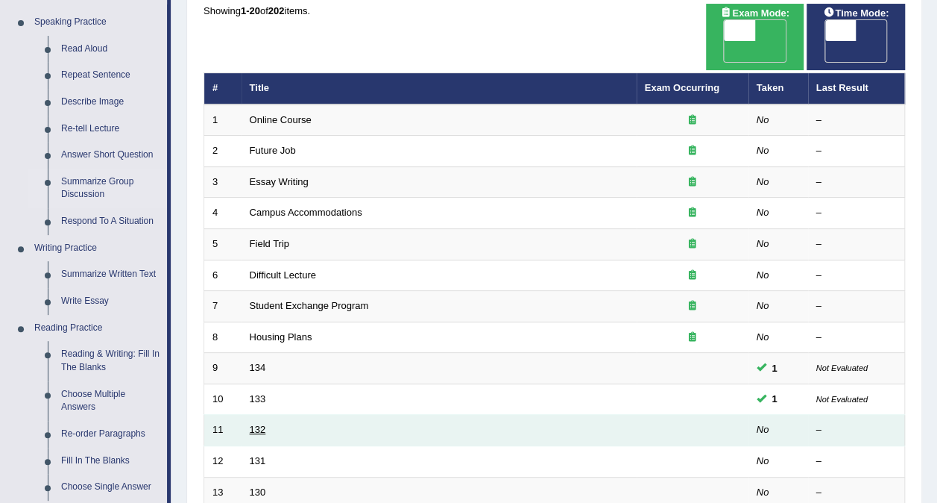
click at [257, 424] on link "132" at bounding box center [258, 429] width 16 height 11
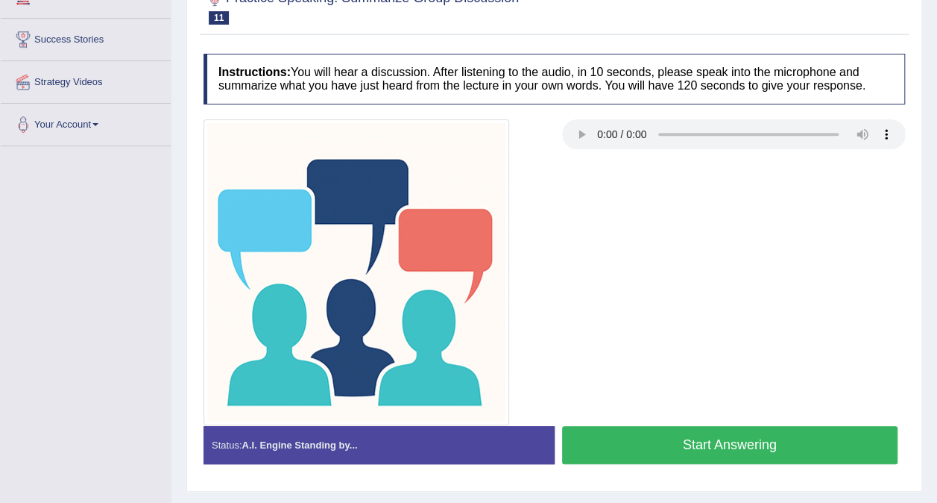
scroll to position [280, 0]
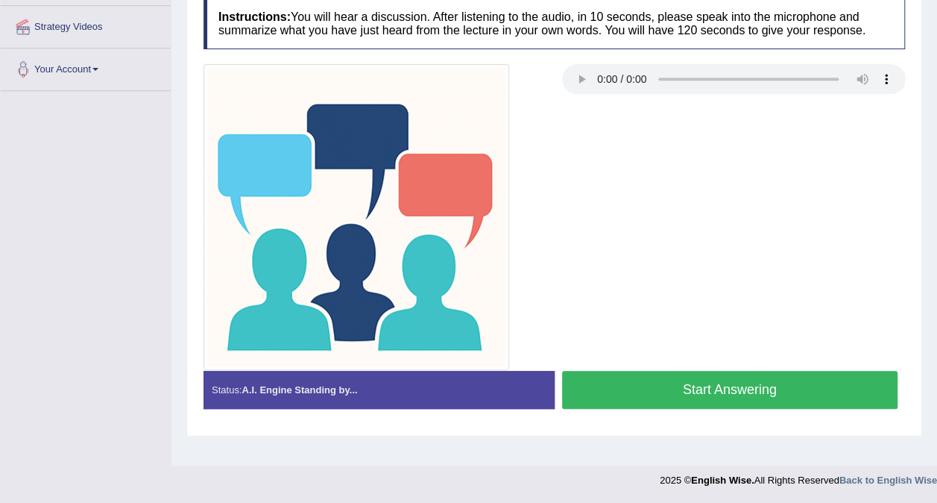
click at [735, 382] on button "Start Answering" at bounding box center [730, 390] width 336 height 38
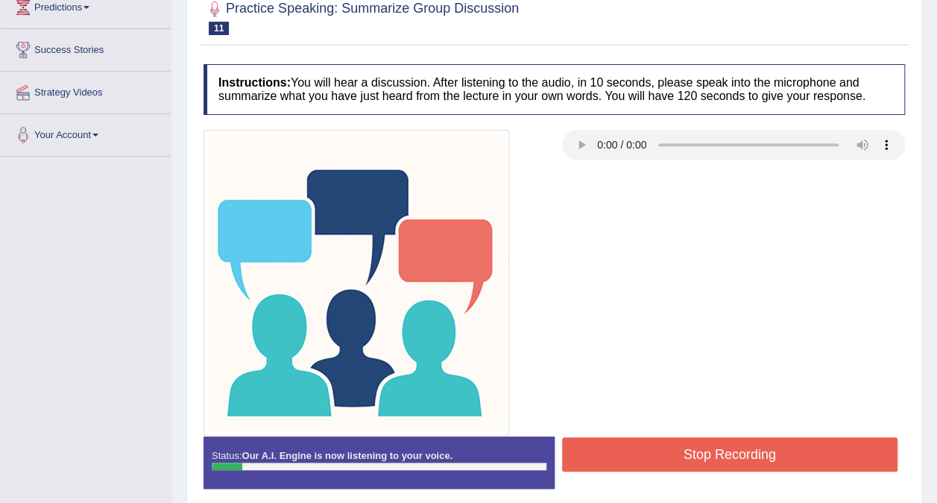
scroll to position [131, 0]
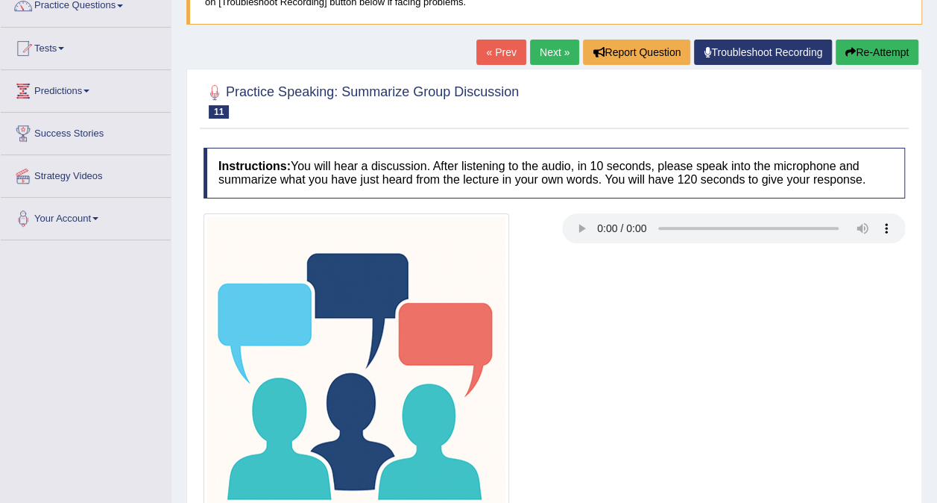
click at [888, 54] on button "Re-Attempt" at bounding box center [877, 52] width 83 height 25
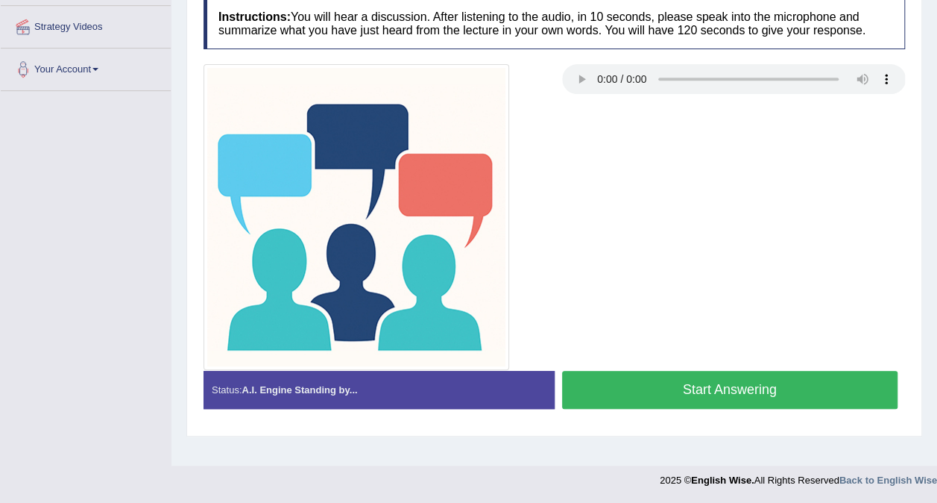
scroll to position [280, 0]
click at [731, 381] on button "Start Answering" at bounding box center [730, 390] width 336 height 38
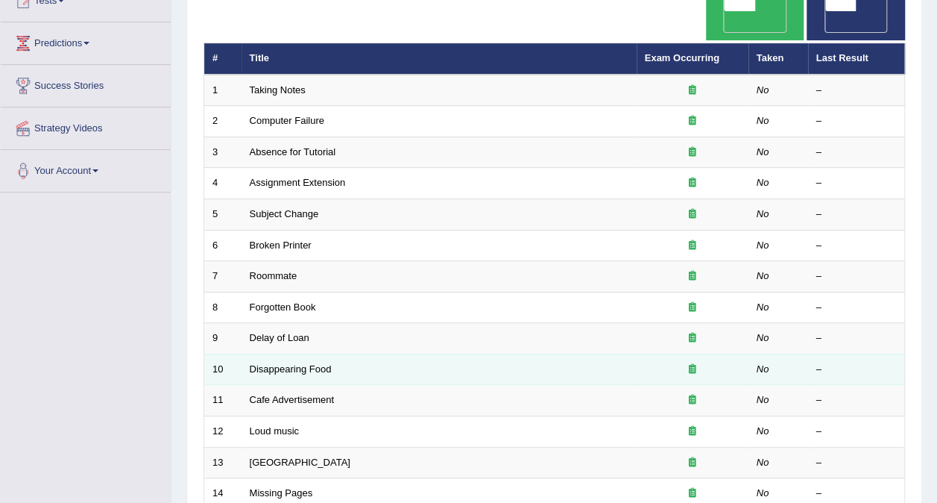
scroll to position [104, 0]
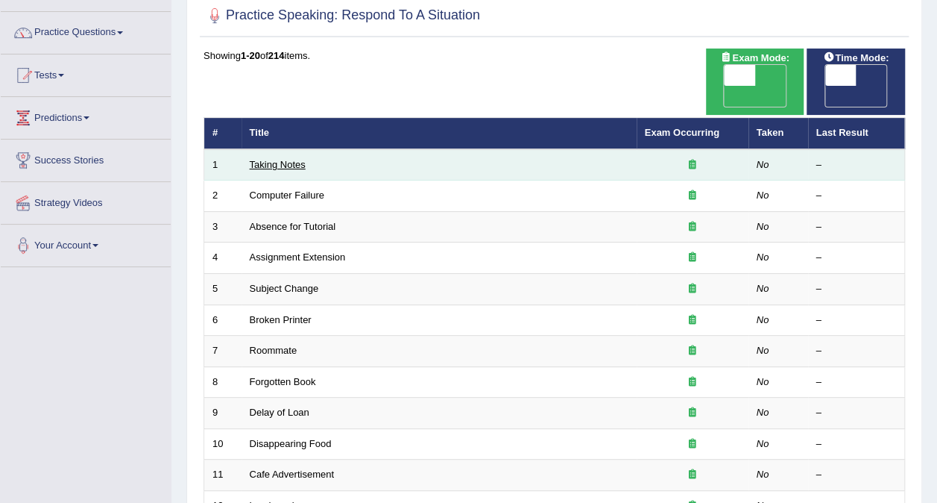
click at [277, 159] on link "Taking Notes" at bounding box center [278, 164] width 56 height 11
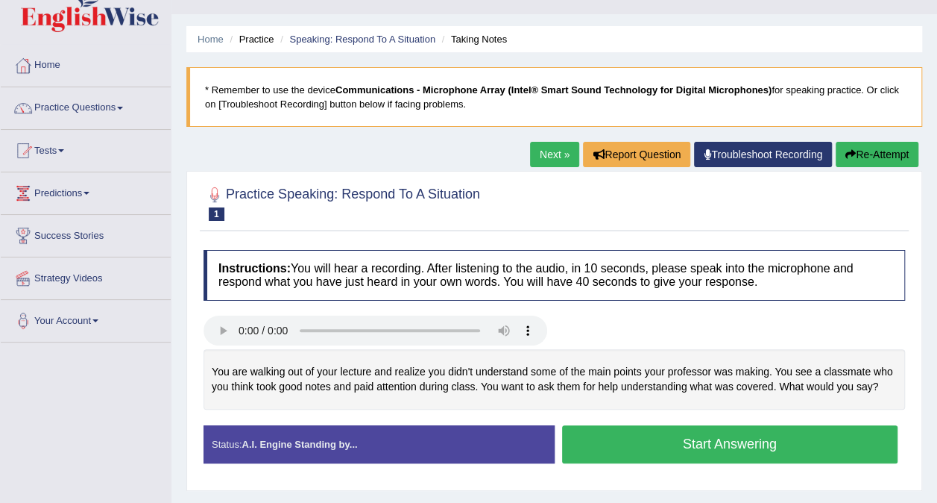
scroll to position [75, 0]
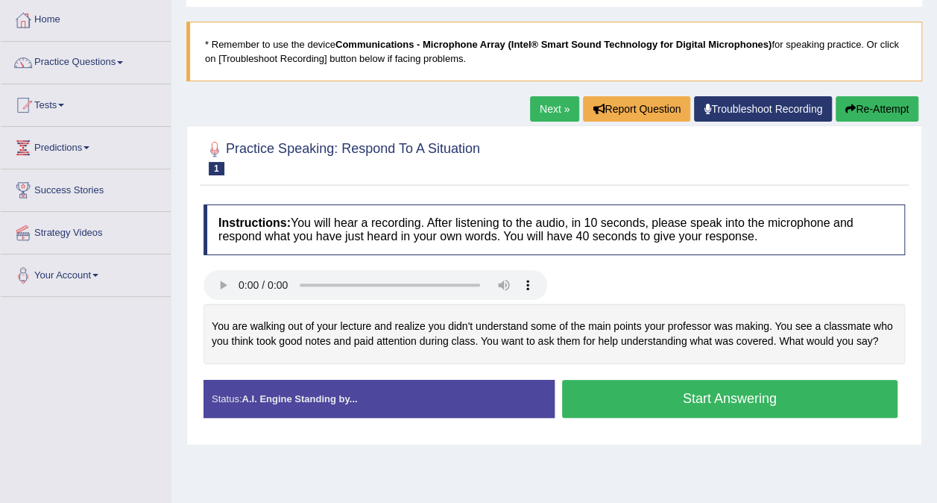
click at [553, 110] on link "Next »" at bounding box center [554, 108] width 49 height 25
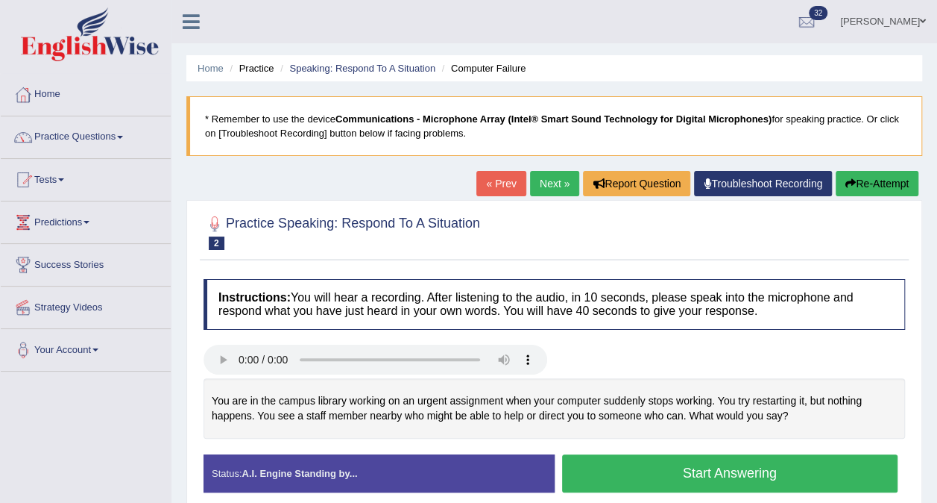
scroll to position [75, 0]
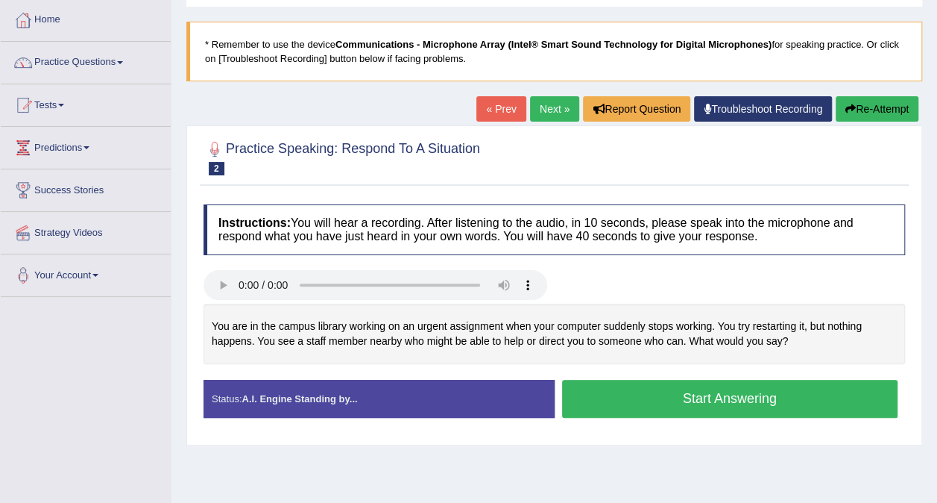
click at [699, 395] on button "Start Answering" at bounding box center [730, 399] width 336 height 38
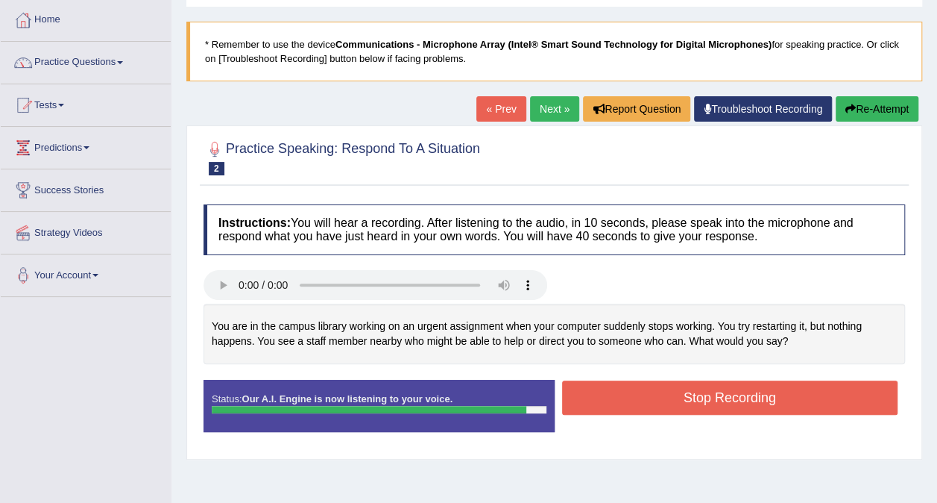
click at [710, 400] on button "Stop Recording" at bounding box center [730, 397] width 336 height 34
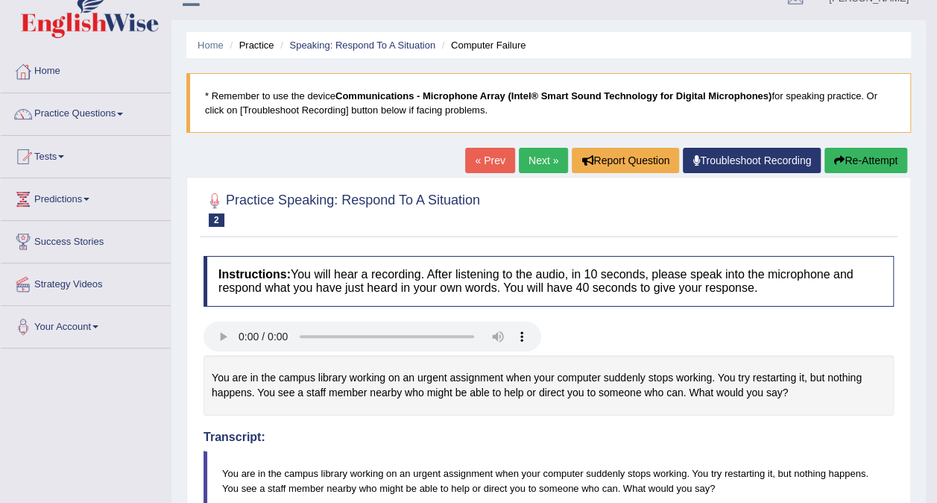
scroll to position [0, 0]
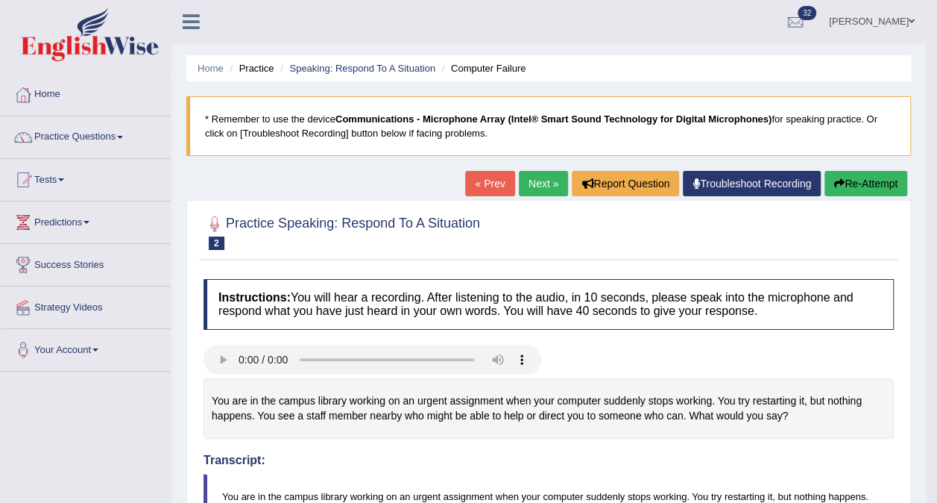
click at [125, 133] on link "Practice Questions" at bounding box center [86, 134] width 170 height 37
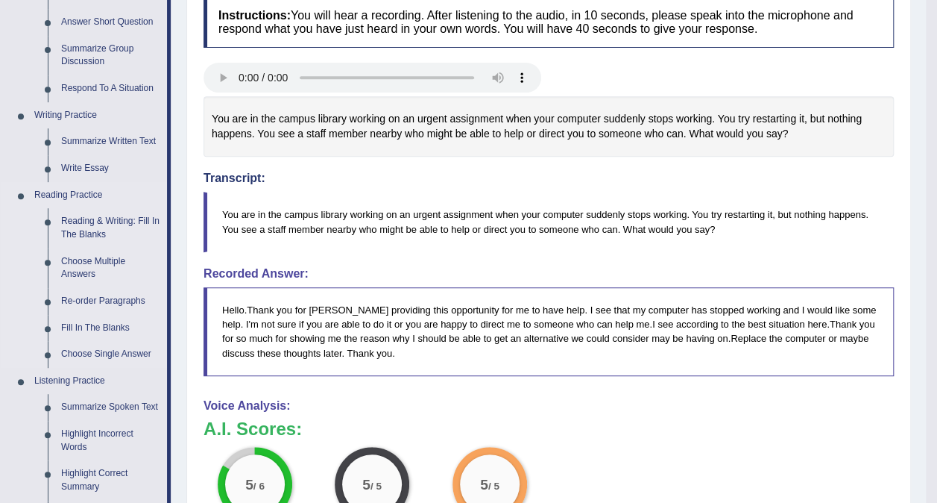
scroll to position [298, 0]
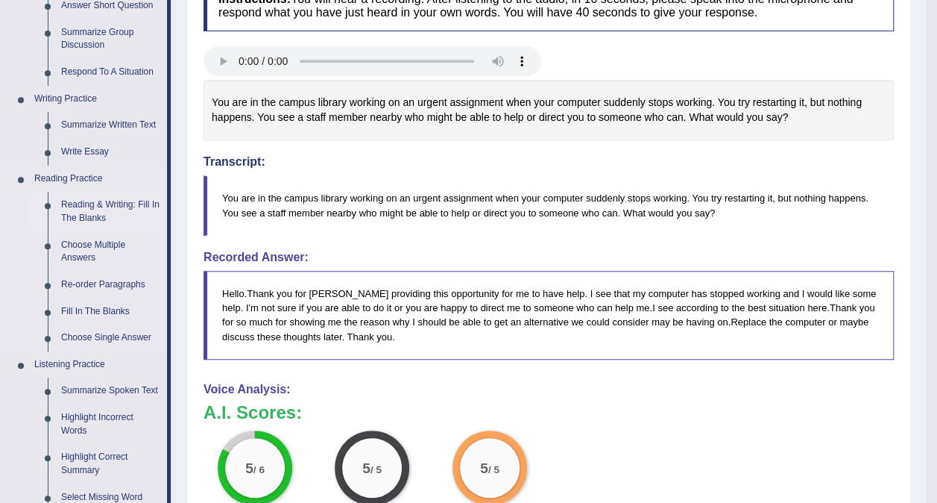
click at [96, 207] on link "Reading & Writing: Fill In The Blanks" at bounding box center [110, 212] width 113 height 40
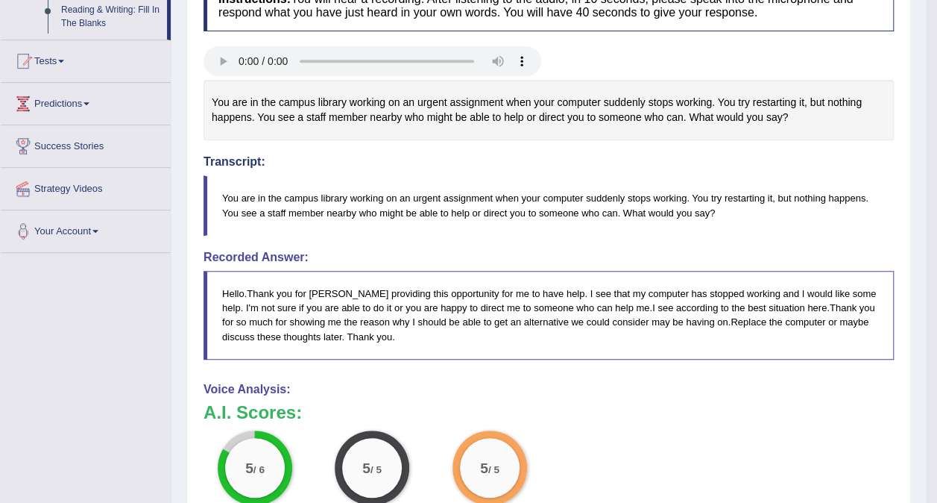
scroll to position [349, 0]
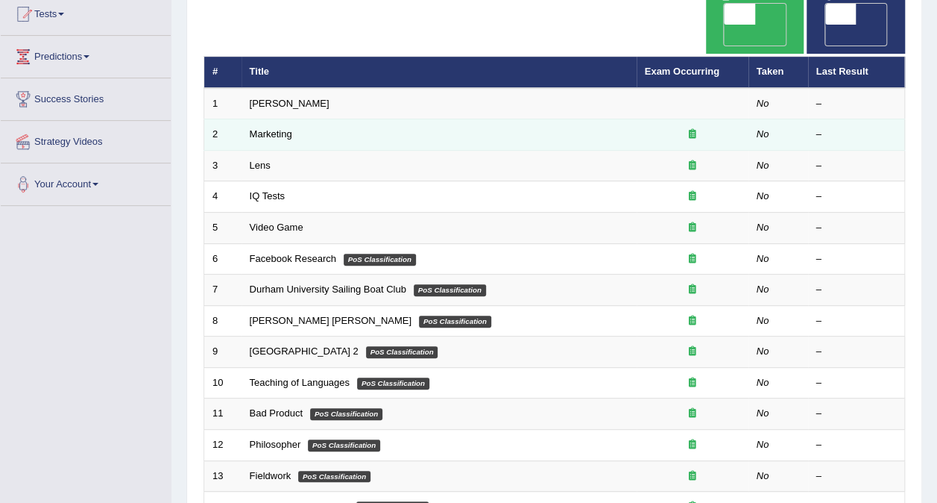
scroll to position [149, 0]
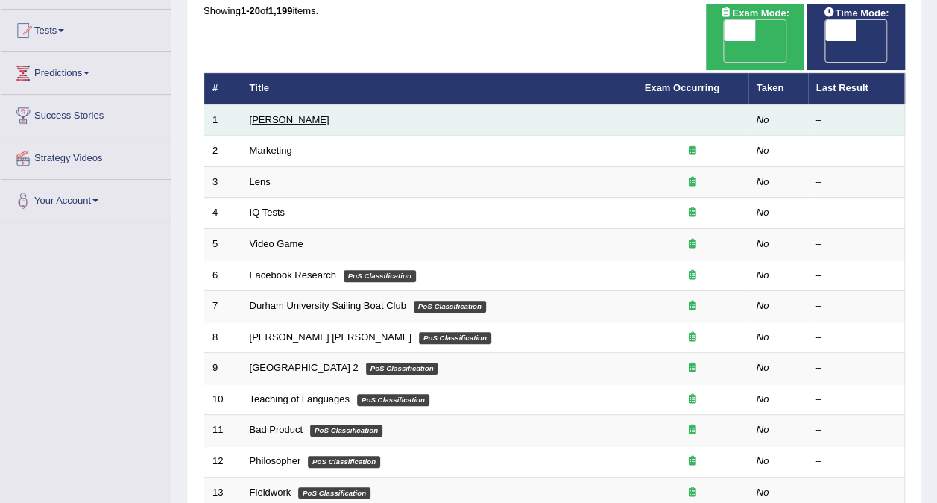
click at [282, 114] on link "[PERSON_NAME]" at bounding box center [290, 119] width 80 height 11
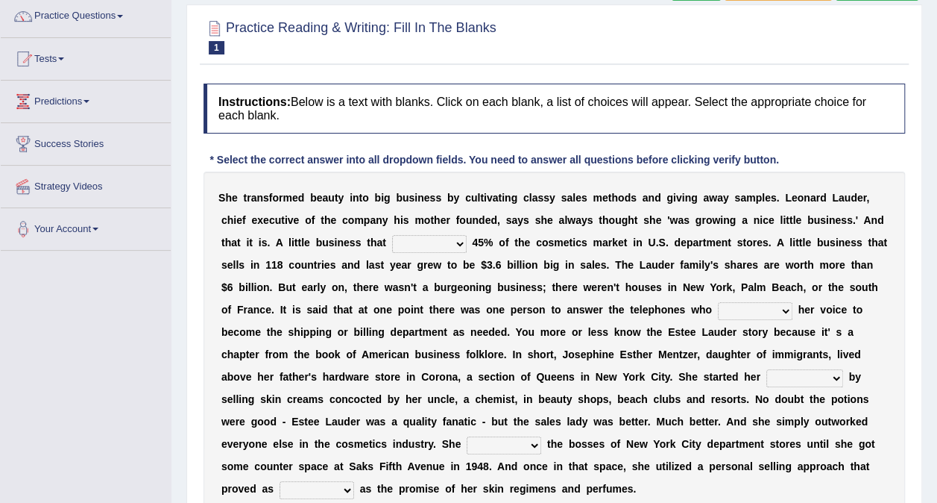
scroll to position [149, 0]
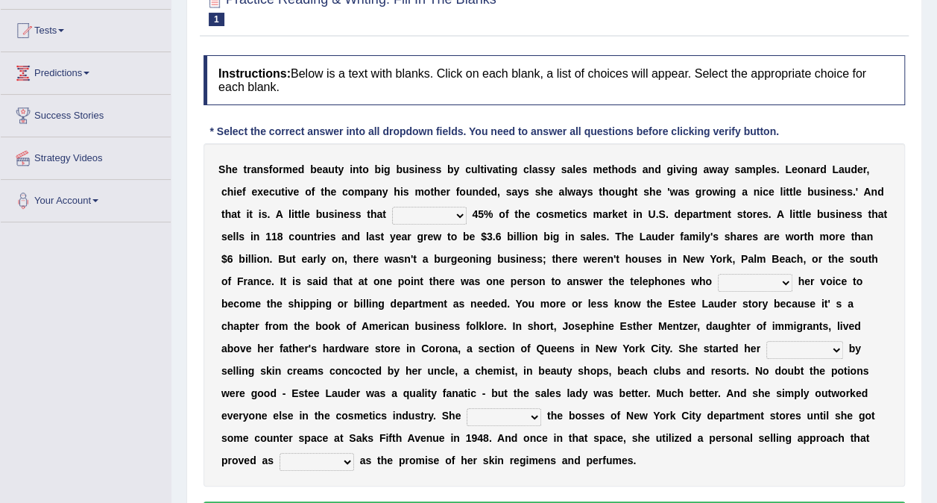
click at [392, 210] on select "has controls makes maintains" at bounding box center [429, 216] width 75 height 18
select select "has"
click at [392, 207] on select "has controls makes maintains" at bounding box center [429, 216] width 75 height 18
click at [718, 282] on select "switched changed raised used" at bounding box center [755, 283] width 75 height 18
select select "used"
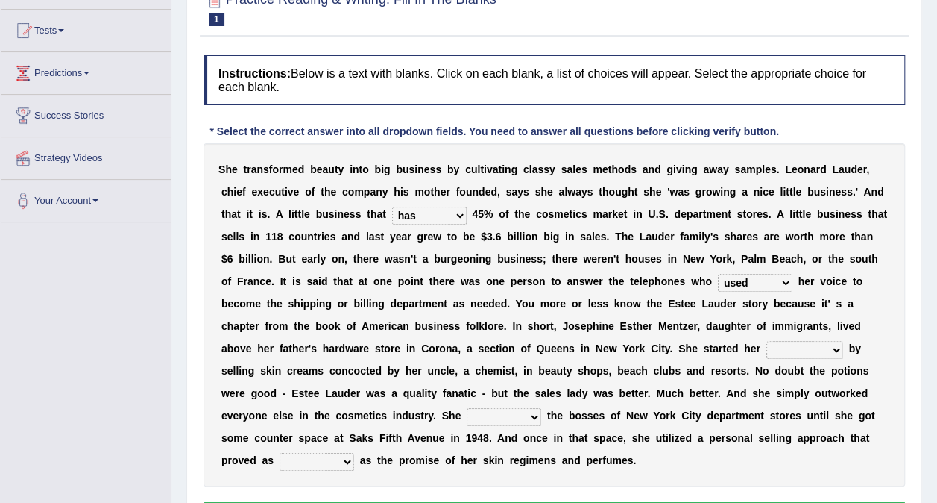
click at [718, 274] on select "switched changed raised used" at bounding box center [755, 283] width 75 height 18
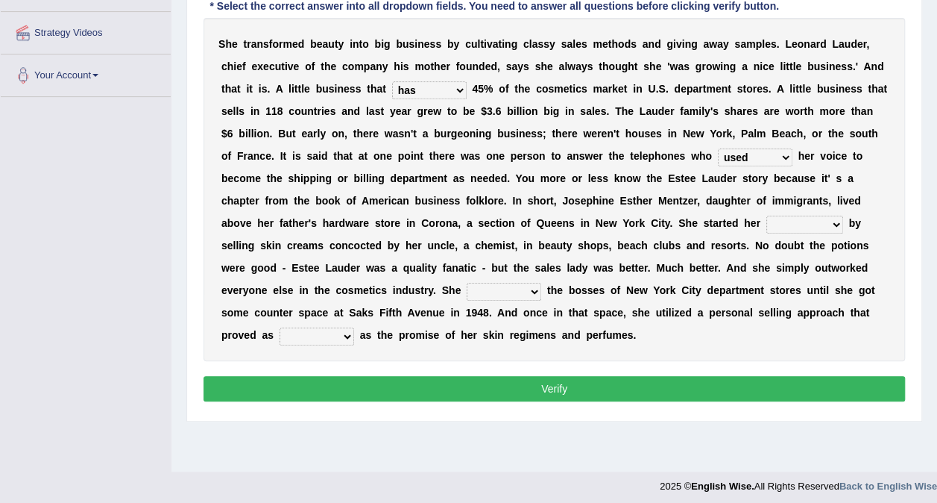
scroll to position [280, 0]
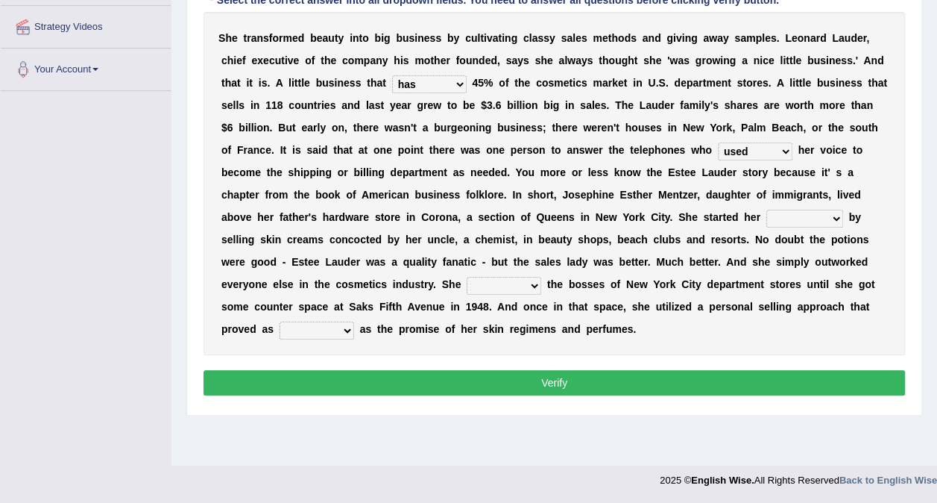
click at [767, 216] on select "job institute companion enterprise" at bounding box center [805, 219] width 77 height 18
select select "job"
click at [767, 210] on select "job institute companion enterprise" at bounding box center [805, 219] width 77 height 18
click at [541, 277] on select "stated bridged stalked heaved" at bounding box center [504, 286] width 75 height 18
select select "stalked"
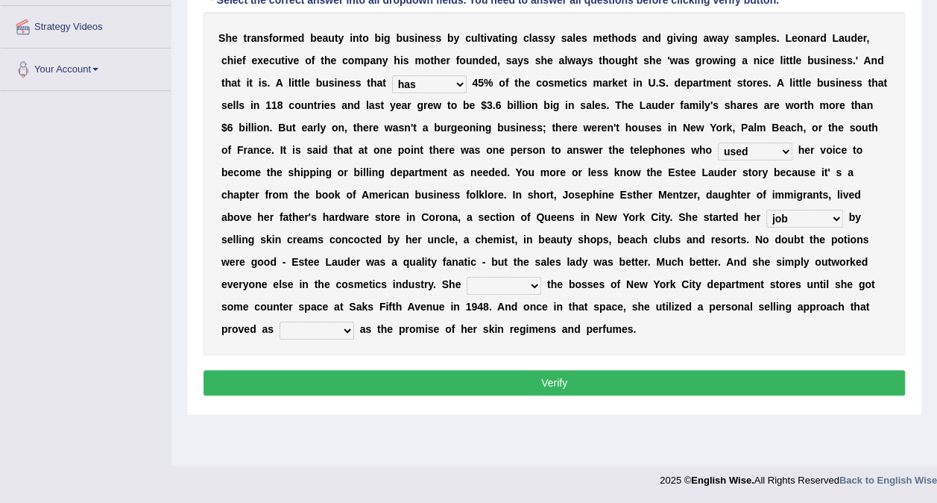
click at [541, 277] on select "stated bridged stalked heaved" at bounding box center [504, 286] width 75 height 18
click at [354, 321] on select "potent ruthless potential expensive" at bounding box center [317, 330] width 75 height 18
select select "potential"
click at [354, 321] on select "potent ruthless potential expensive" at bounding box center [317, 330] width 75 height 18
click at [509, 370] on button "Verify" at bounding box center [555, 382] width 702 height 25
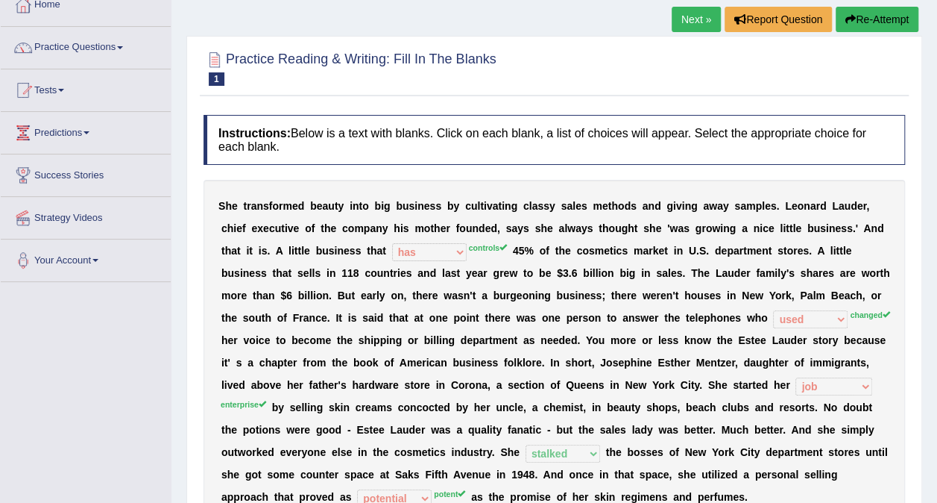
scroll to position [0, 0]
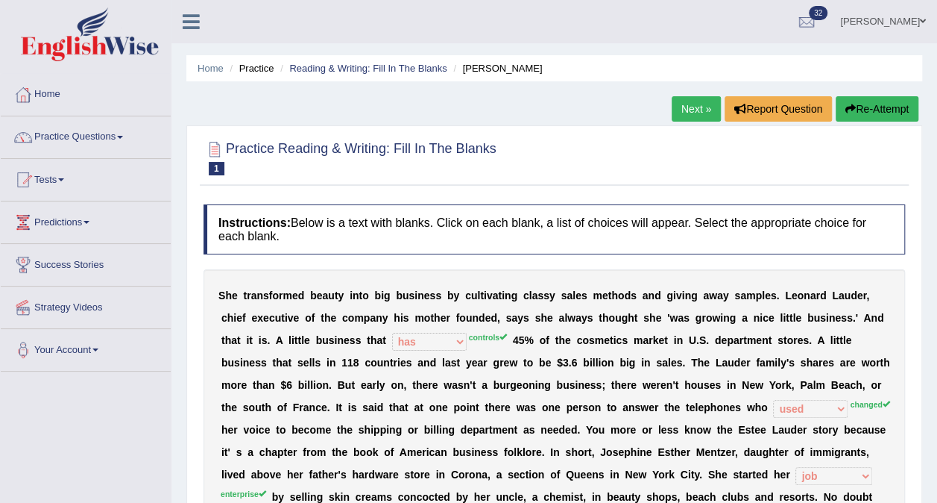
click at [703, 109] on link "Next »" at bounding box center [696, 108] width 49 height 25
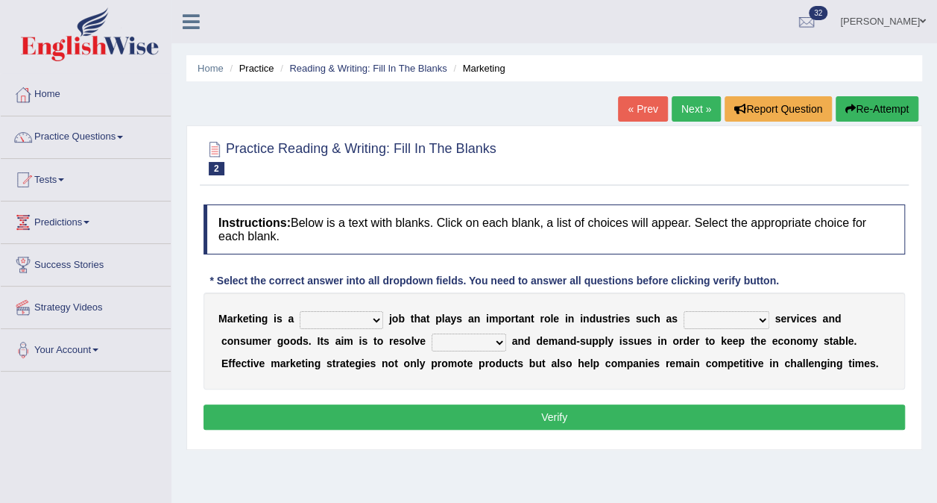
click at [368, 316] on select "professional flexible parochial descriptive" at bounding box center [342, 320] width 84 height 18
select select "professional"
click at [300, 311] on select "professional flexible parochial descriptive" at bounding box center [342, 320] width 84 height 18
click at [723, 314] on select "civil financial conventional foremost" at bounding box center [727, 320] width 86 height 18
select select "financial"
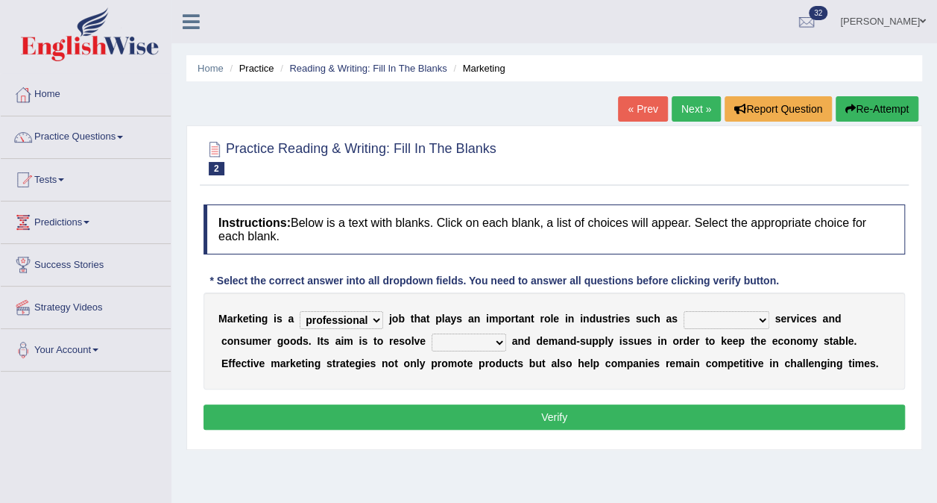
click at [684, 311] on select "civil financial conventional foremost" at bounding box center [727, 320] width 86 height 18
click at [432, 342] on select "imbalance excess symmetry budget" at bounding box center [469, 342] width 75 height 18
click at [432, 333] on select "imbalance excess symmetry budget" at bounding box center [469, 342] width 75 height 18
click at [432, 336] on select "imbalance excess symmetry budget" at bounding box center [469, 342] width 75 height 18
click at [432, 333] on select "imbalance excess symmetry budget" at bounding box center [469, 342] width 75 height 18
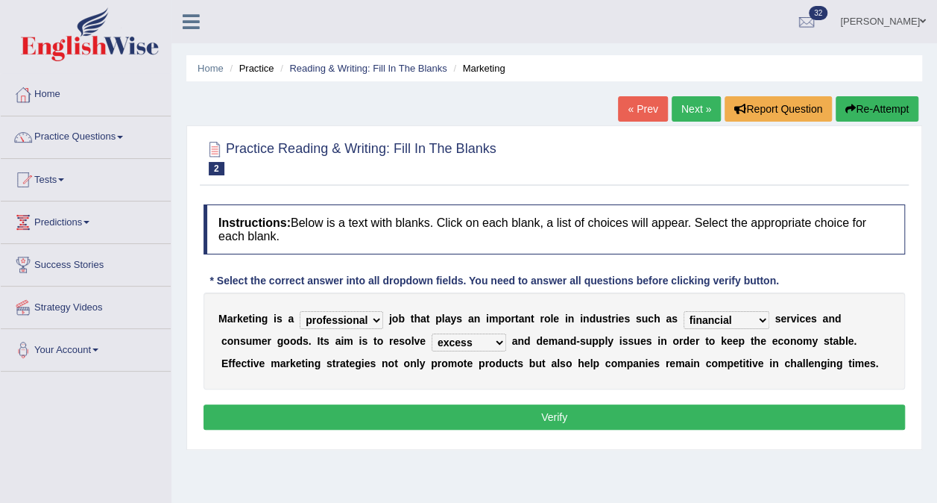
click at [432, 336] on select "imbalance excess symmetry budget" at bounding box center [469, 342] width 75 height 18
select select "budget"
click at [432, 333] on select "imbalance excess symmetry budget" at bounding box center [469, 342] width 75 height 18
click at [403, 416] on button "Verify" at bounding box center [555, 416] width 702 height 25
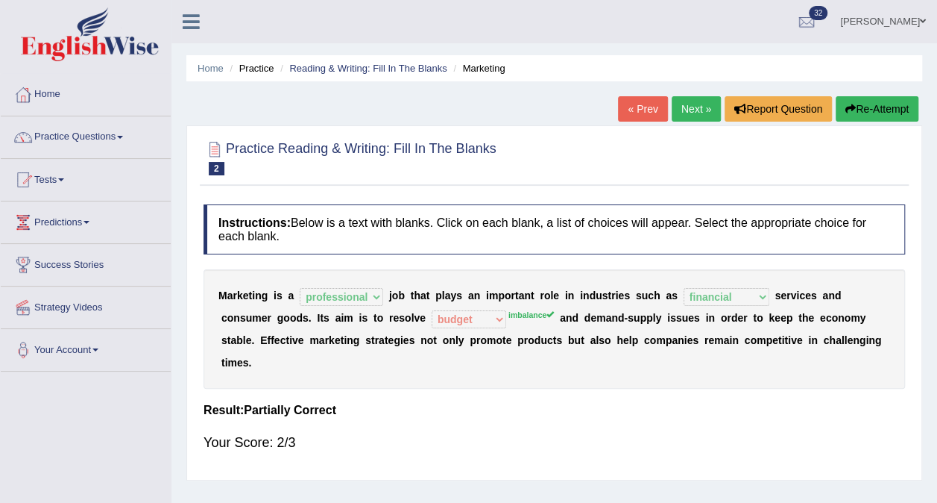
click at [700, 113] on link "Next »" at bounding box center [696, 108] width 49 height 25
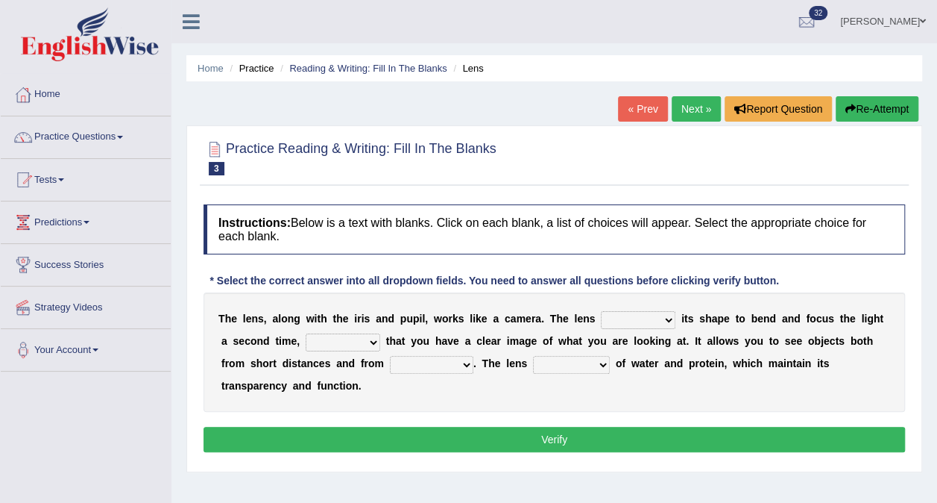
click at [638, 315] on select "adjusts shows selects presents" at bounding box center [638, 320] width 75 height 18
select select "adjusts"
click at [601, 311] on select "adjusts shows selects presents" at bounding box center [638, 320] width 75 height 18
click at [357, 340] on select "ensures to ensure ensure ensured" at bounding box center [343, 342] width 75 height 18
select select "to ensure"
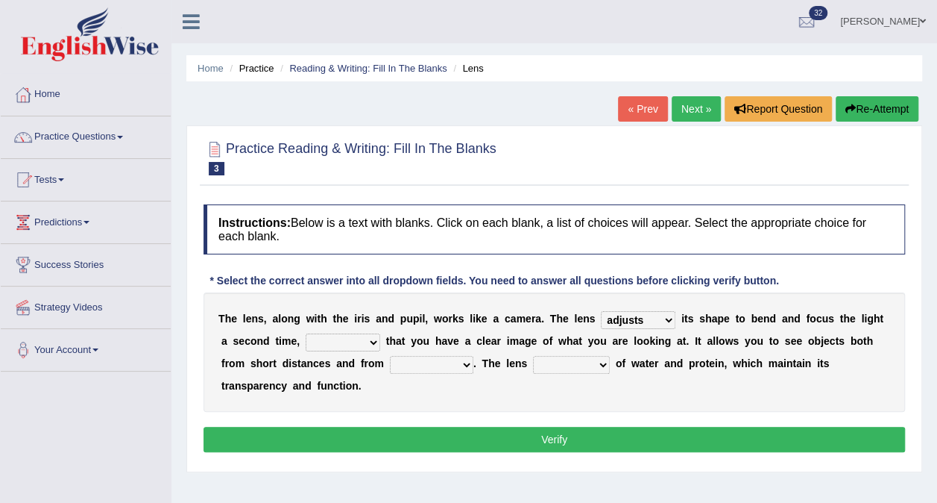
click at [306, 333] on select "ensures to ensure ensure ensured" at bounding box center [343, 342] width 75 height 18
click at [390, 361] on select "far away in between further apart all along" at bounding box center [432, 365] width 84 height 18
select select "far away"
click at [390, 356] on select "far away in between further apart all along" at bounding box center [432, 365] width 84 height 18
click at [397, 361] on select "far away in between further apart all along" at bounding box center [432, 365] width 84 height 18
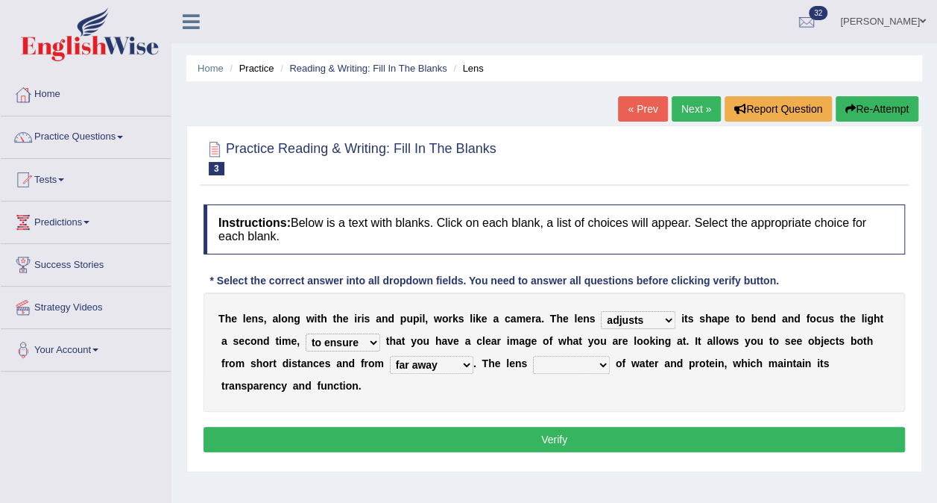
click at [397, 361] on select "far away in between further apart all along" at bounding box center [432, 365] width 84 height 18
click at [533, 366] on select "constitutes comprises composes consists" at bounding box center [571, 365] width 77 height 18
select select "comprises"
click at [533, 356] on select "constitutes comprises composes consists" at bounding box center [571, 365] width 77 height 18
click at [548, 427] on button "Verify" at bounding box center [555, 439] width 702 height 25
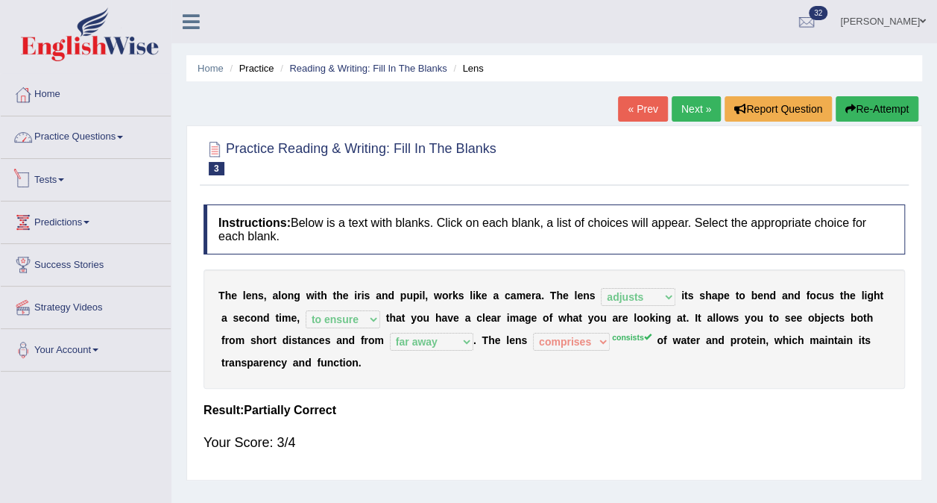
click at [130, 139] on link "Practice Questions" at bounding box center [86, 134] width 170 height 37
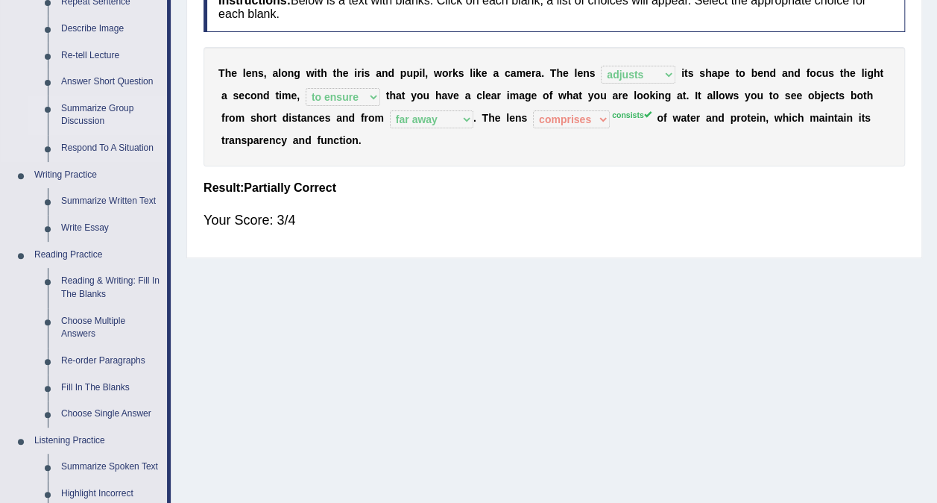
scroll to position [224, 0]
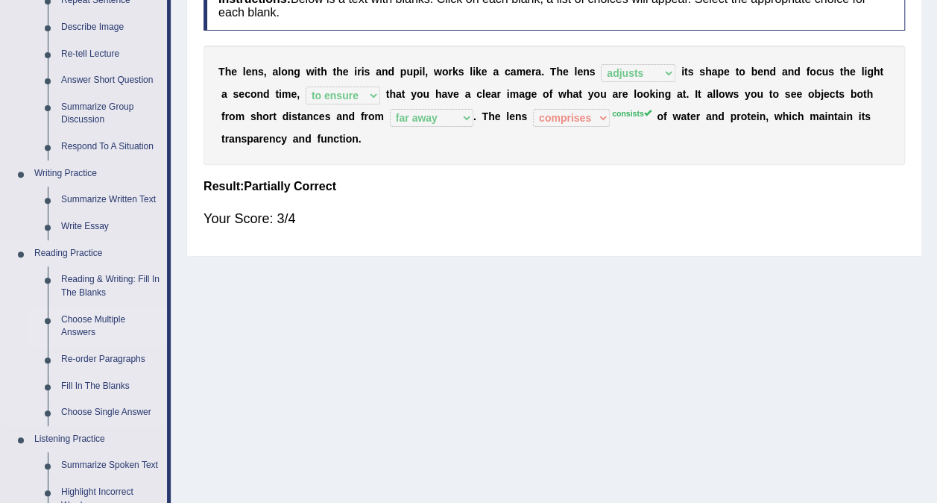
click at [86, 318] on link "Choose Multiple Answers" at bounding box center [110, 327] width 113 height 40
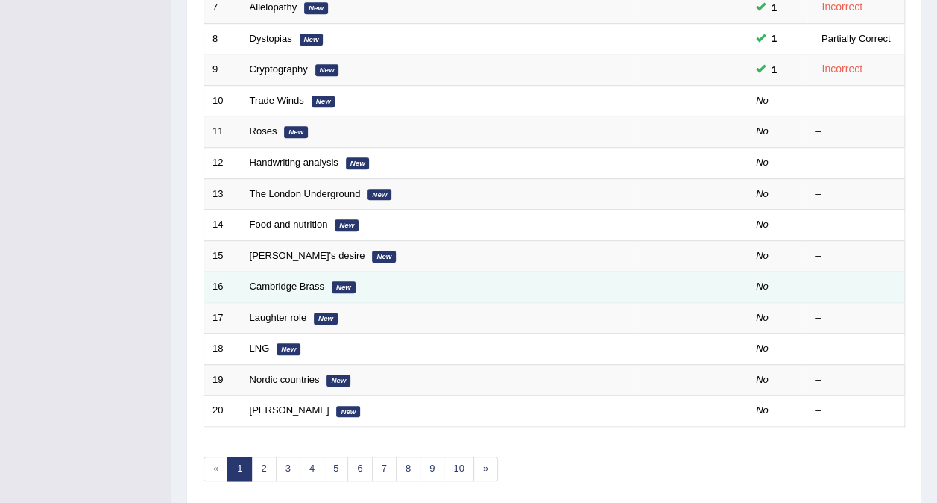
scroll to position [298, 0]
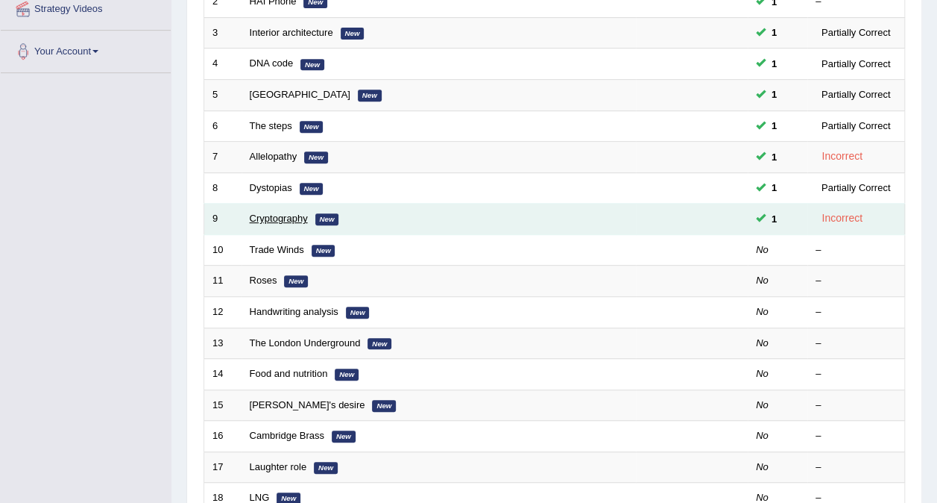
click at [296, 213] on link "Cryptography" at bounding box center [279, 218] width 58 height 11
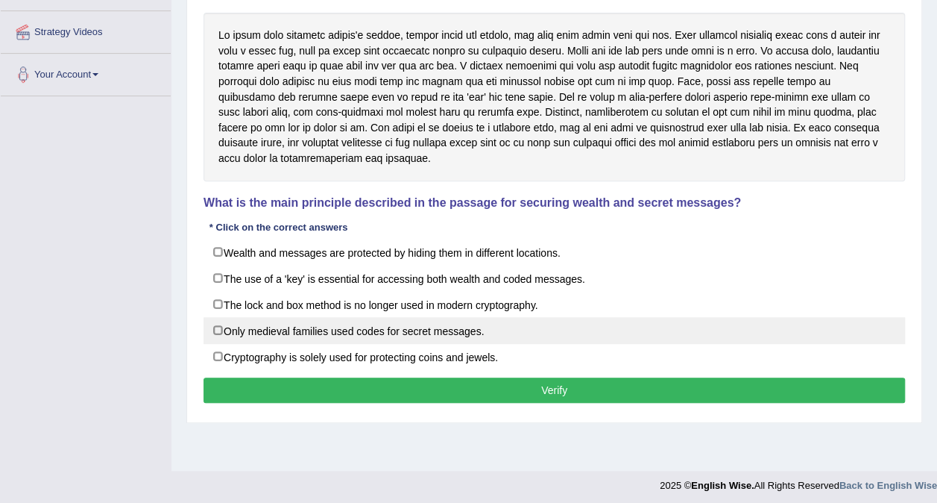
scroll to position [280, 0]
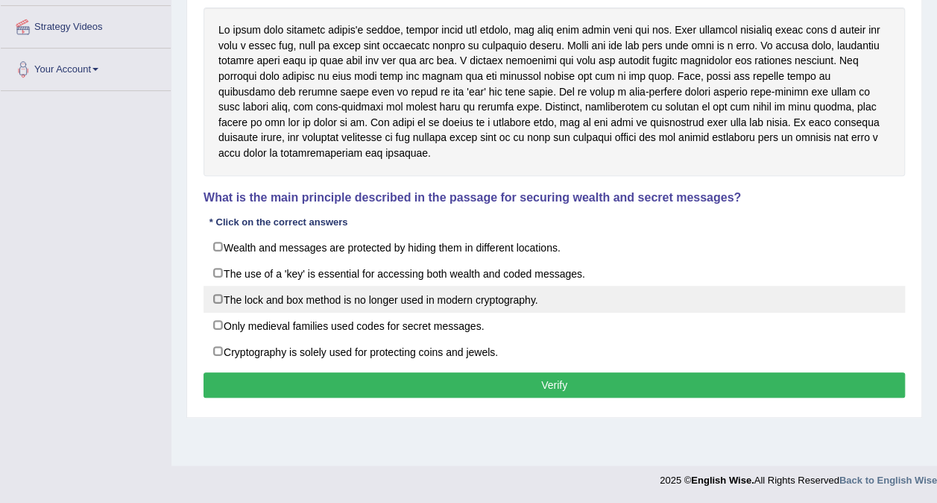
click at [268, 291] on label "The lock and box method is no longer used in modern cryptography." at bounding box center [555, 299] width 702 height 27
checkbox input "true"
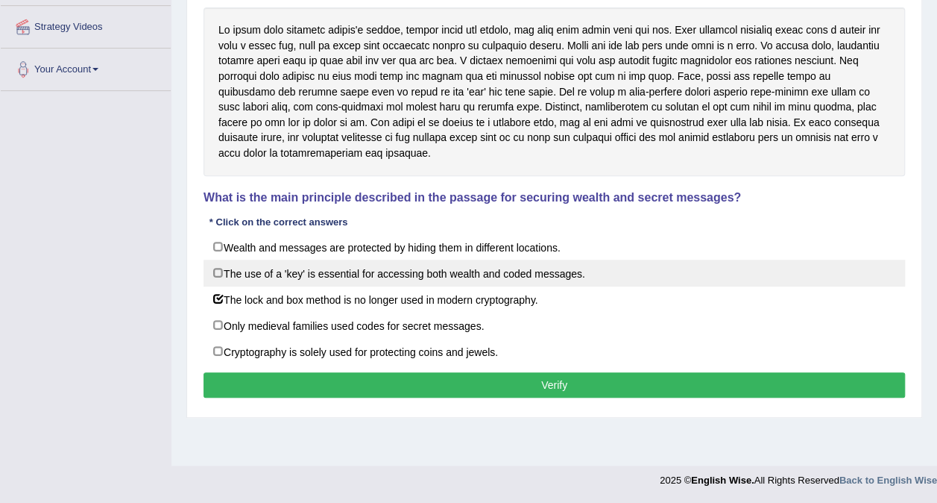
click at [276, 260] on label "The use of a 'key' is essential for accessing both wealth and coded messages." at bounding box center [555, 273] width 702 height 27
checkbox input "true"
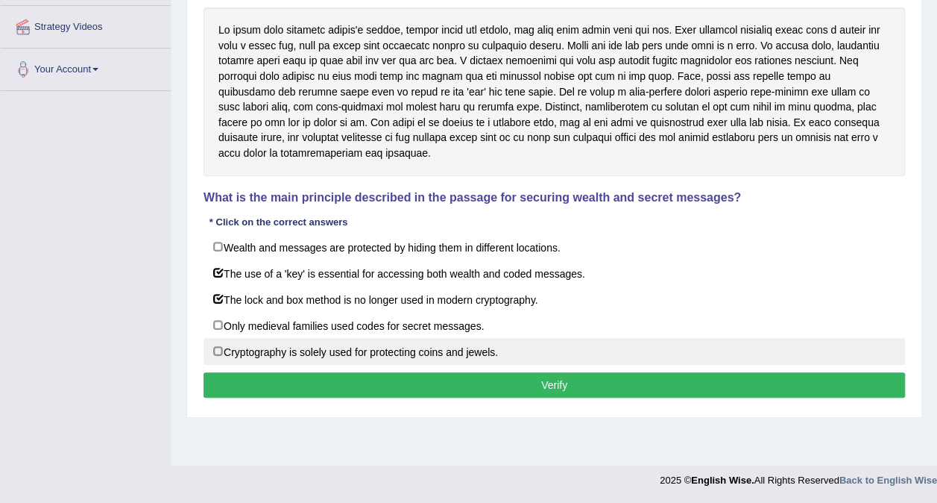
click at [258, 348] on label "Cryptography is solely used for protecting coins and jewels." at bounding box center [555, 351] width 702 height 27
checkbox input "true"
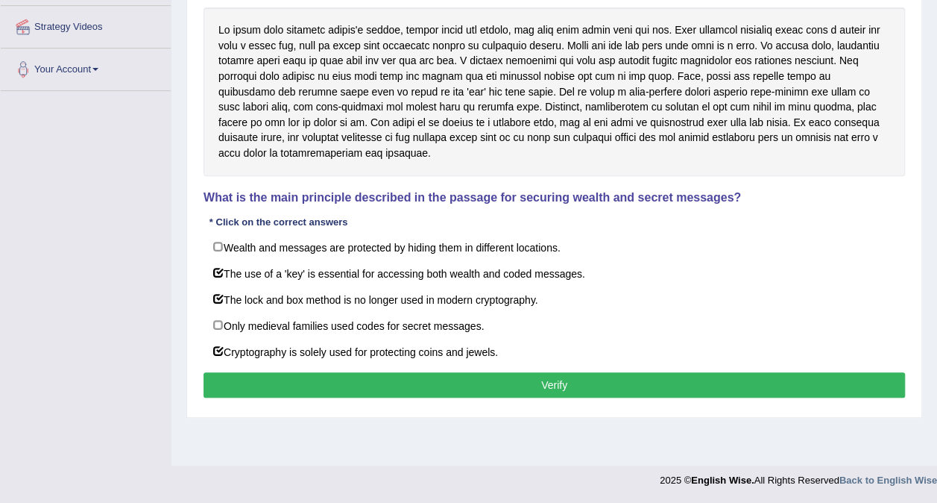
click at [407, 374] on button "Verify" at bounding box center [555, 384] width 702 height 25
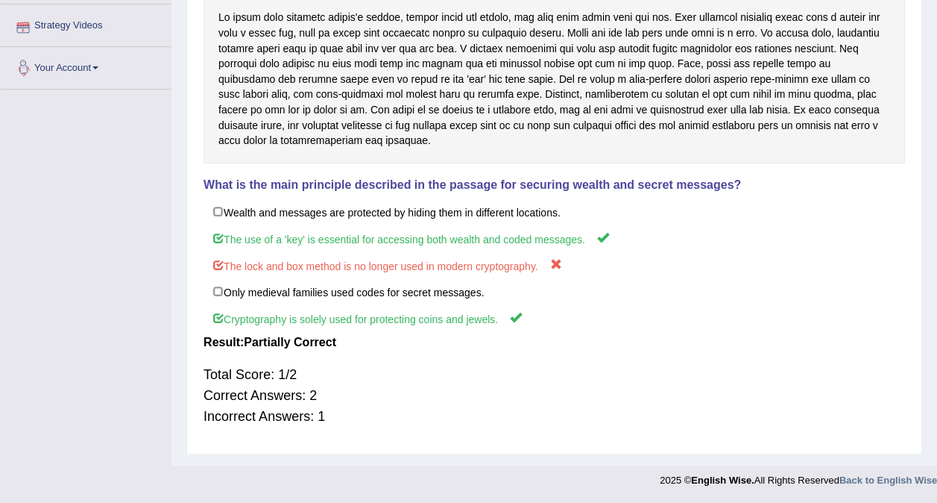
scroll to position [58, 0]
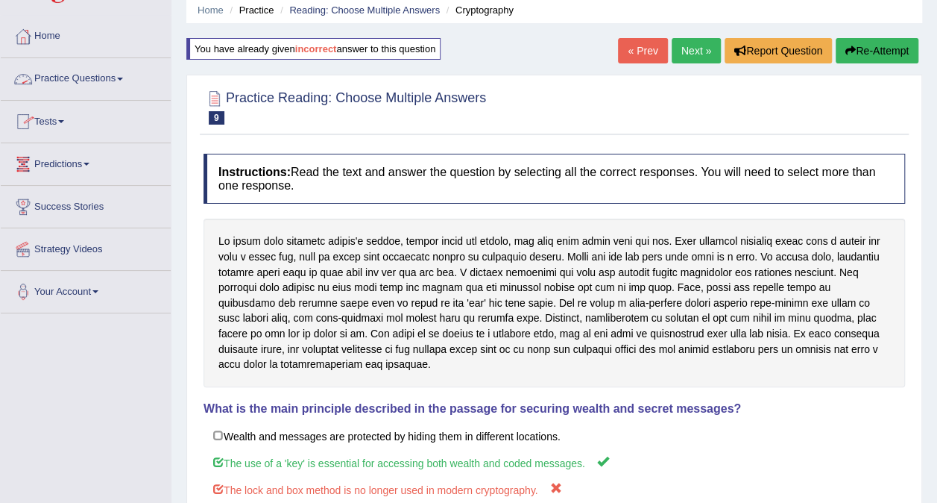
click at [131, 78] on link "Practice Questions" at bounding box center [86, 76] width 170 height 37
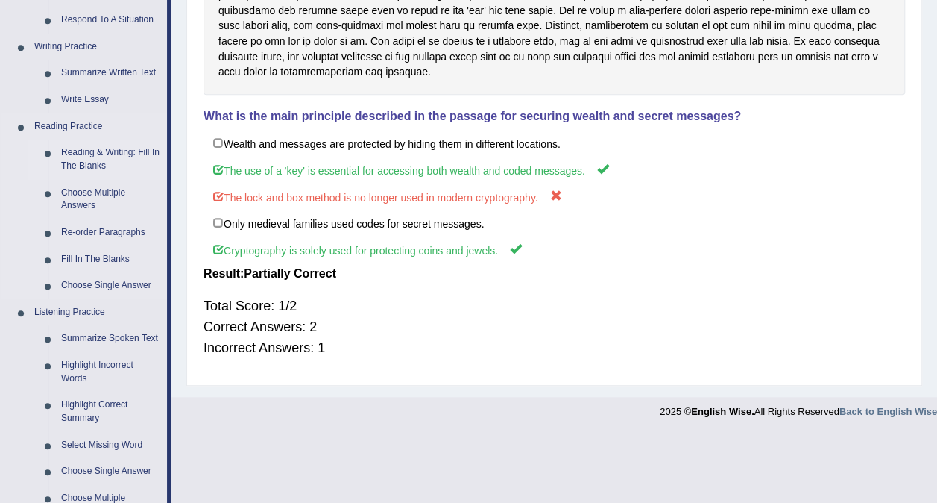
scroll to position [356, 0]
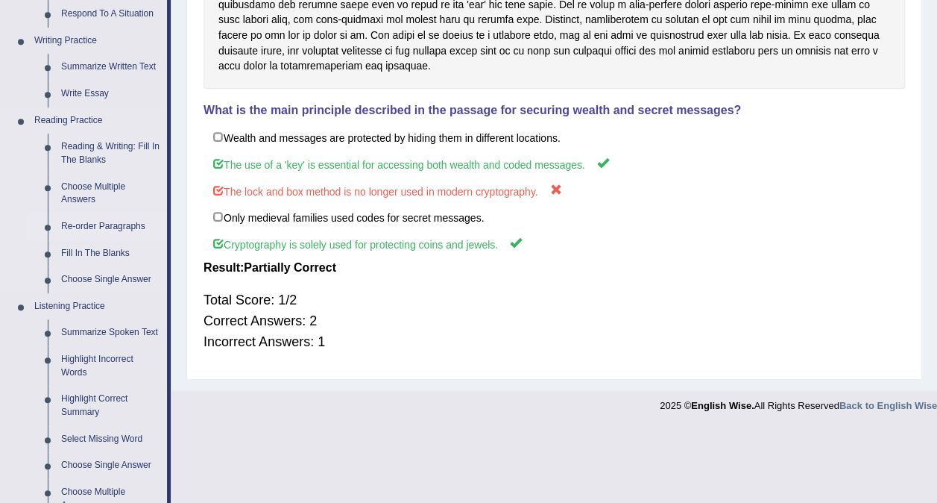
click at [120, 224] on link "Re-order Paragraphs" at bounding box center [110, 226] width 113 height 27
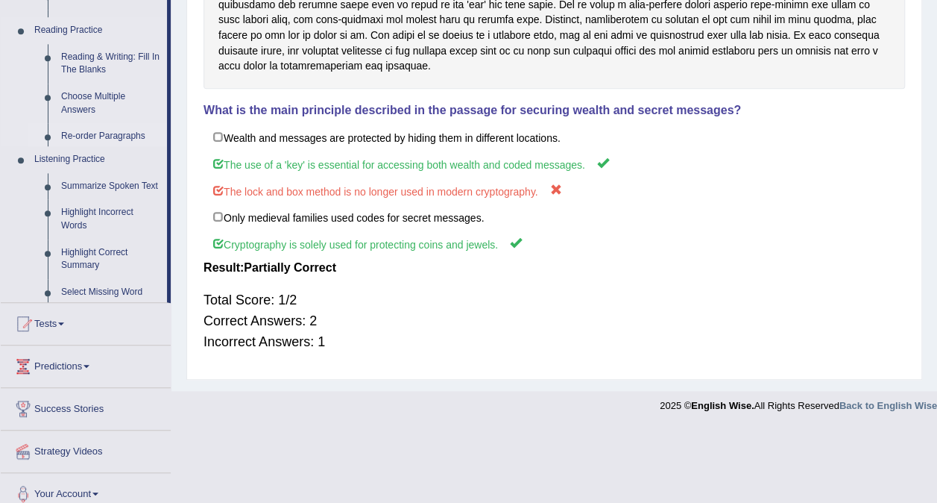
scroll to position [282, 0]
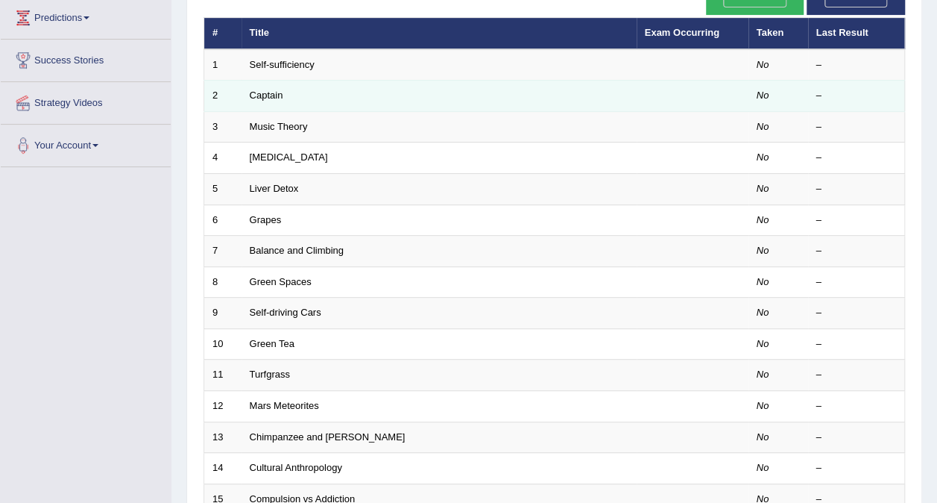
scroll to position [75, 0]
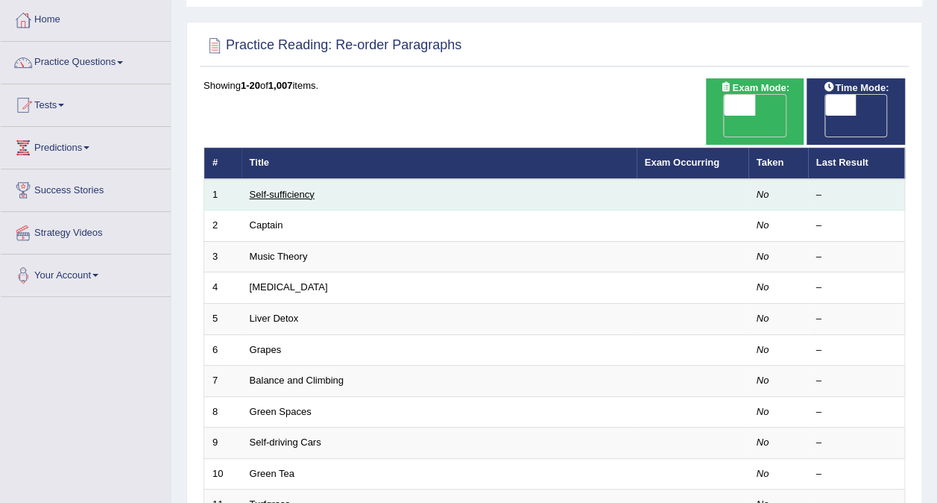
click at [264, 189] on link "Self-sufficiency" at bounding box center [282, 194] width 65 height 11
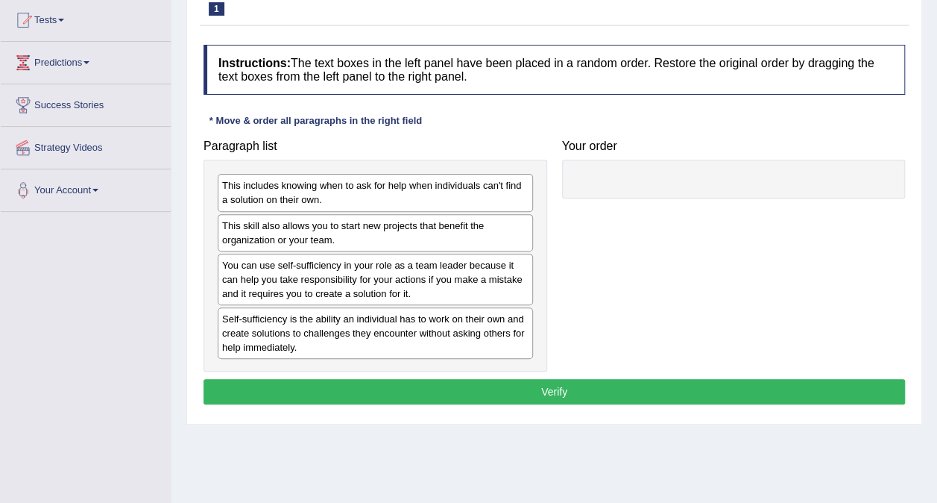
scroll to position [224, 0]
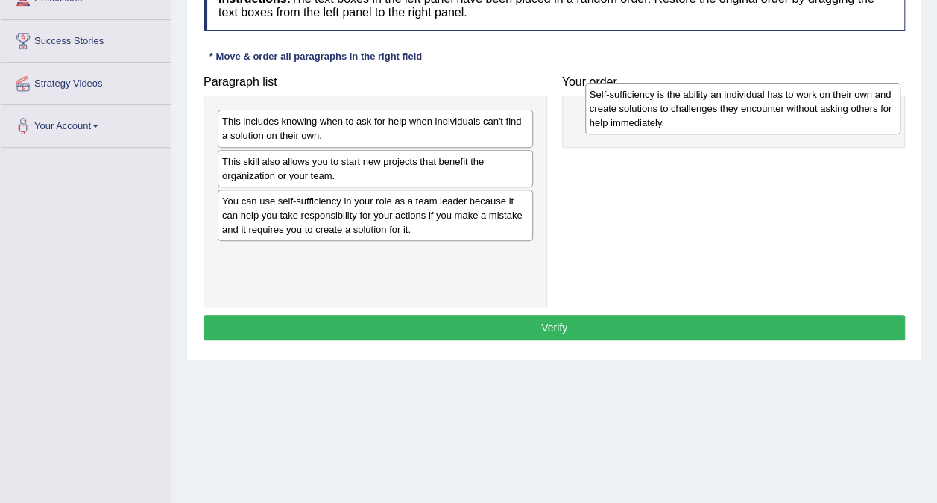
drag, startPoint x: 293, startPoint y: 274, endPoint x: 661, endPoint y: 115, distance: 400.5
click at [661, 115] on div "Self-sufficiency is the ability an individual has to work on their own and crea…" at bounding box center [742, 108] width 315 height 51
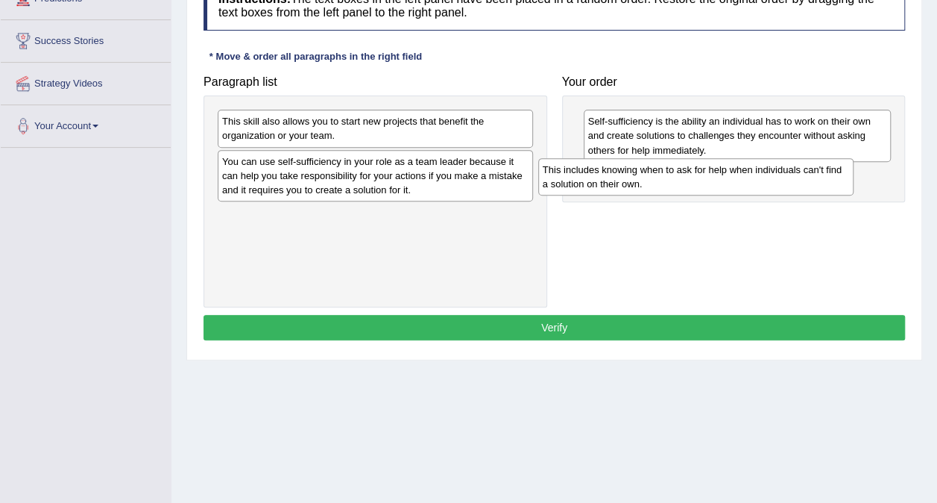
drag, startPoint x: 456, startPoint y: 131, endPoint x: 779, endPoint y: 180, distance: 325.8
click at [779, 180] on div "This includes knowing when to ask for help when individuals can't find a soluti…" at bounding box center [695, 176] width 315 height 37
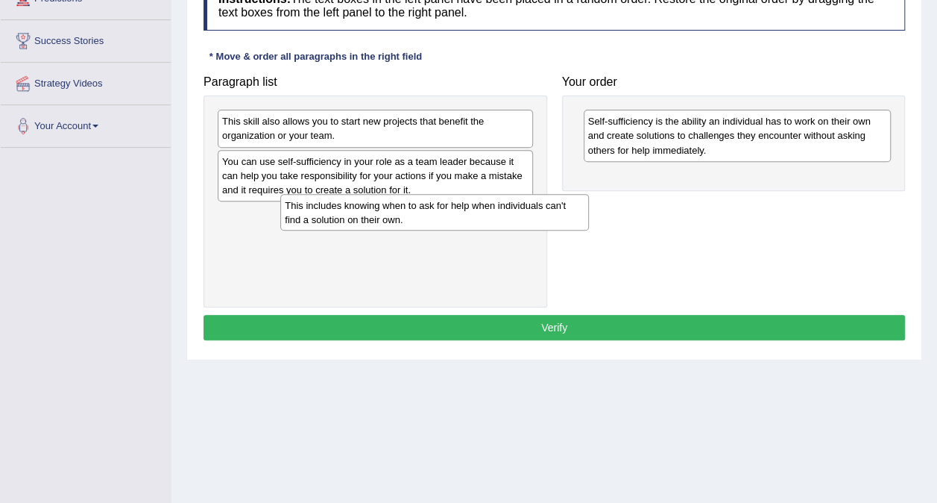
drag, startPoint x: 653, startPoint y: 185, endPoint x: 350, endPoint y: 216, distance: 305.1
click at [350, 216] on div "This includes knowing when to ask for help when individuals can't find a soluti…" at bounding box center [434, 212] width 308 height 37
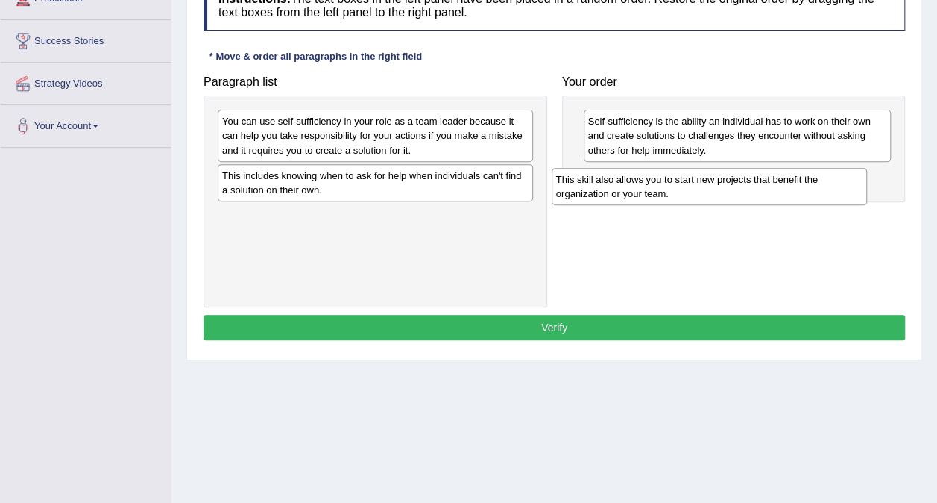
drag, startPoint x: 327, startPoint y: 125, endPoint x: 662, endPoint y: 183, distance: 339.1
click at [662, 183] on div "This skill also allows you to start new projects that benefit the organization …" at bounding box center [709, 186] width 315 height 37
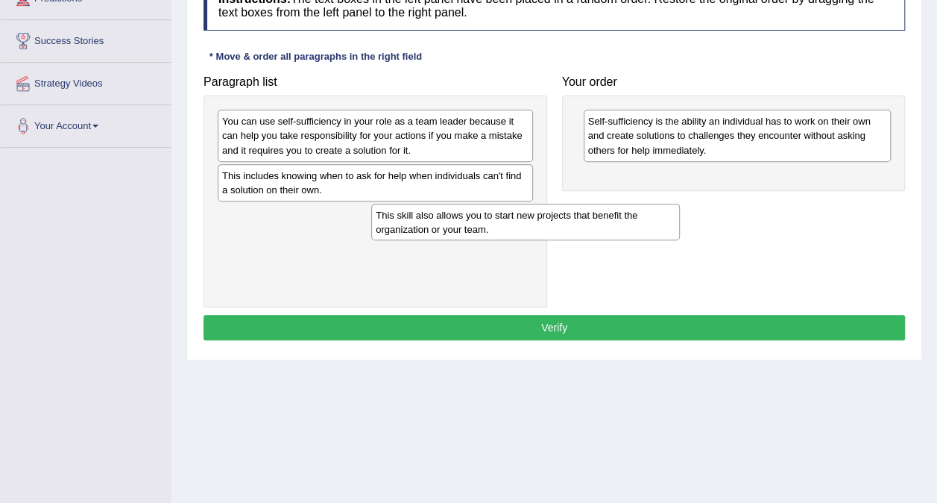
drag, startPoint x: 620, startPoint y: 182, endPoint x: 365, endPoint y: 230, distance: 259.6
click at [371, 230] on div "This skill also allows you to start new projects that benefit the organization …" at bounding box center [525, 222] width 308 height 37
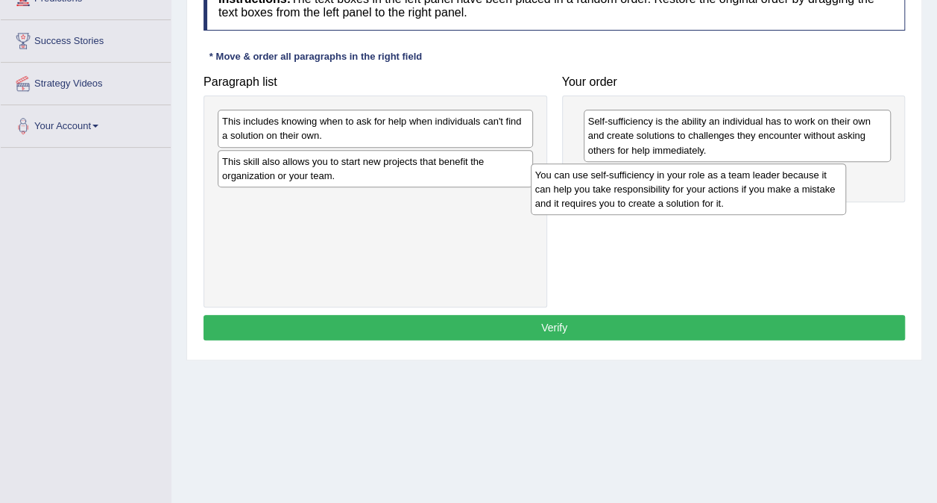
drag, startPoint x: 401, startPoint y: 141, endPoint x: 703, endPoint y: 187, distance: 305.6
click at [703, 187] on div "You can use self-sufficiency in your role as a team leader because it can help …" at bounding box center [688, 188] width 315 height 51
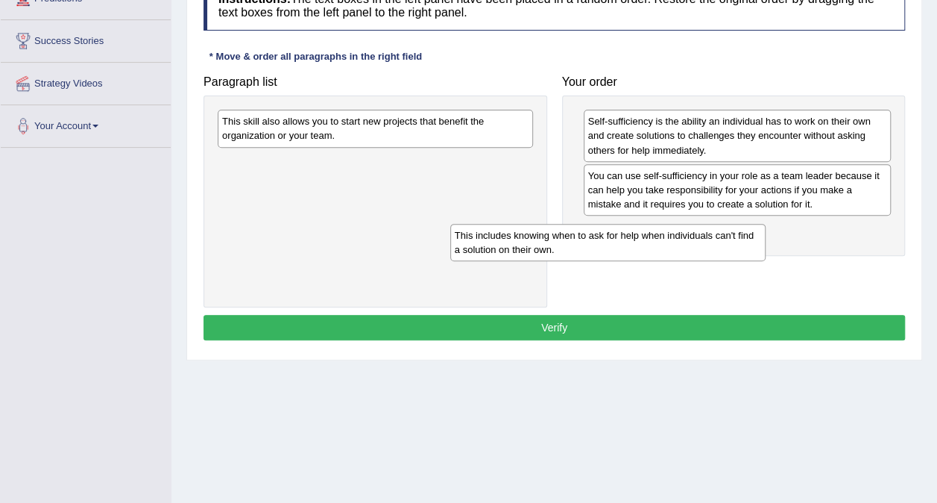
drag, startPoint x: 334, startPoint y: 127, endPoint x: 570, endPoint y: 241, distance: 261.8
click at [570, 241] on div "This includes knowing when to ask for help when individuals can't find a soluti…" at bounding box center [607, 242] width 315 height 37
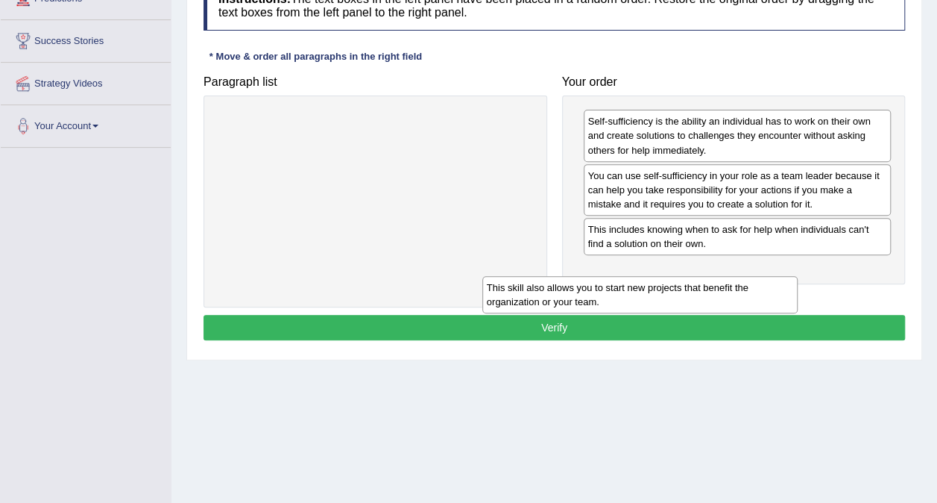
drag, startPoint x: 406, startPoint y: 136, endPoint x: 679, endPoint y: 299, distance: 317.7
click at [679, 299] on div "This skill also allows you to start new projects that benefit the organization …" at bounding box center [640, 294] width 315 height 37
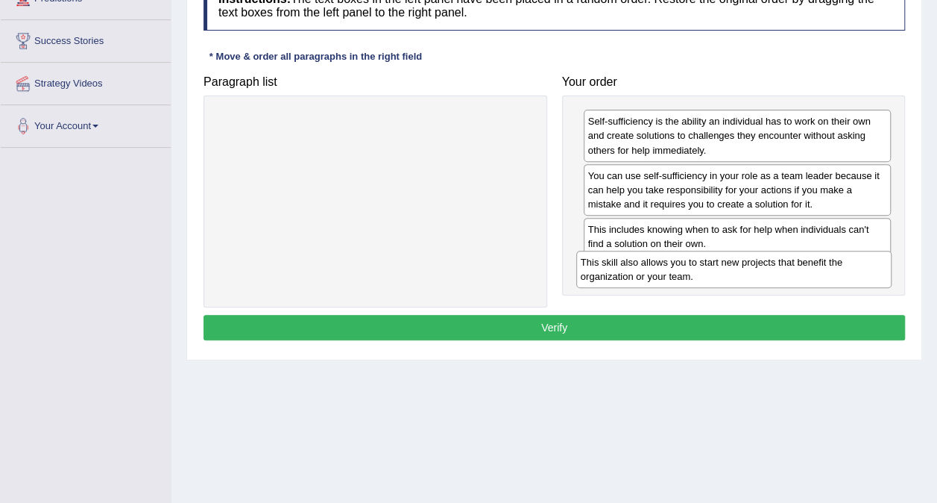
drag, startPoint x: 440, startPoint y: 122, endPoint x: 798, endPoint y: 261, distance: 383.9
click at [798, 261] on div "This skill also allows you to start new projects that benefit the organization …" at bounding box center [733, 269] width 315 height 37
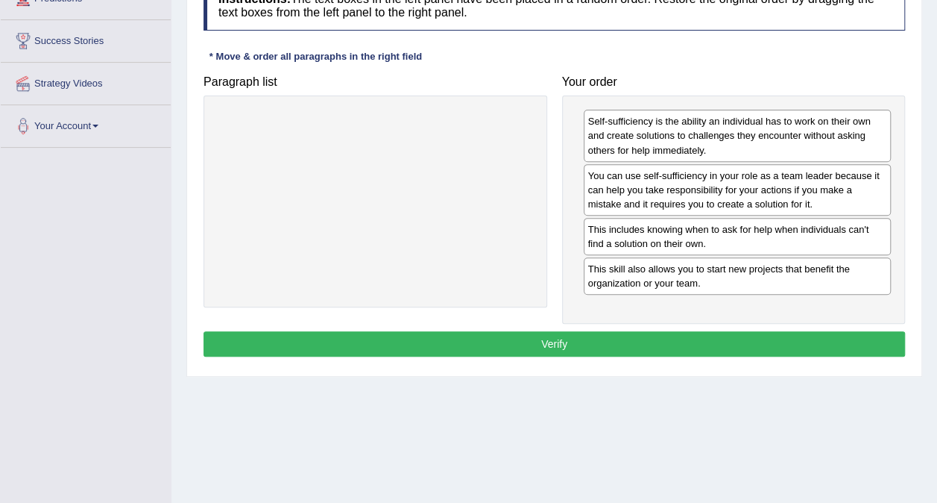
click at [594, 333] on button "Verify" at bounding box center [555, 343] width 702 height 25
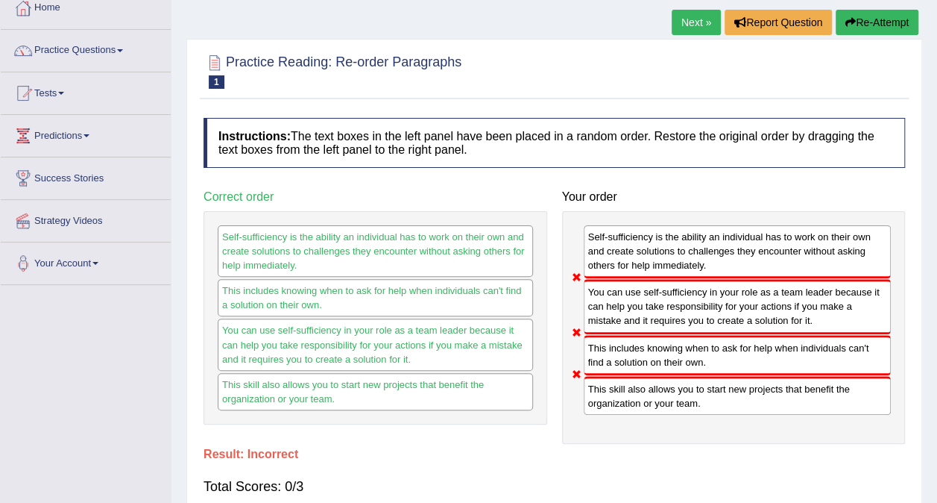
scroll to position [75, 0]
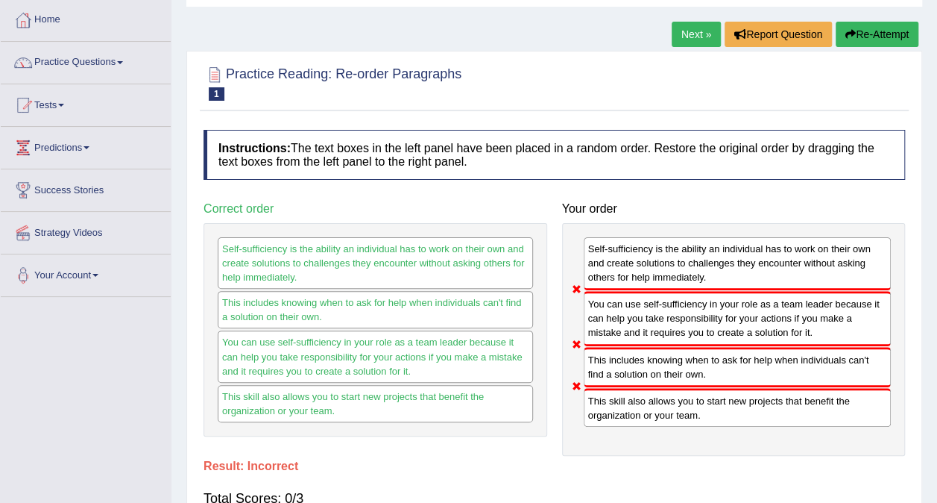
click at [697, 34] on link "Next »" at bounding box center [696, 34] width 49 height 25
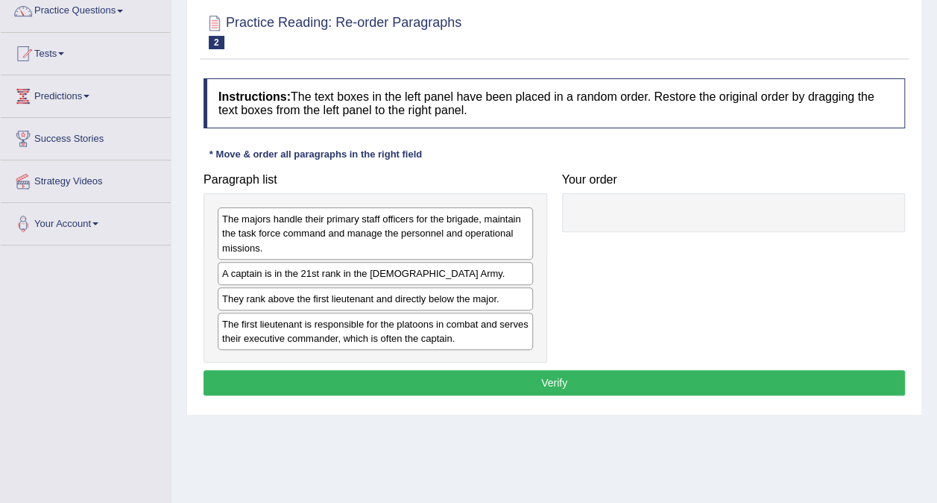
scroll to position [149, 0]
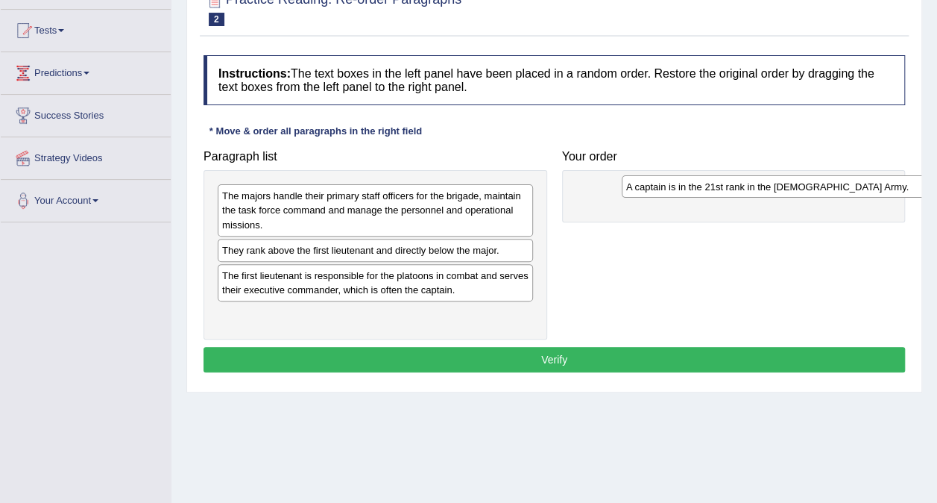
drag, startPoint x: 342, startPoint y: 258, endPoint x: 746, endPoint y: 195, distance: 409.0
click at [746, 195] on div "A captain is in the 21st rank in the [DEMOGRAPHIC_DATA] Army." at bounding box center [779, 186] width 315 height 22
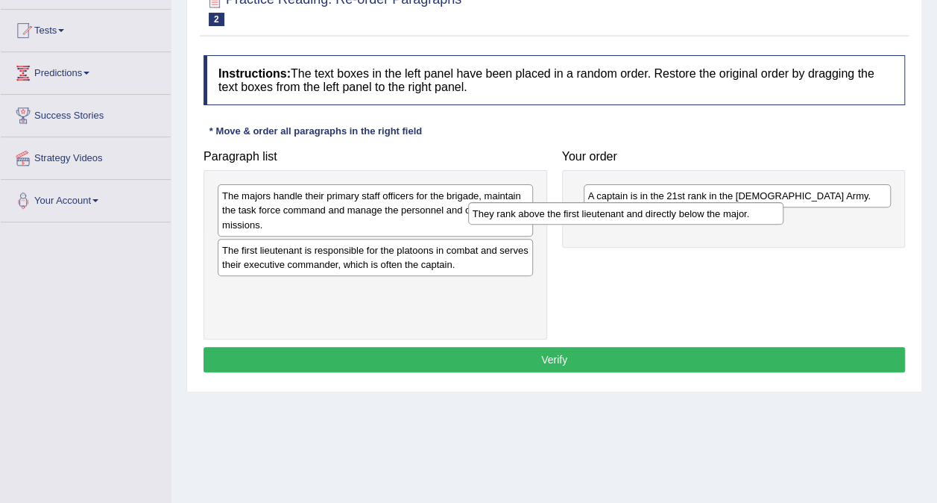
drag, startPoint x: 327, startPoint y: 248, endPoint x: 577, endPoint y: 212, distance: 253.1
click at [577, 212] on div "They rank above the first lieutenant and directly below the major." at bounding box center [625, 213] width 315 height 22
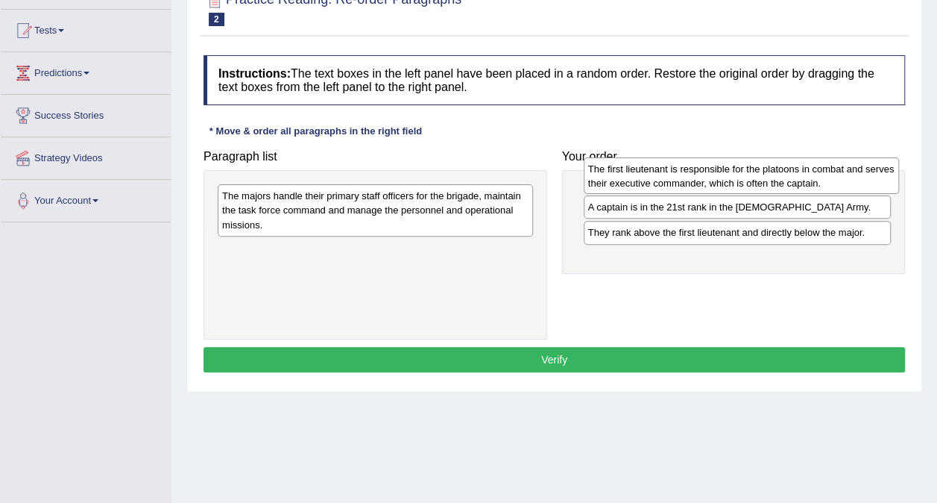
drag, startPoint x: 325, startPoint y: 252, endPoint x: 688, endPoint y: 172, distance: 372.0
click at [688, 172] on div "The first lieutenant is responsible for the platoons in combat and serves their…" at bounding box center [741, 175] width 315 height 37
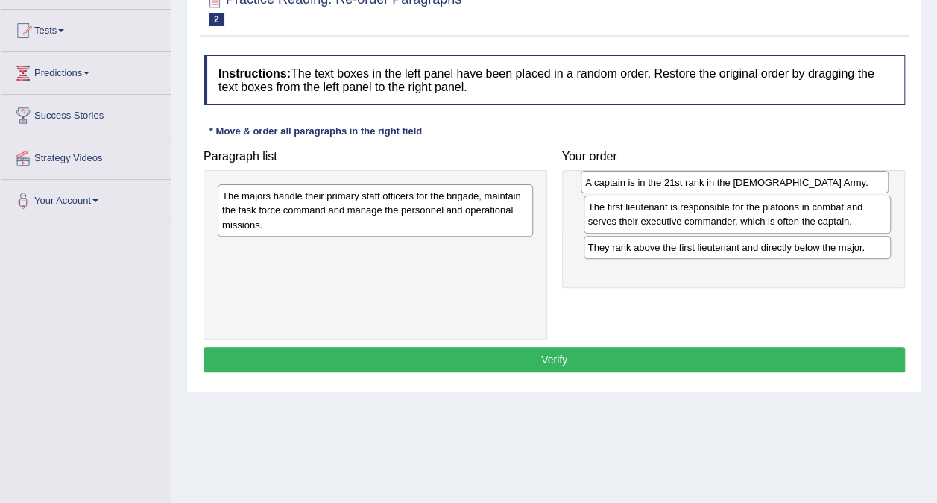
drag, startPoint x: 670, startPoint y: 242, endPoint x: 667, endPoint y: 189, distance: 53.0
click at [667, 189] on div "A captain is in the 21st rank in the [DEMOGRAPHIC_DATA] Army." at bounding box center [735, 182] width 308 height 22
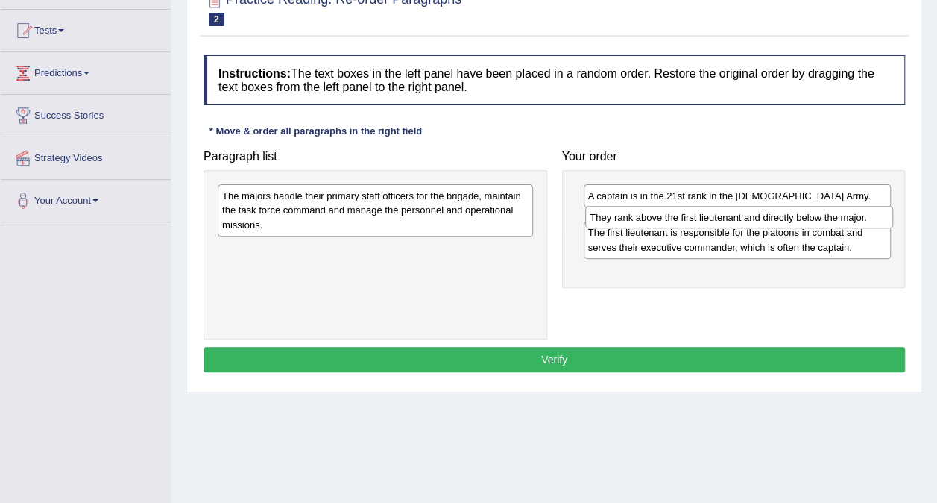
drag, startPoint x: 667, startPoint y: 265, endPoint x: 670, endPoint y: 222, distance: 42.6
click at [670, 222] on div "They rank above the first lieutenant and directly below the major." at bounding box center [739, 217] width 308 height 22
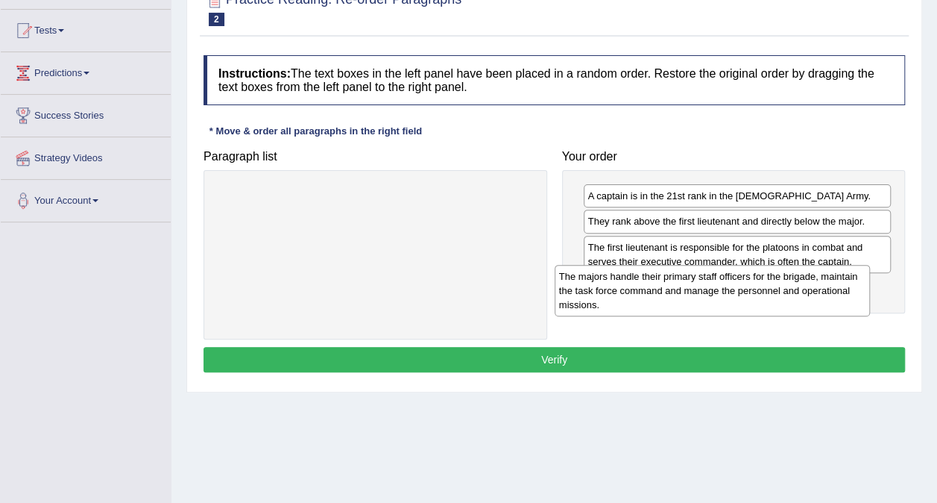
drag, startPoint x: 427, startPoint y: 219, endPoint x: 764, endPoint y: 299, distance: 346.6
click at [764, 299] on div "The majors handle their primary staff officers for the brigade, maintain the ta…" at bounding box center [712, 290] width 315 height 51
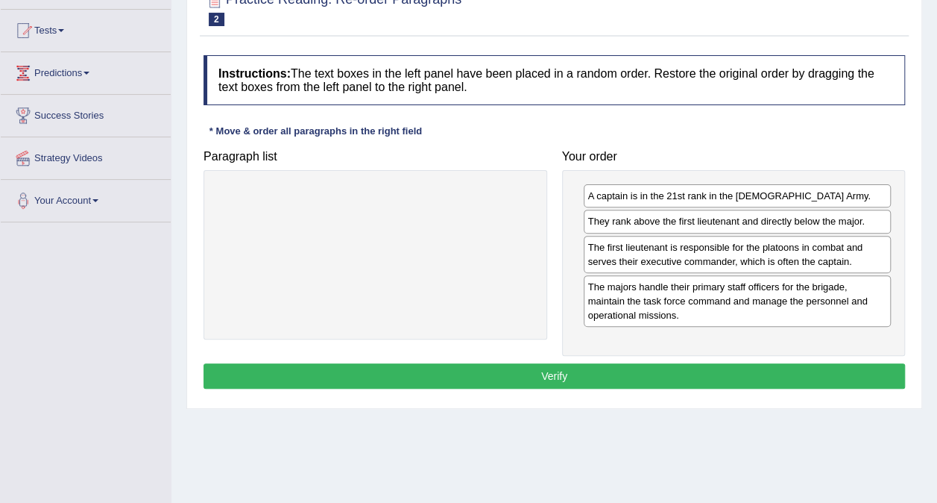
click at [650, 375] on button "Verify" at bounding box center [555, 375] width 702 height 25
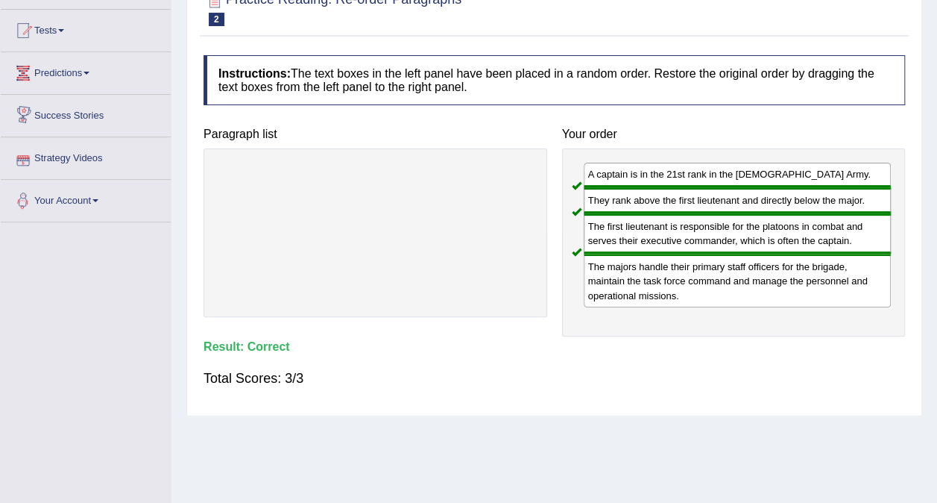
click at [91, 67] on link "Predictions" at bounding box center [86, 70] width 170 height 37
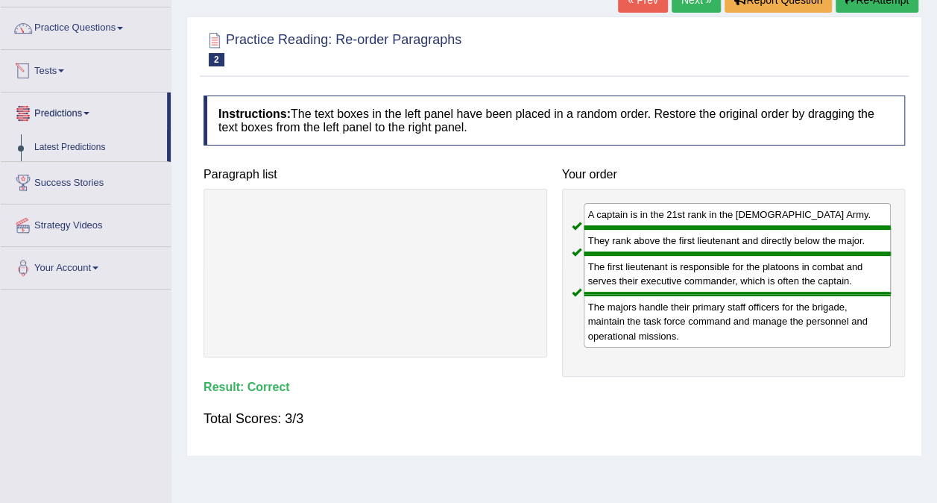
scroll to position [75, 0]
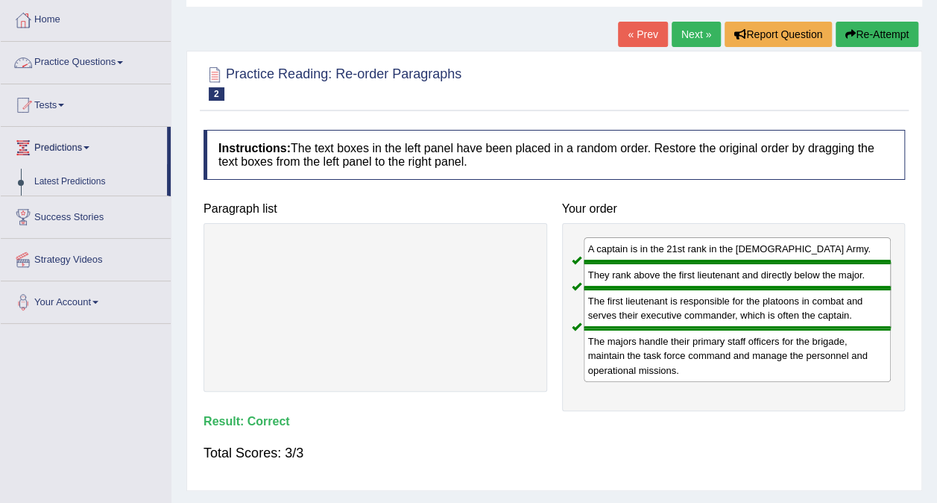
click at [121, 57] on link "Practice Questions" at bounding box center [86, 60] width 170 height 37
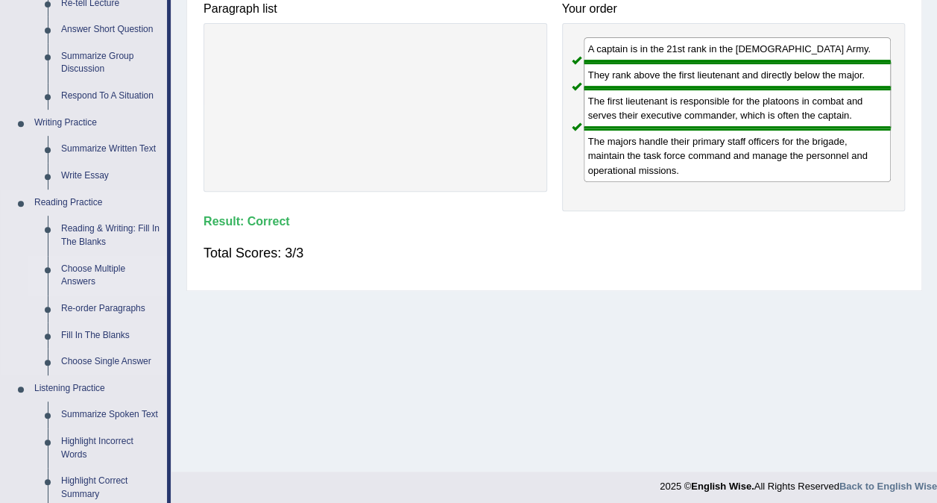
scroll to position [298, 0]
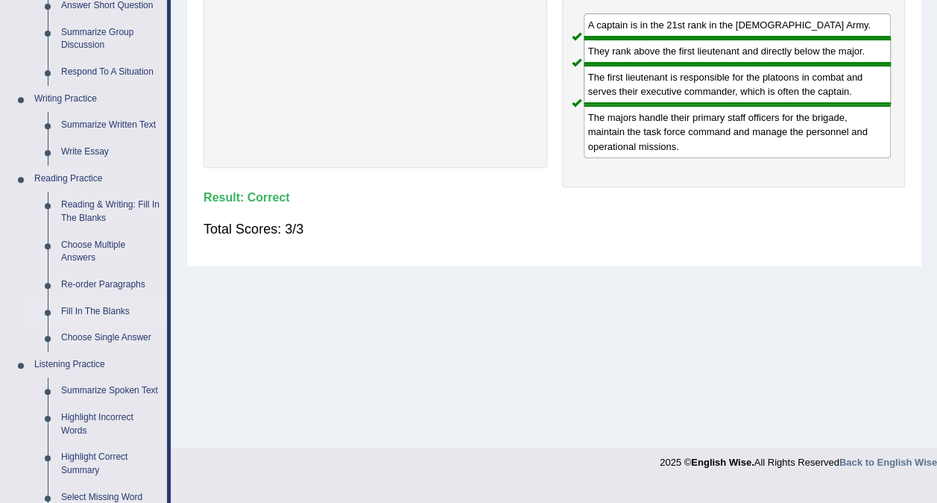
click at [84, 307] on link "Fill In The Blanks" at bounding box center [110, 311] width 113 height 27
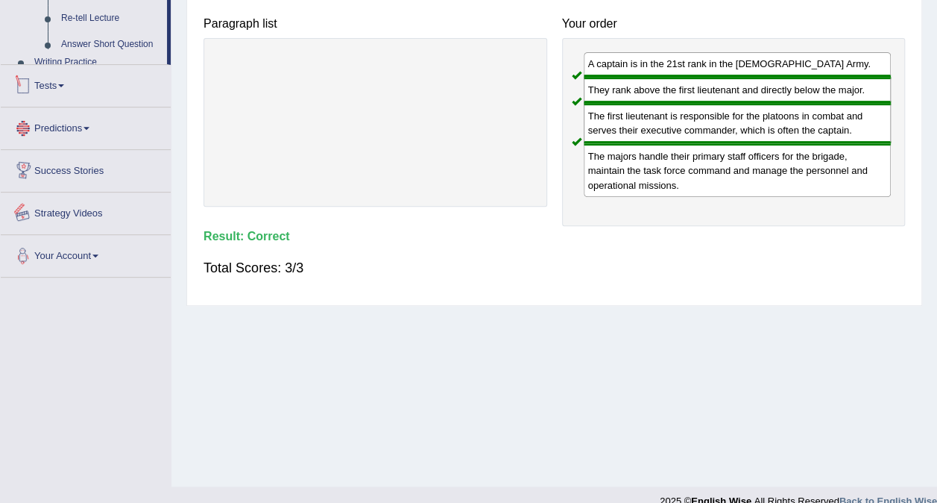
scroll to position [280, 0]
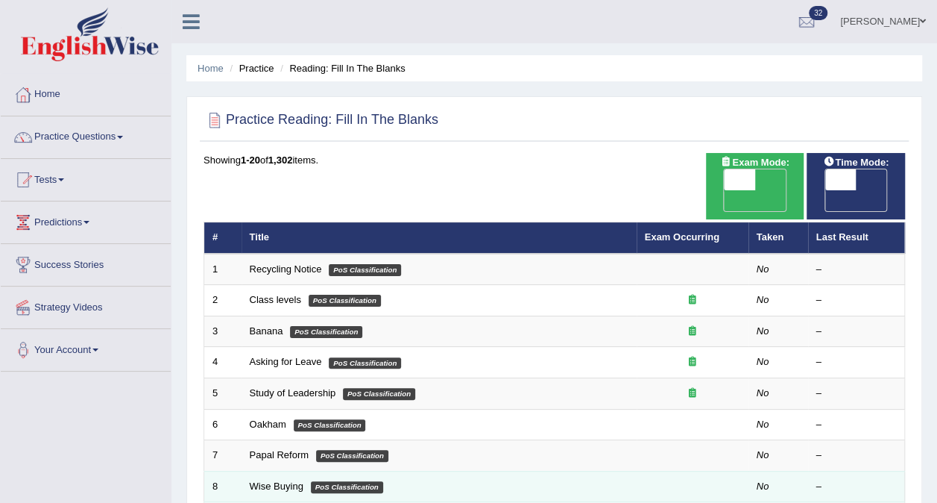
scroll to position [149, 0]
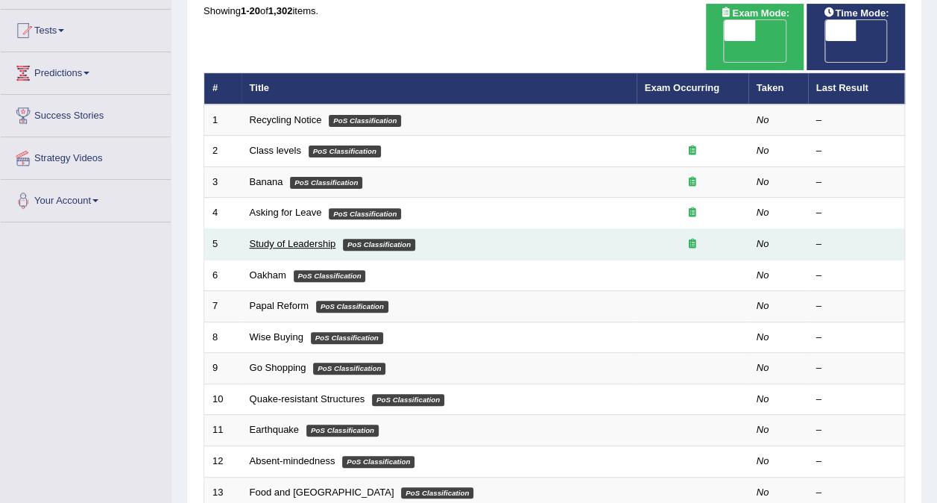
click at [321, 238] on link "Study of Leadership" at bounding box center [293, 243] width 87 height 11
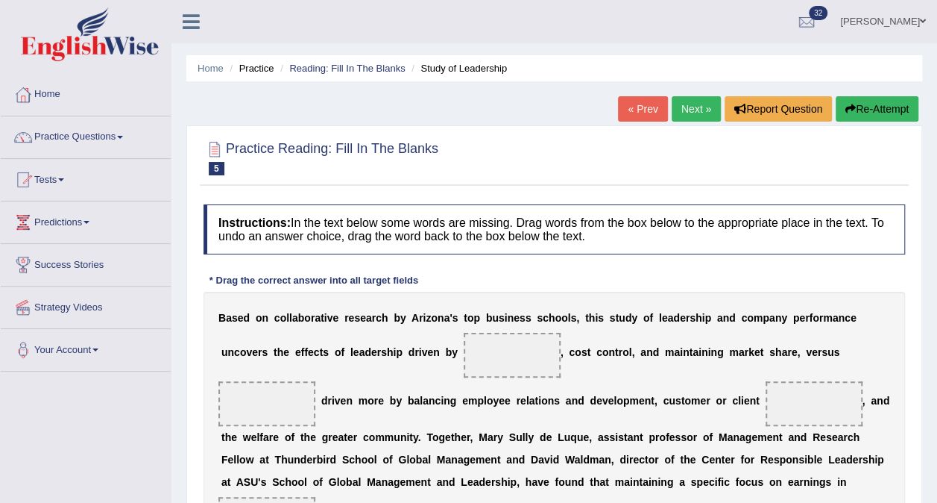
click at [464, 360] on span at bounding box center [512, 355] width 97 height 45
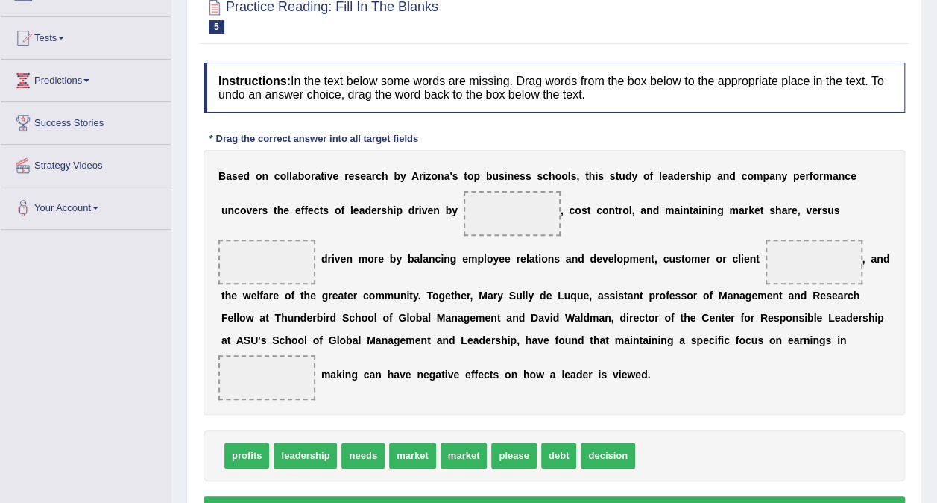
scroll to position [131, 0]
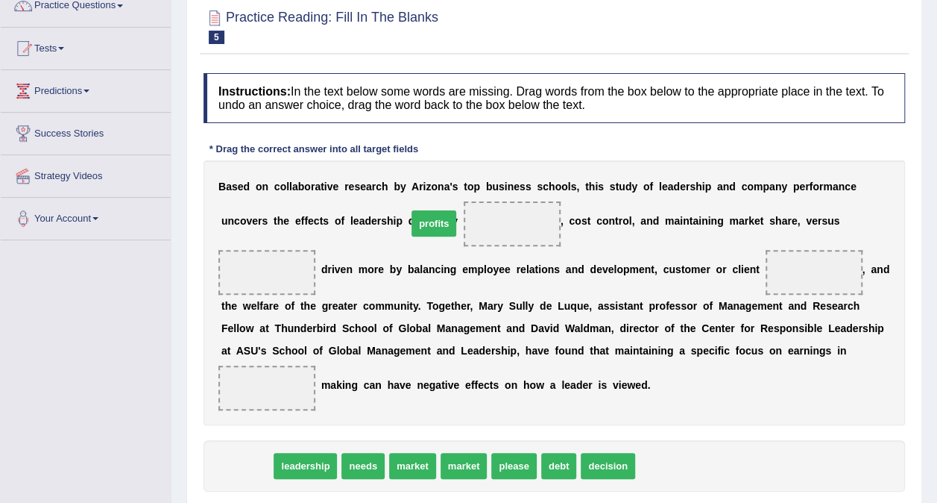
drag, startPoint x: 242, startPoint y: 463, endPoint x: 430, endPoint y: 221, distance: 306.2
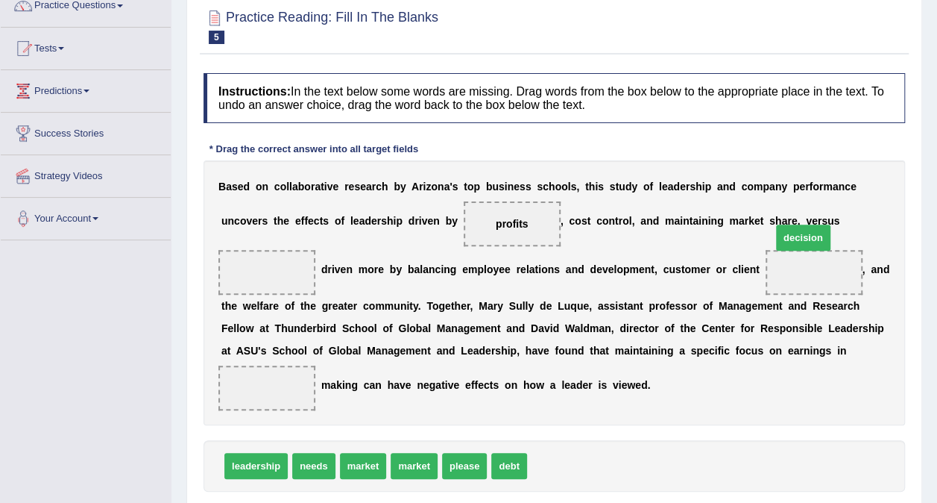
drag, startPoint x: 553, startPoint y: 468, endPoint x: 797, endPoint y: 240, distance: 334.5
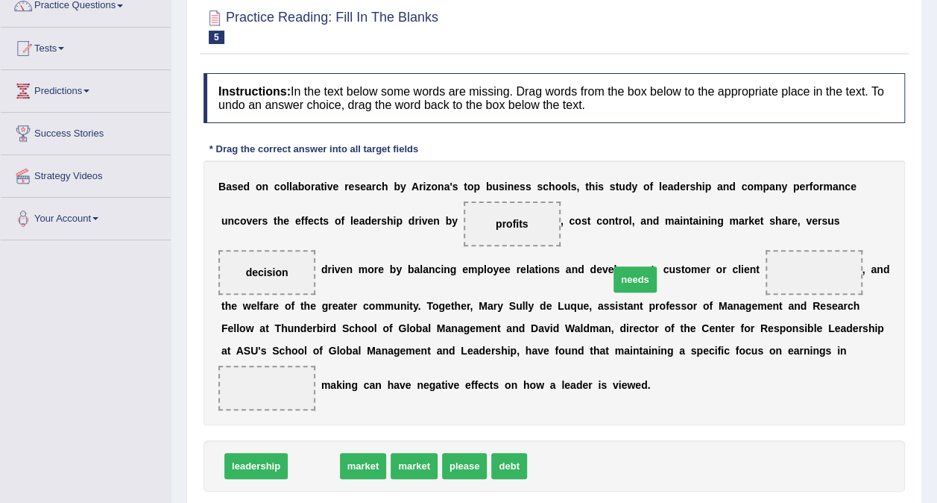
drag, startPoint x: 297, startPoint y: 459, endPoint x: 620, endPoint y: 270, distance: 375.0
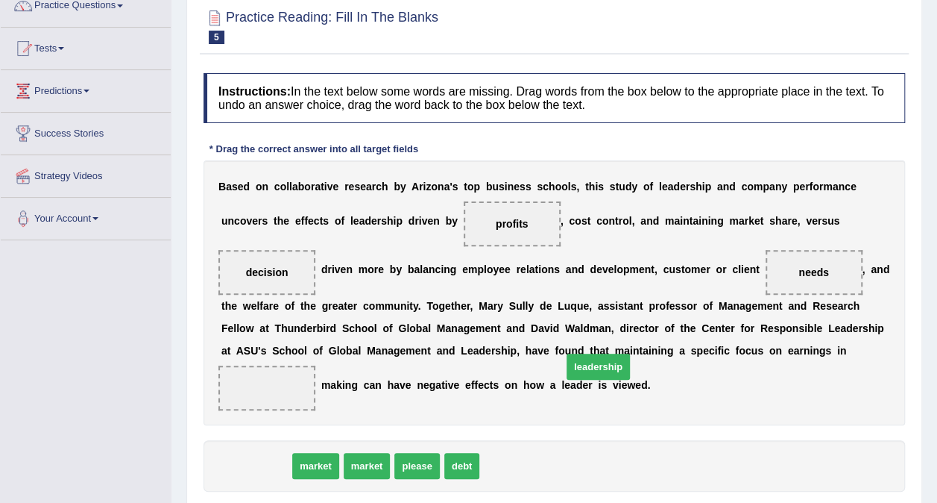
drag, startPoint x: 265, startPoint y: 462, endPoint x: 607, endPoint y: 363, distance: 356.4
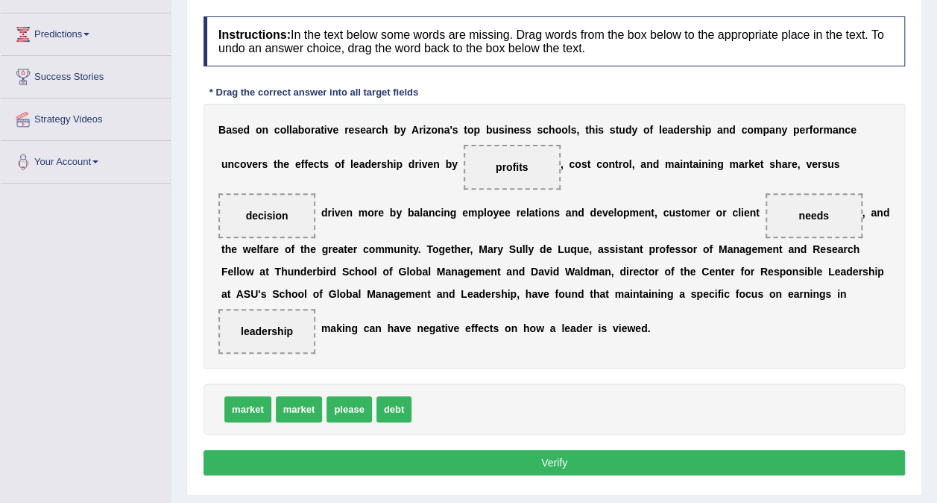
scroll to position [280, 0]
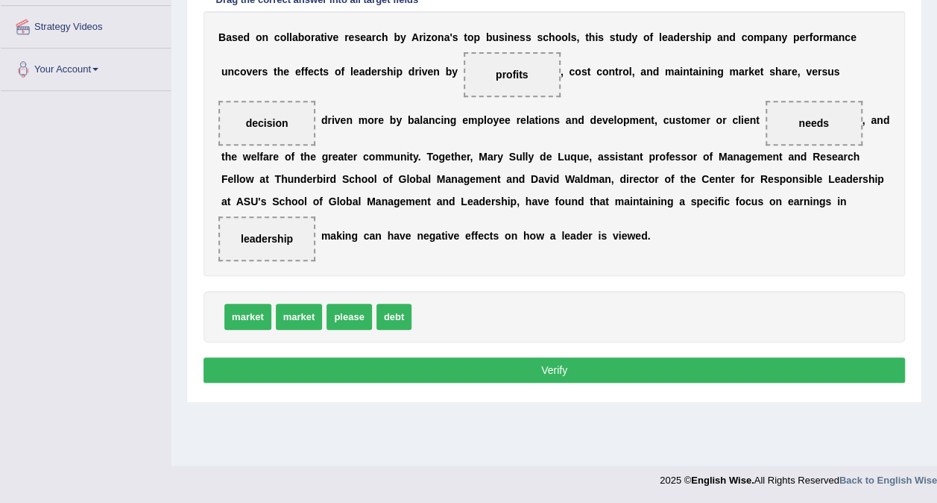
click at [457, 368] on button "Verify" at bounding box center [555, 369] width 702 height 25
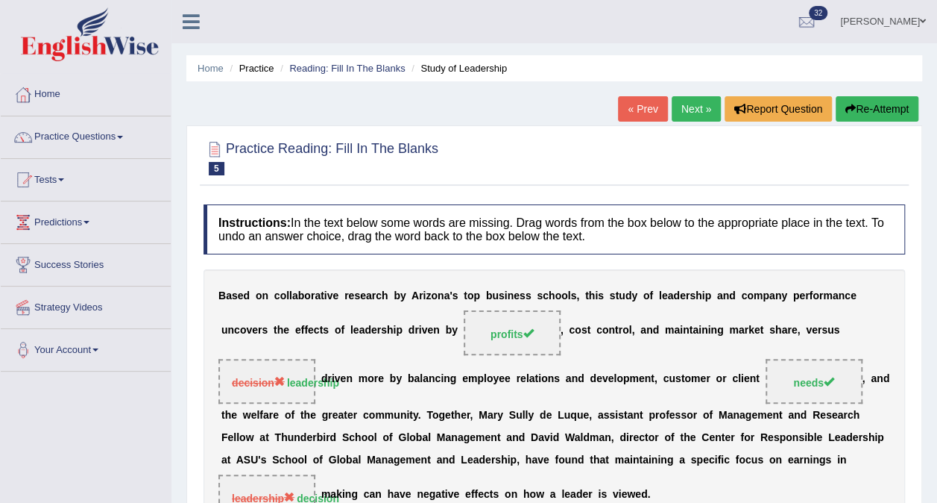
scroll to position [0, 0]
click at [130, 136] on link "Practice Questions" at bounding box center [86, 134] width 170 height 37
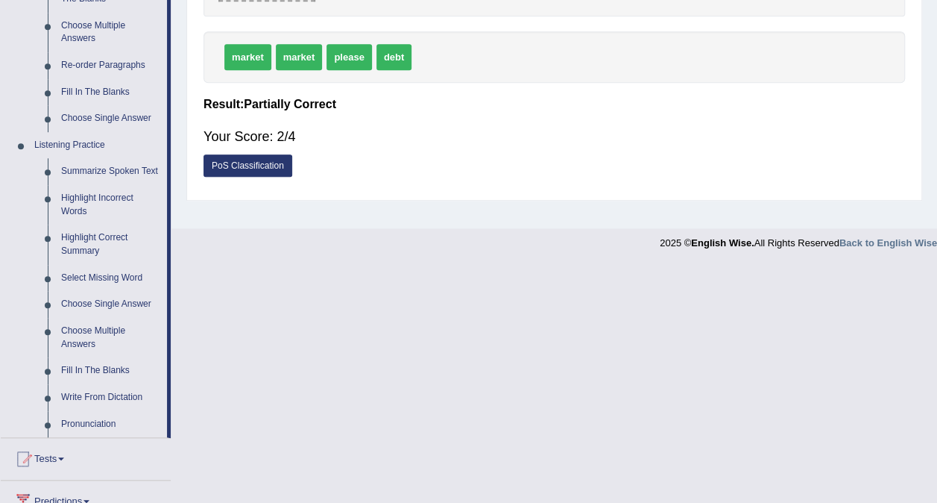
scroll to position [522, 0]
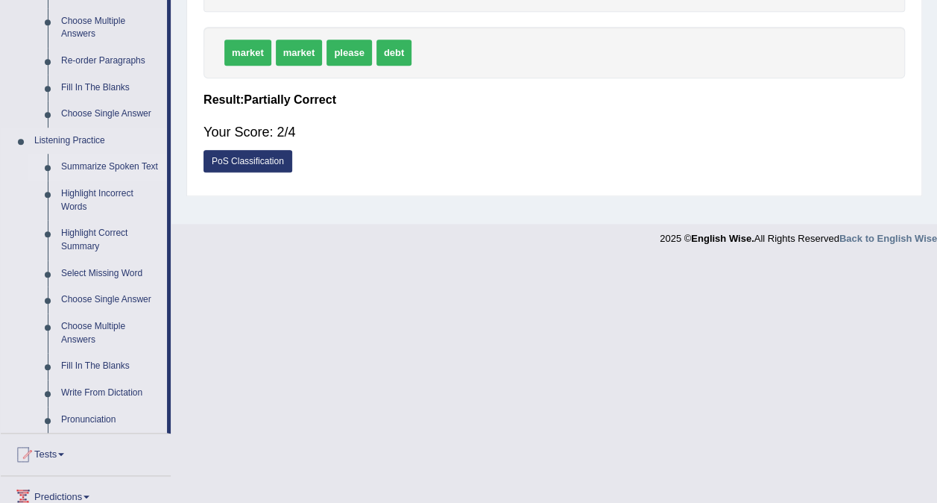
click at [125, 169] on link "Summarize Spoken Text" at bounding box center [110, 167] width 113 height 27
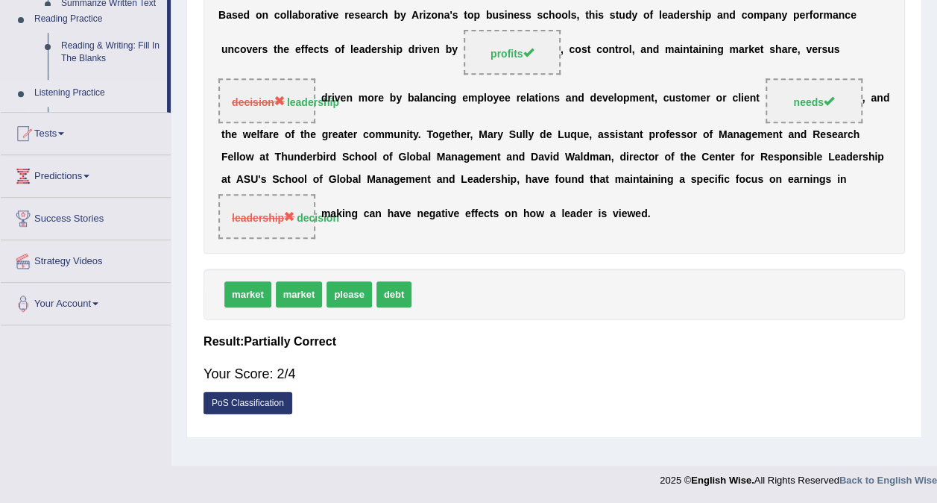
scroll to position [280, 0]
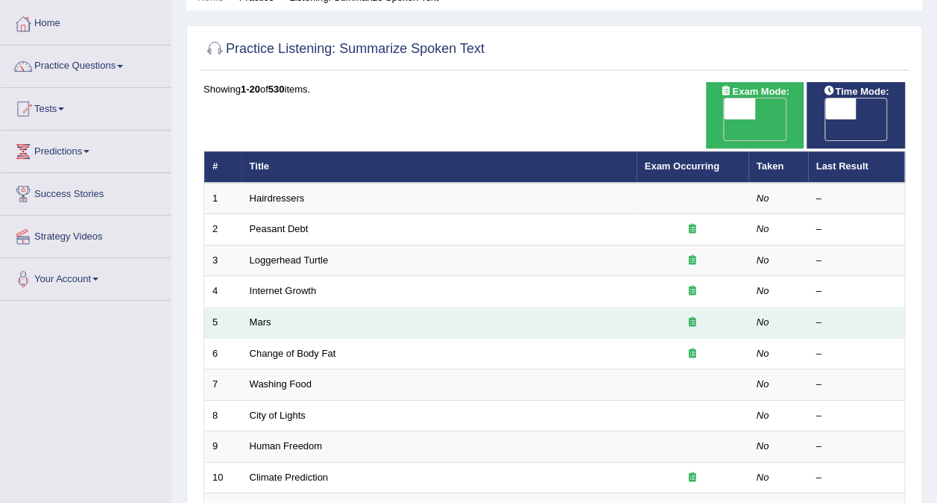
scroll to position [149, 0]
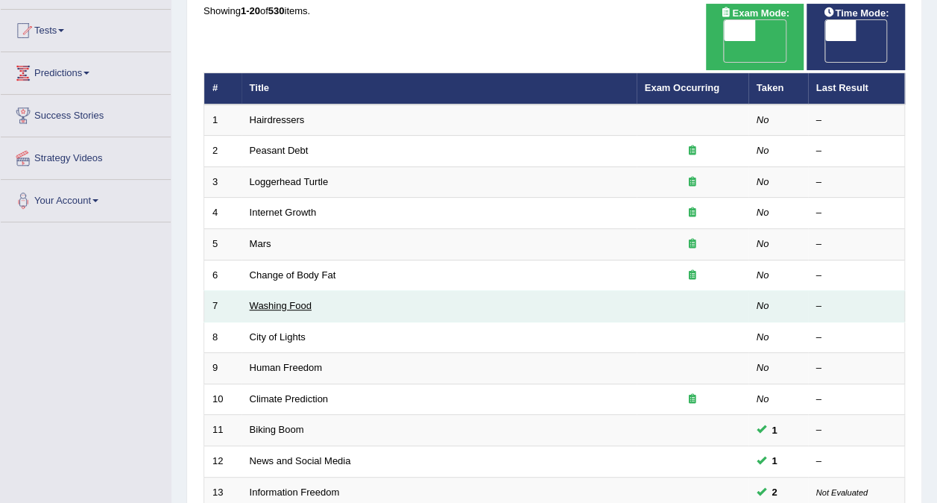
click at [277, 300] on link "Washing Food" at bounding box center [281, 305] width 62 height 11
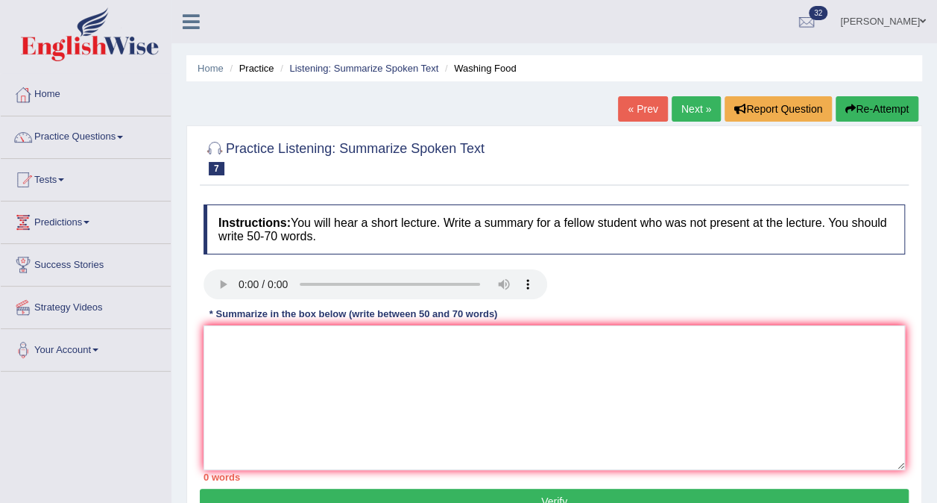
scroll to position [75, 0]
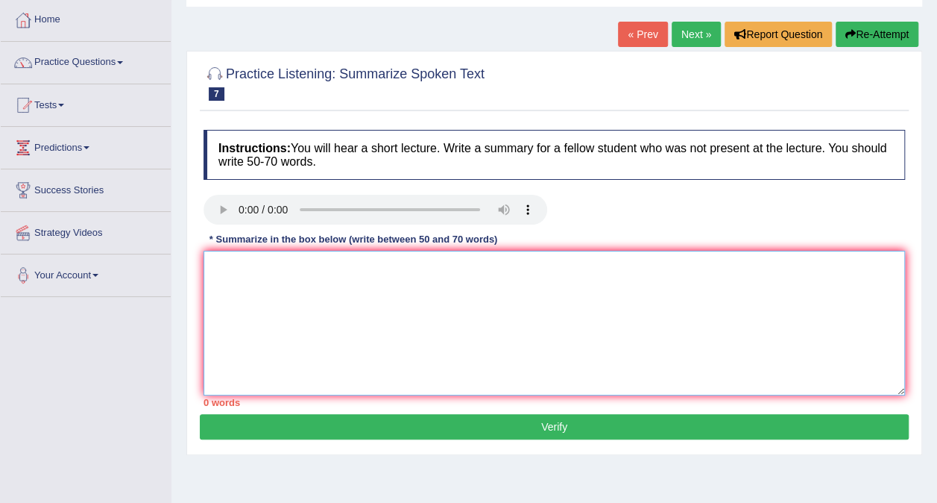
click at [411, 289] on textarea at bounding box center [555, 323] width 702 height 145
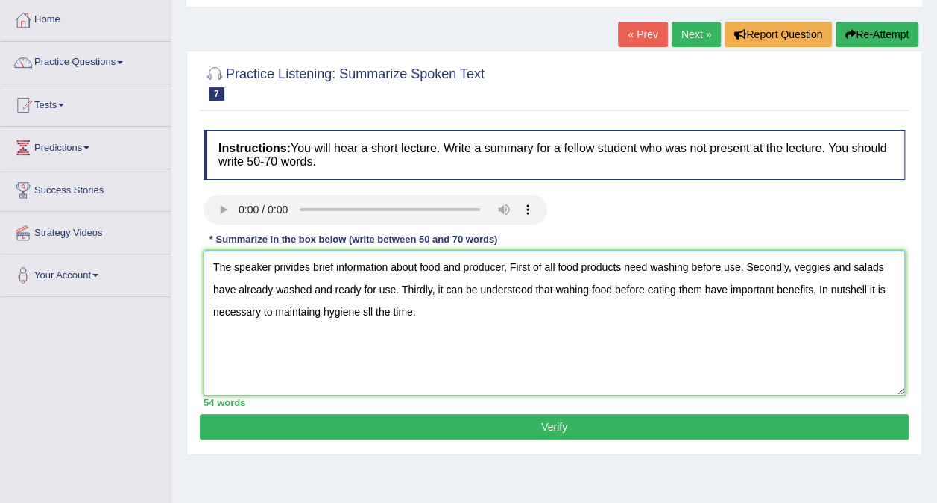
type textarea "The speaker privides brief information about food and producer, First of all fo…"
click at [492, 419] on button "Verify" at bounding box center [554, 426] width 709 height 25
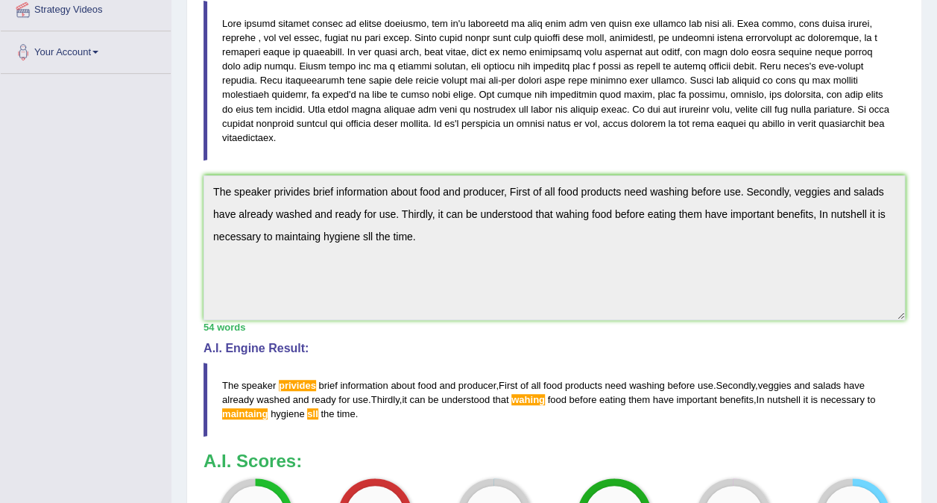
scroll to position [63, 0]
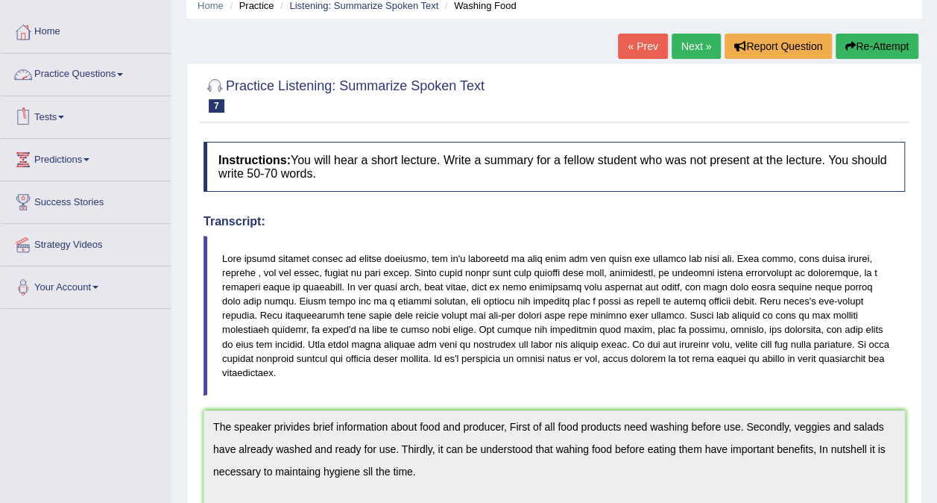
click at [119, 70] on link "Practice Questions" at bounding box center [86, 72] width 170 height 37
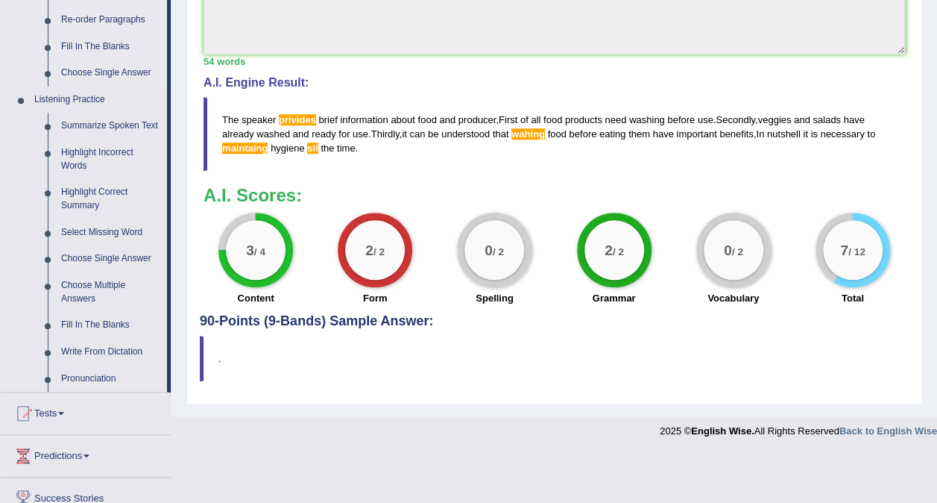
scroll to position [585, 0]
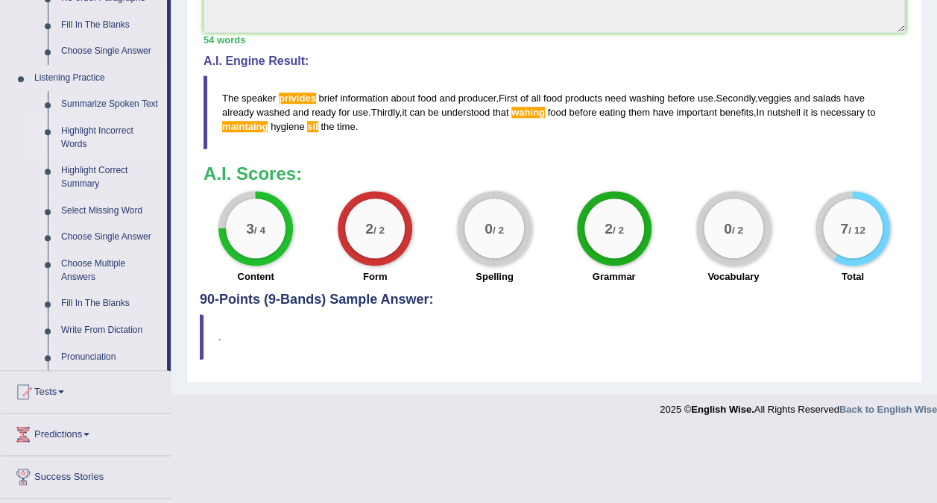
click at [95, 128] on link "Highlight Incorrect Words" at bounding box center [110, 138] width 113 height 40
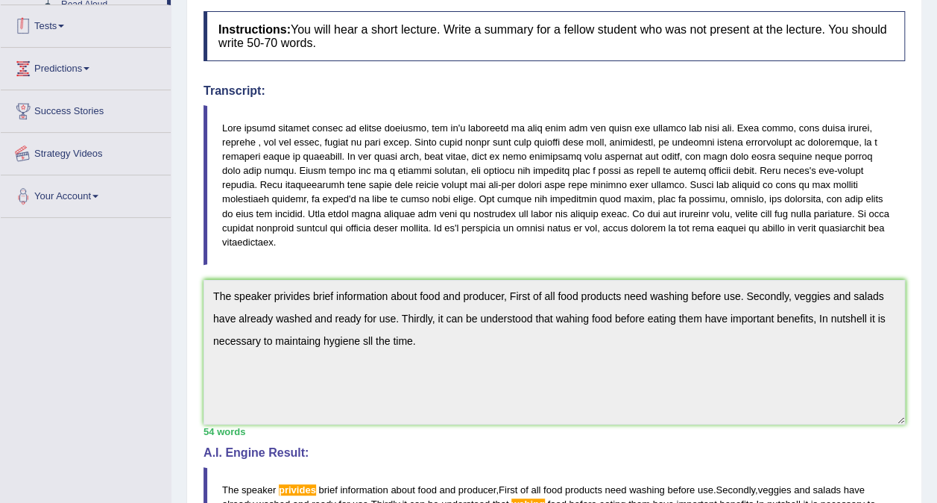
scroll to position [332, 0]
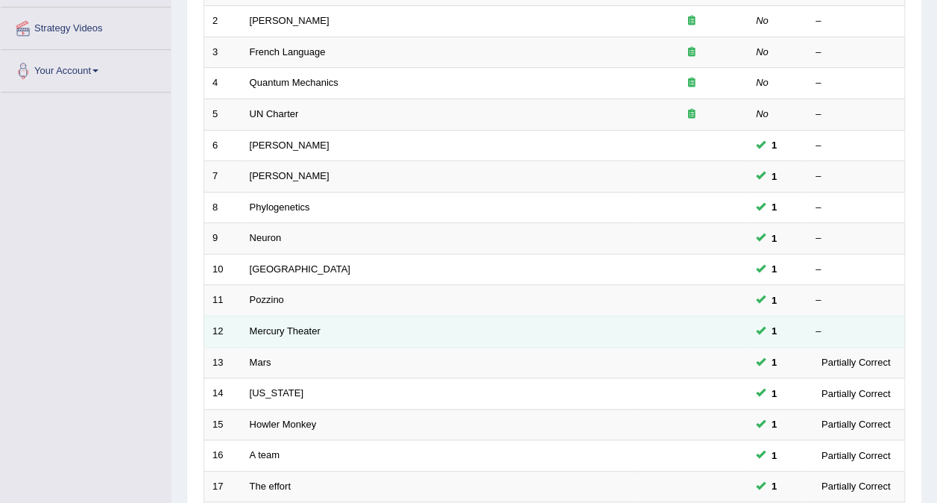
scroll to position [298, 0]
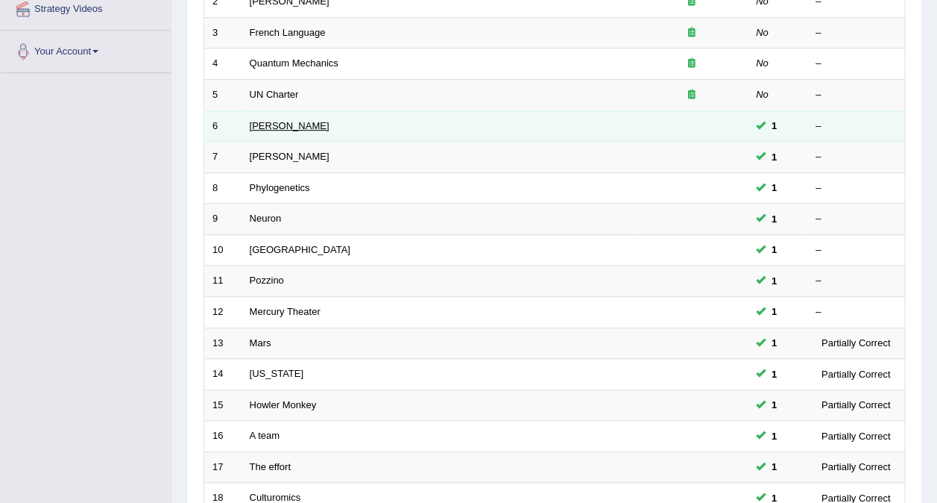
click at [271, 120] on link "Harold" at bounding box center [290, 125] width 80 height 11
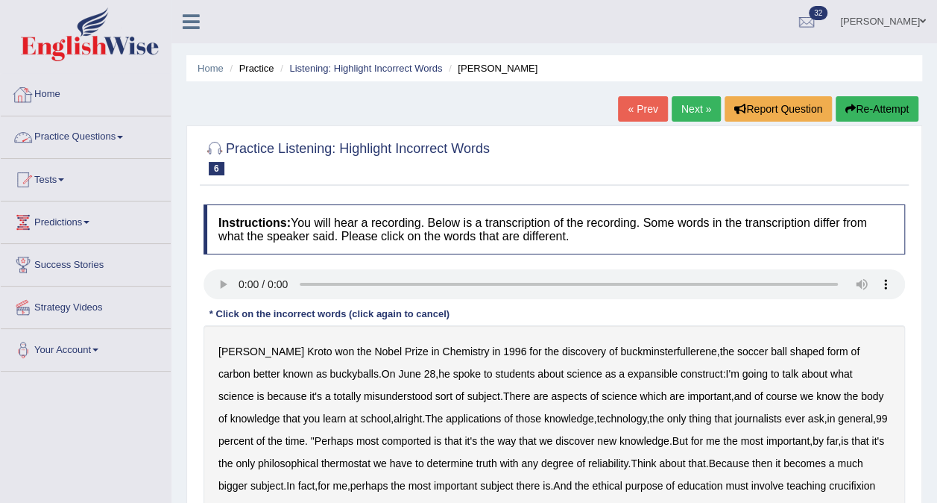
click at [124, 133] on link "Practice Questions" at bounding box center [86, 134] width 170 height 37
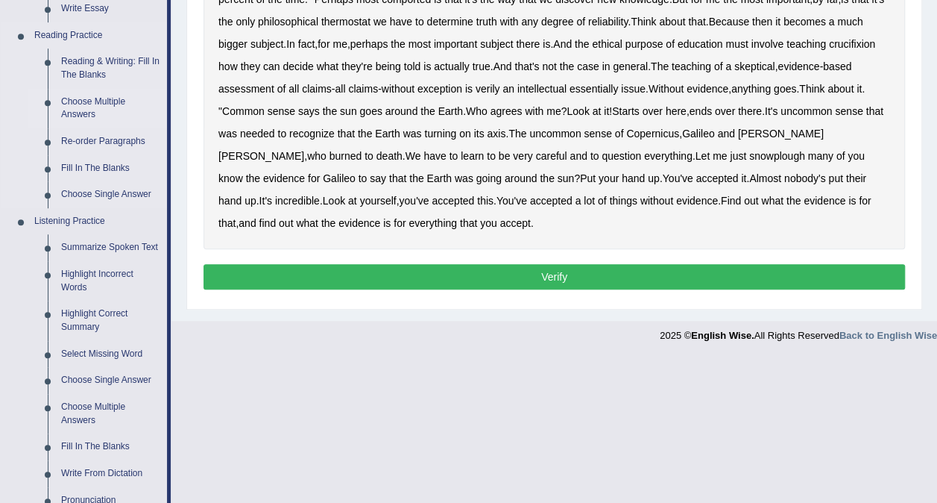
scroll to position [522, 0]
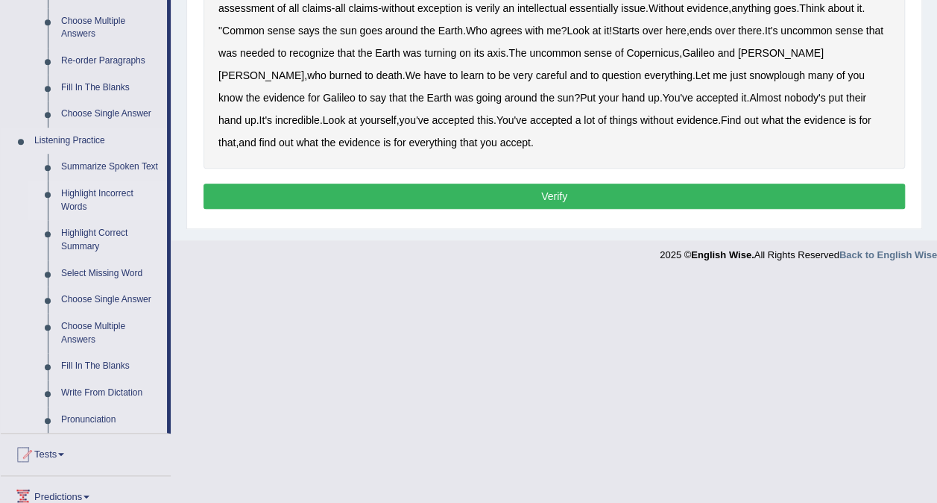
click at [72, 198] on link "Highlight Incorrect Words" at bounding box center [110, 200] width 113 height 40
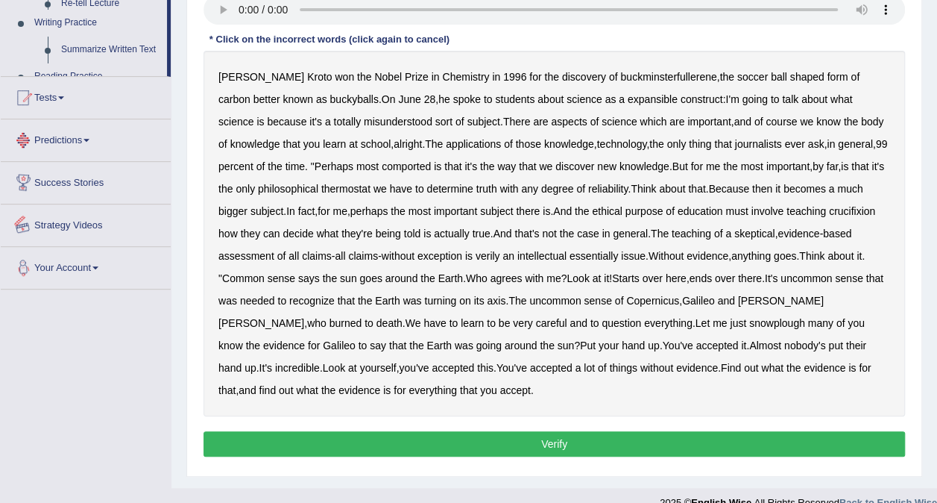
scroll to position [295, 0]
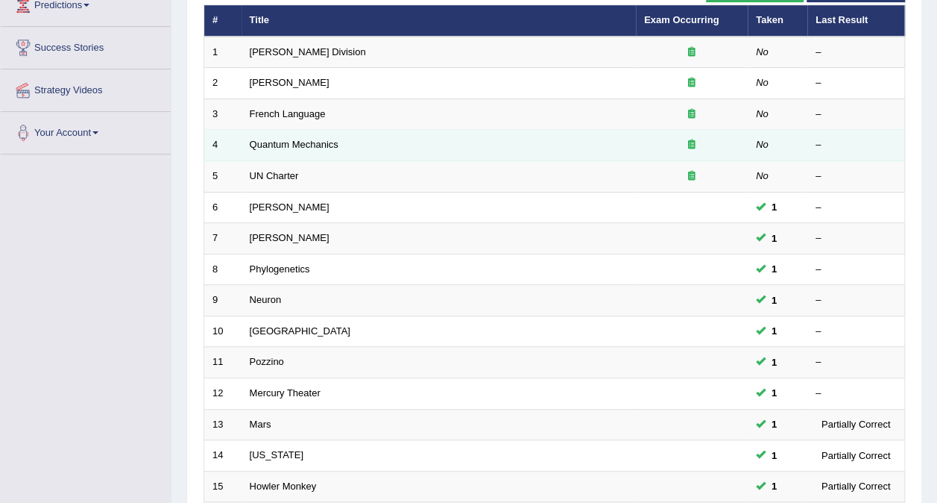
scroll to position [75, 0]
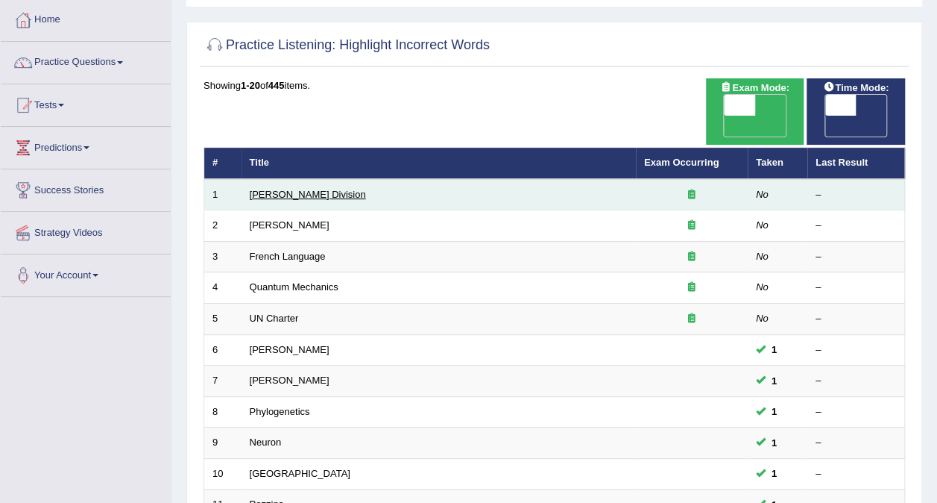
click at [272, 189] on link "[PERSON_NAME] Division" at bounding box center [308, 194] width 116 height 11
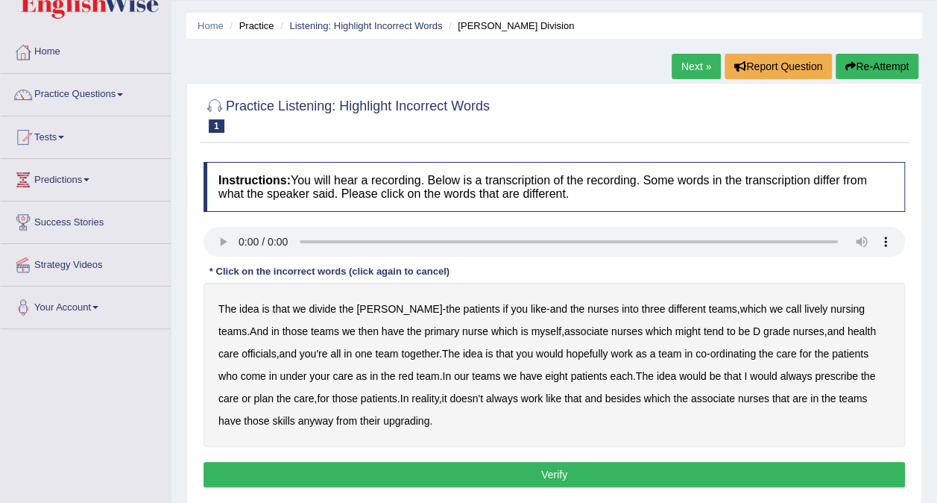
scroll to position [149, 0]
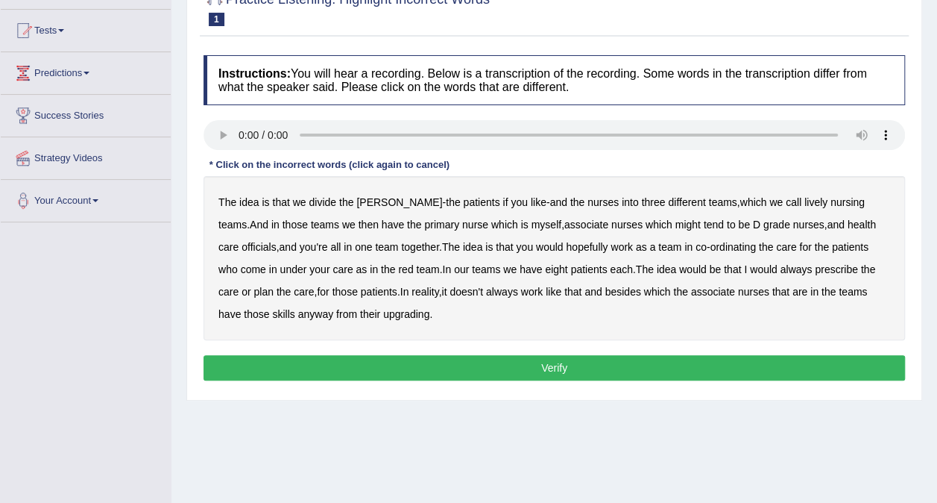
click at [369, 200] on b "ward" at bounding box center [399, 202] width 86 height 12
click at [708, 200] on b "teams" at bounding box center [722, 202] width 28 height 12
click at [462, 226] on b "nurse" at bounding box center [475, 225] width 26 height 12
click at [280, 268] on b "under" at bounding box center [293, 269] width 27 height 12
click at [691, 291] on b "associate" at bounding box center [713, 292] width 44 height 12
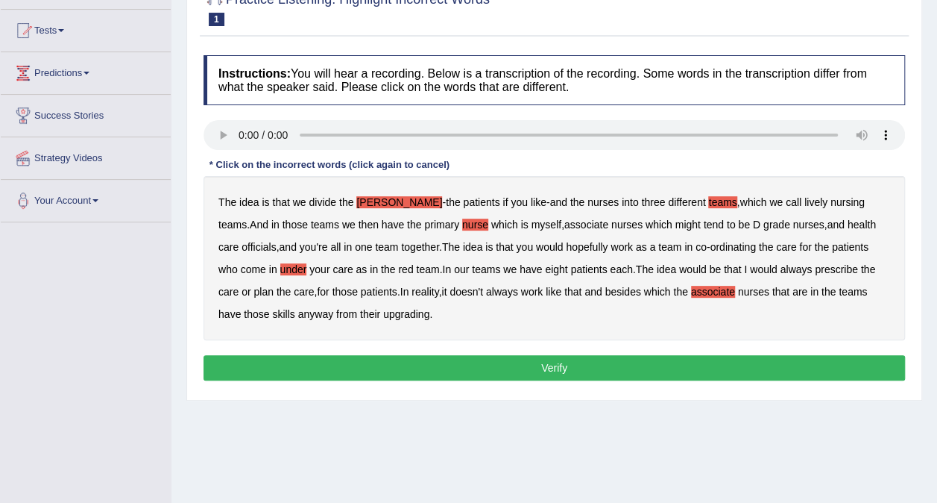
click at [708, 198] on b "teams" at bounding box center [722, 202] width 28 height 12
click at [470, 362] on button "Verify" at bounding box center [555, 367] width 702 height 25
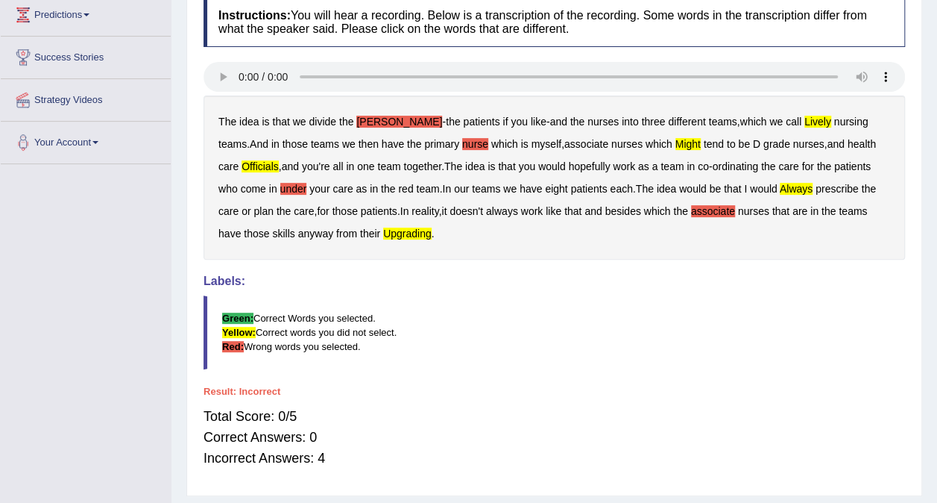
scroll to position [57, 0]
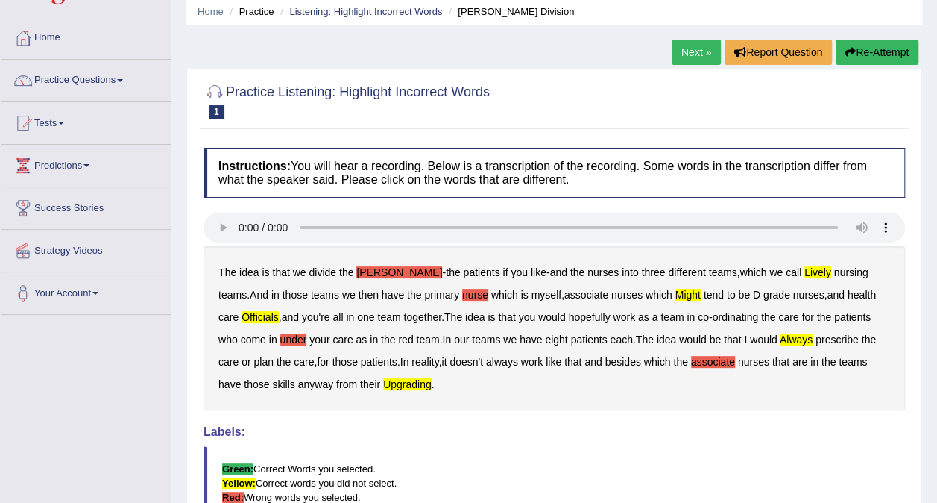
click at [685, 53] on link "Next »" at bounding box center [696, 52] width 49 height 25
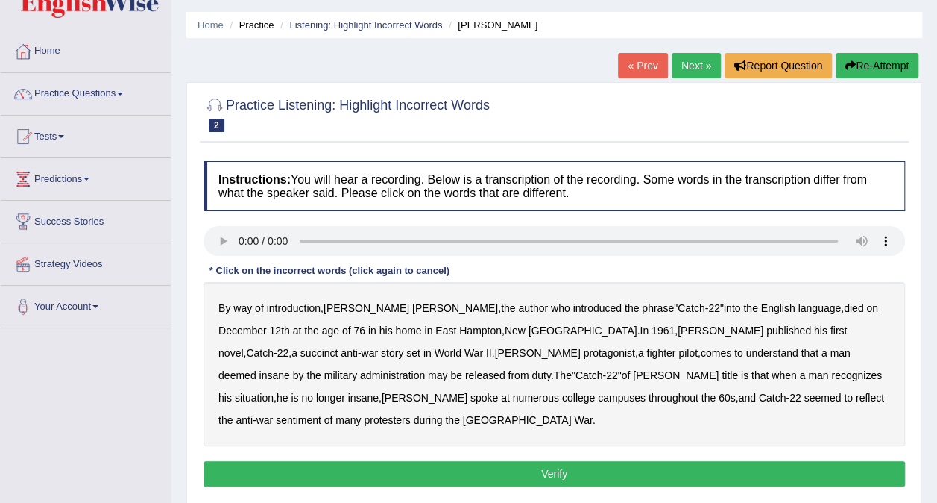
scroll to position [75, 0]
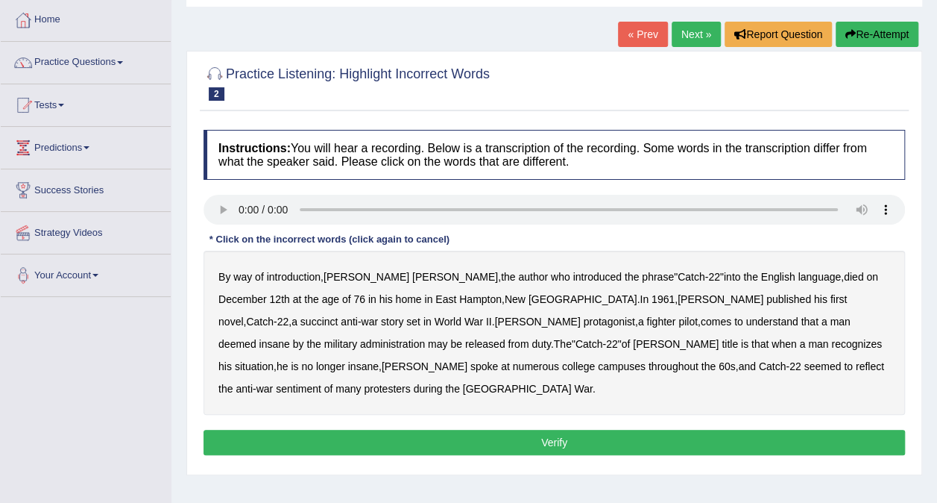
click at [339, 315] on b "succinct" at bounding box center [320, 321] width 38 height 12
click at [425, 338] on b "administration" at bounding box center [392, 344] width 65 height 12
click at [274, 360] on b "situation" at bounding box center [254, 366] width 39 height 12
click at [856, 364] on b "reflect" at bounding box center [870, 366] width 28 height 12
click at [567, 430] on button "Verify" at bounding box center [555, 442] width 702 height 25
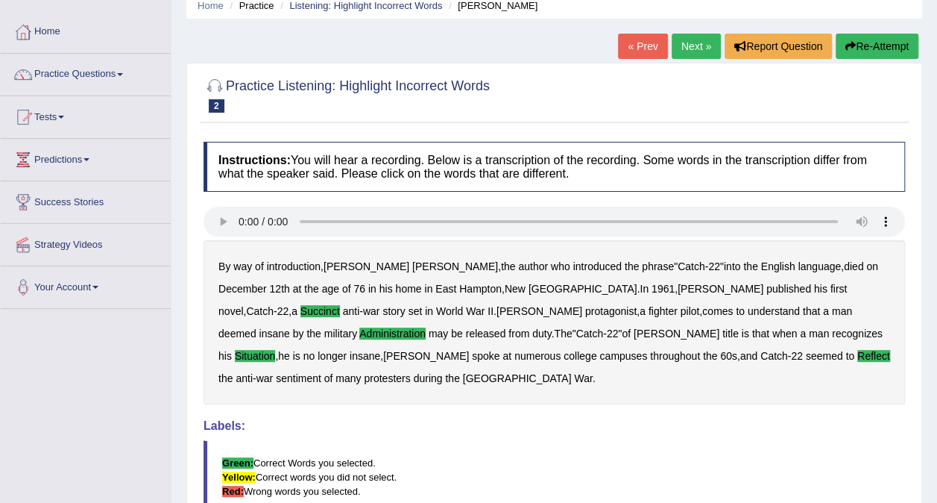
scroll to position [0, 0]
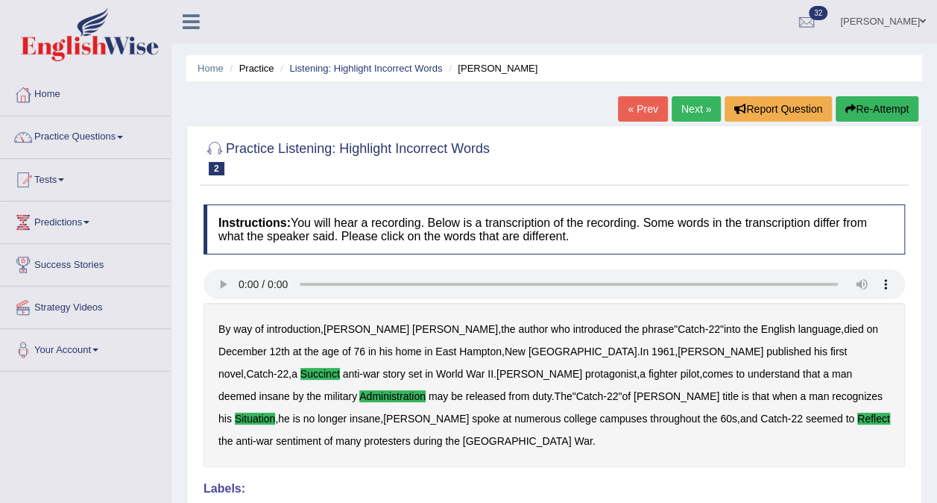
click at [683, 104] on link "Next »" at bounding box center [696, 108] width 49 height 25
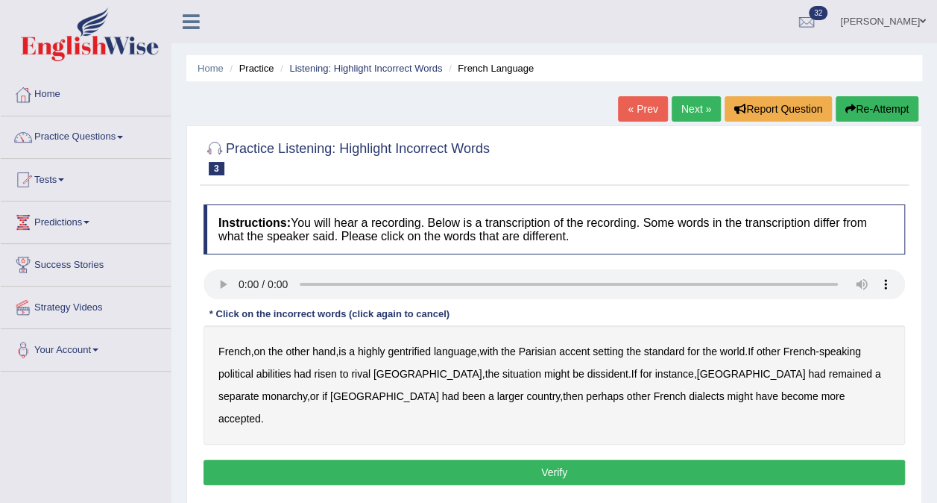
click at [415, 352] on b "gentrified" at bounding box center [409, 351] width 43 height 12
click at [287, 371] on b "abilities" at bounding box center [274, 374] width 35 height 12
click at [587, 375] on b "dissident" at bounding box center [607, 374] width 41 height 12
click at [307, 390] on b "monarchy" at bounding box center [284, 396] width 45 height 12
click at [570, 459] on button "Verify" at bounding box center [555, 471] width 702 height 25
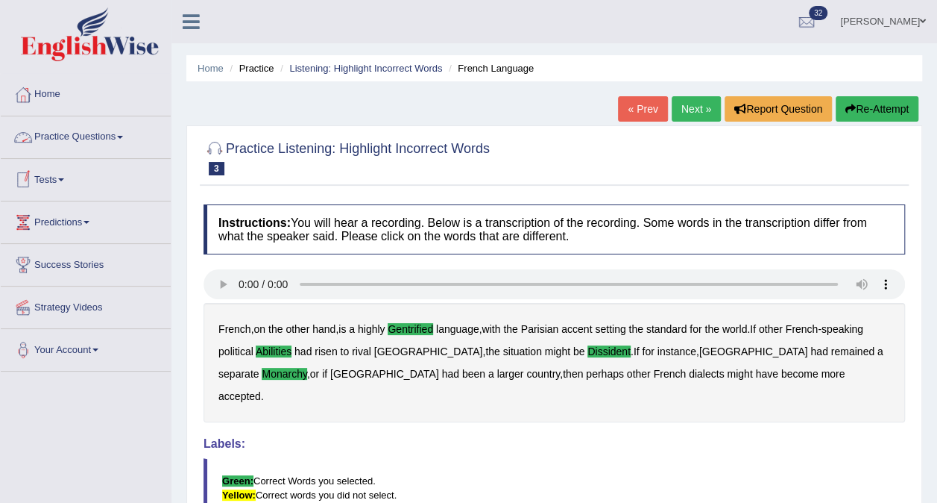
click at [129, 132] on link "Practice Questions" at bounding box center [86, 134] width 170 height 37
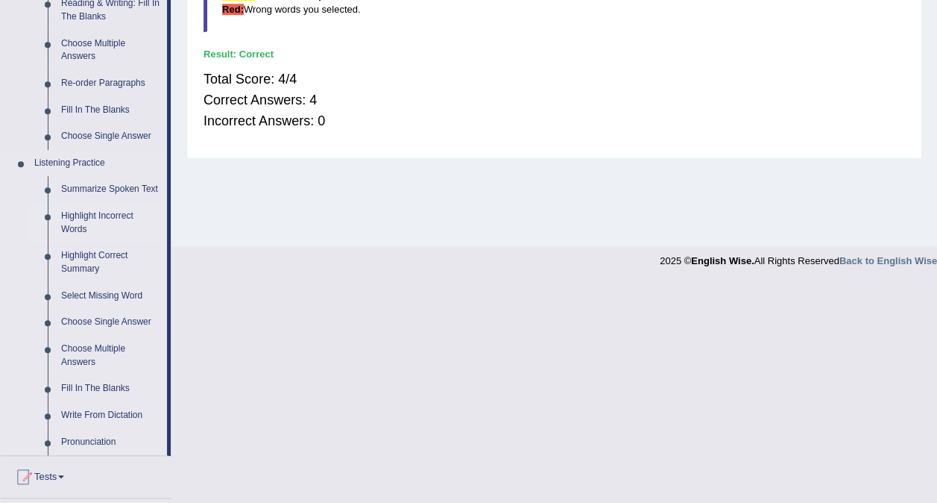
scroll to position [522, 0]
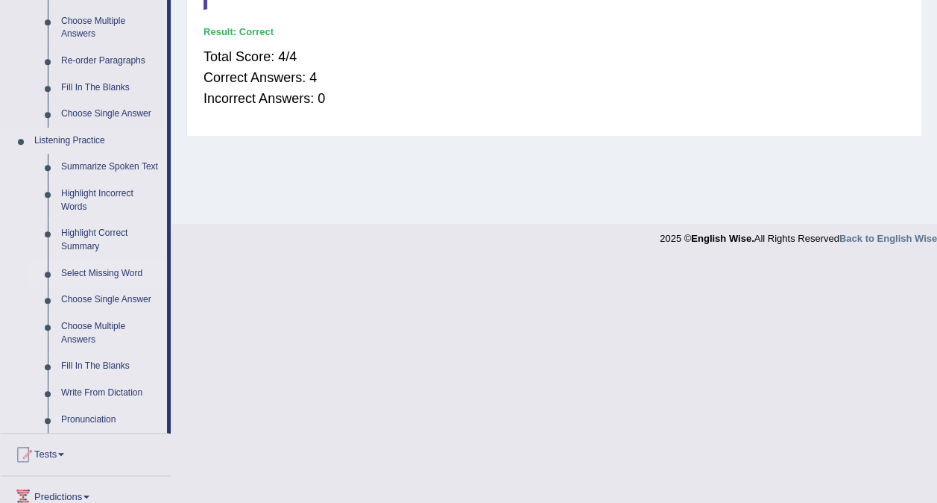
click at [109, 272] on link "Select Missing Word" at bounding box center [110, 273] width 113 height 27
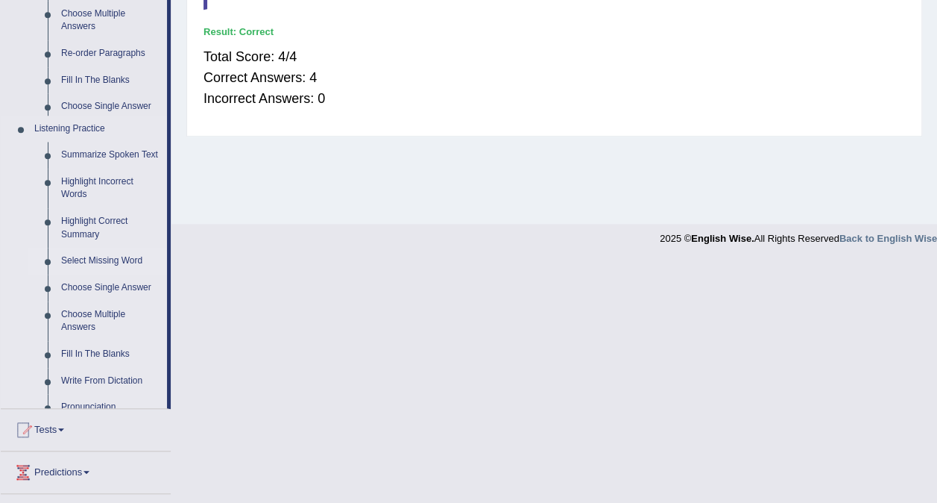
scroll to position [280, 0]
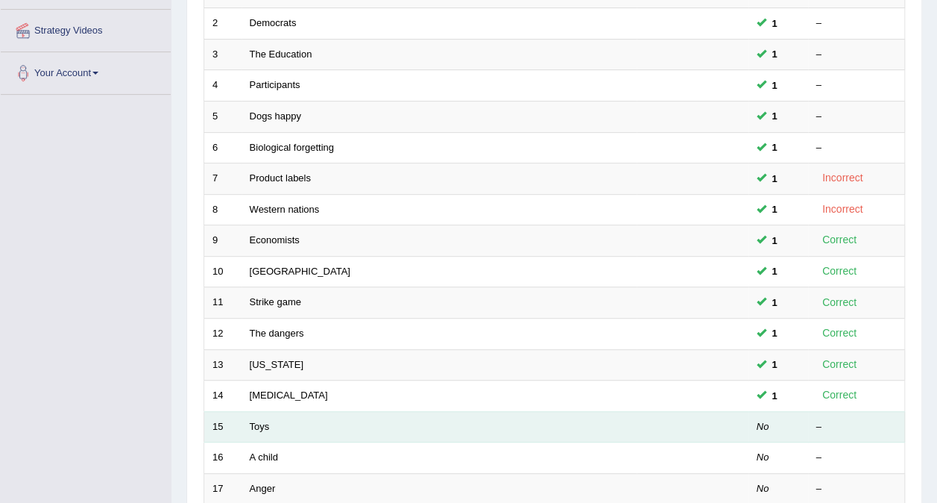
scroll to position [373, 0]
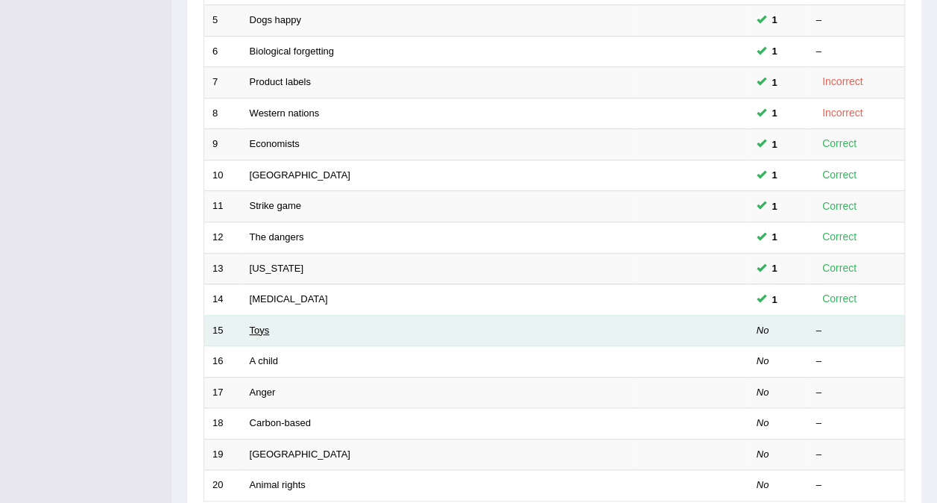
click at [260, 324] on link "Toys" at bounding box center [260, 329] width 20 height 11
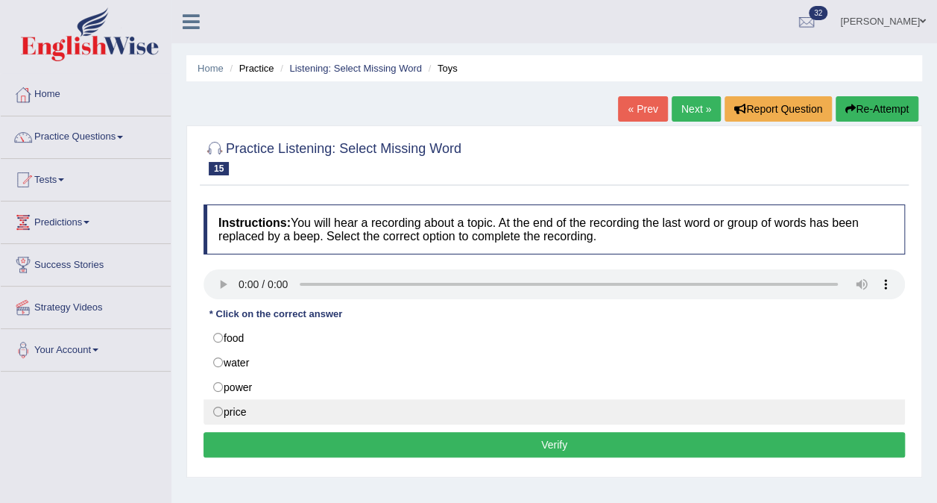
click at [236, 415] on label "price" at bounding box center [555, 411] width 702 height 25
radio input "true"
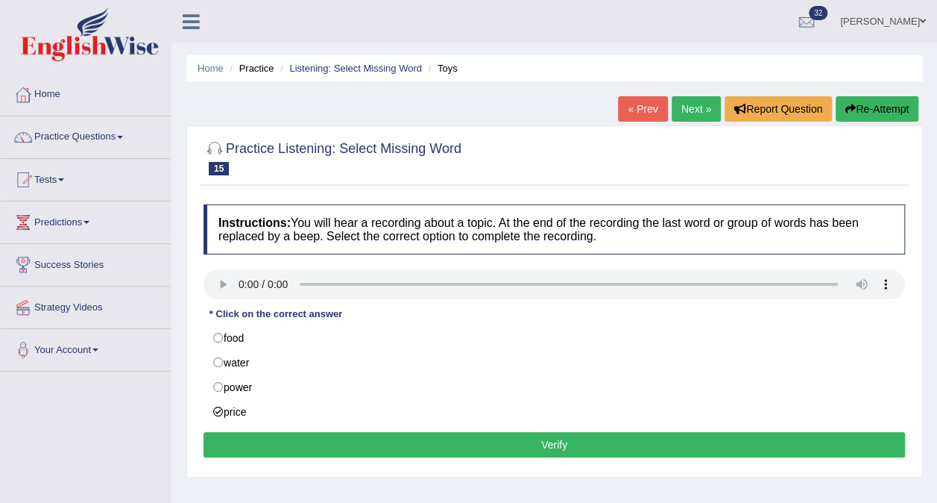
click at [377, 444] on button "Verify" at bounding box center [555, 444] width 702 height 25
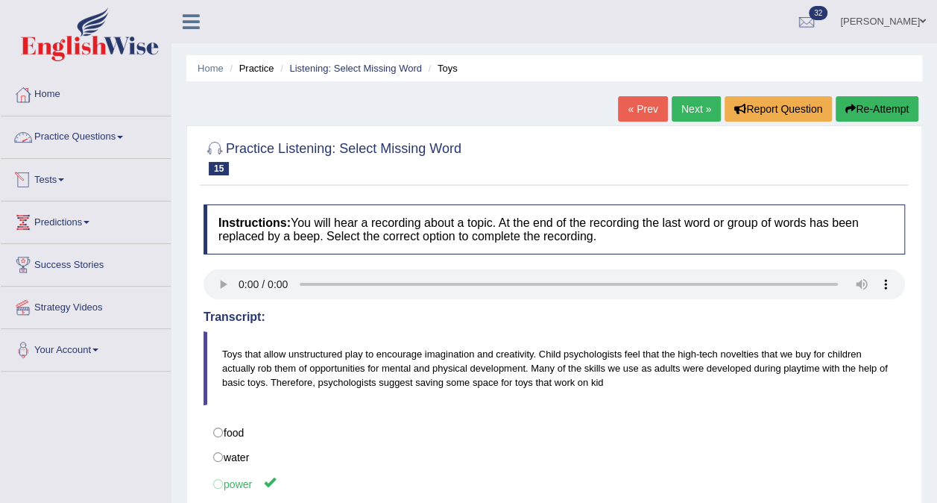
click at [122, 140] on link "Practice Questions" at bounding box center [86, 134] width 170 height 37
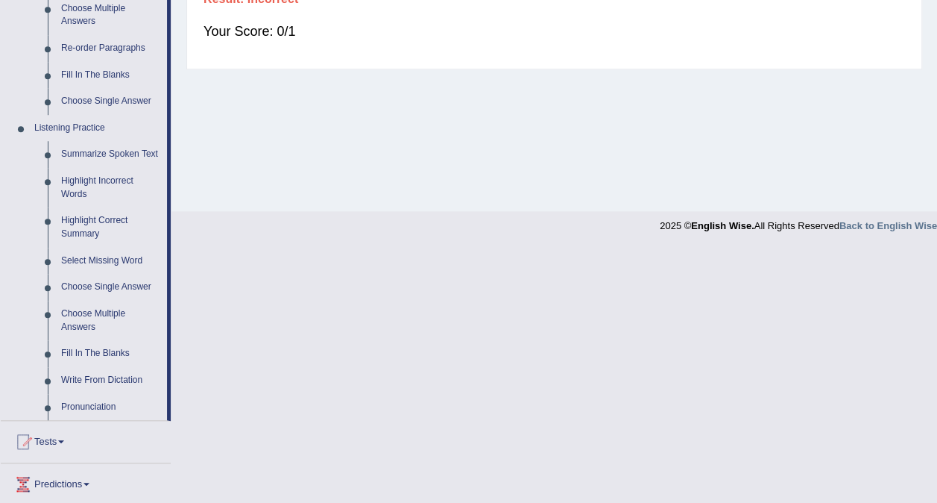
scroll to position [515, 0]
